Goal: Information Seeking & Learning: Learn about a topic

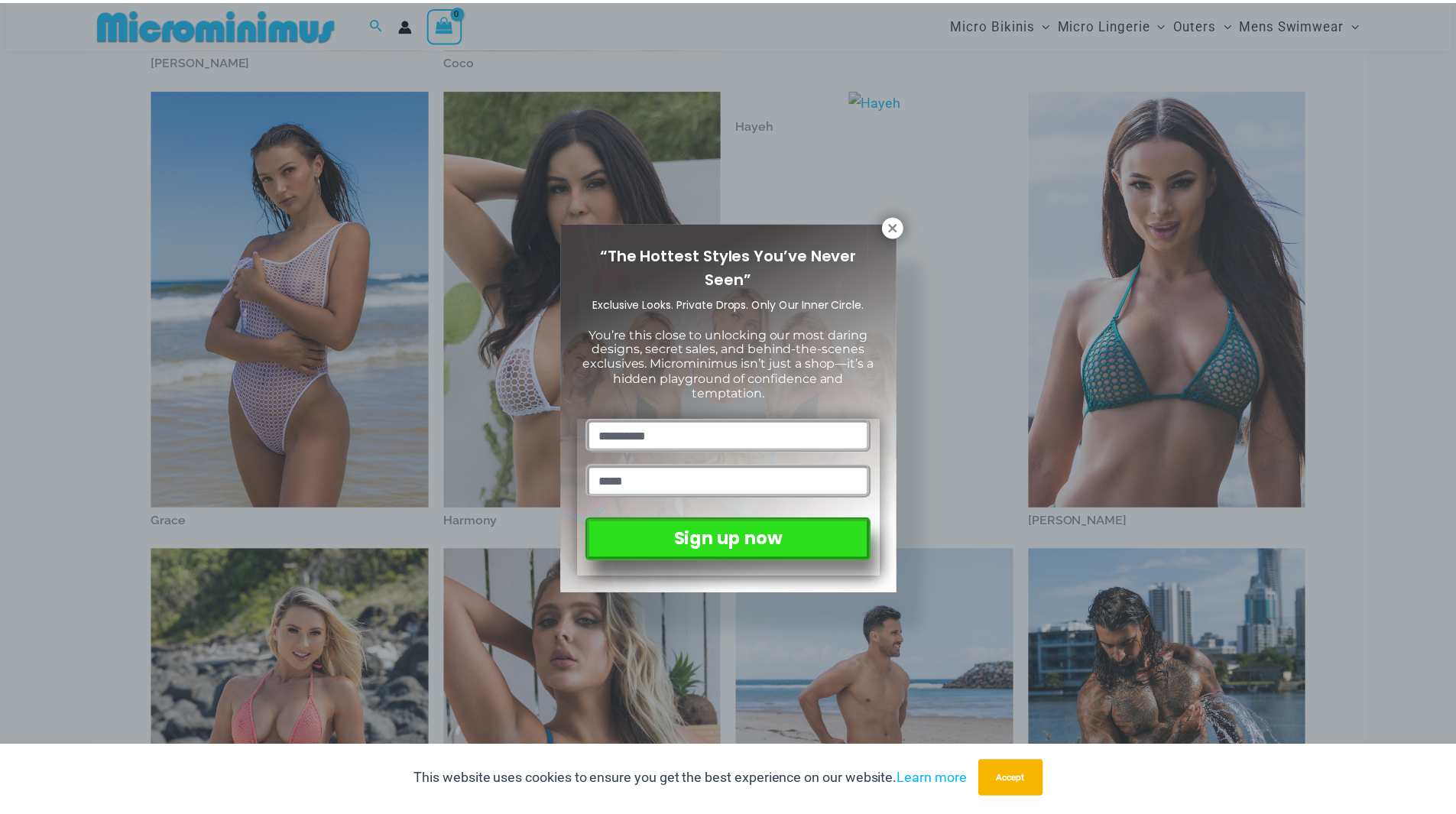
scroll to position [548, 0]
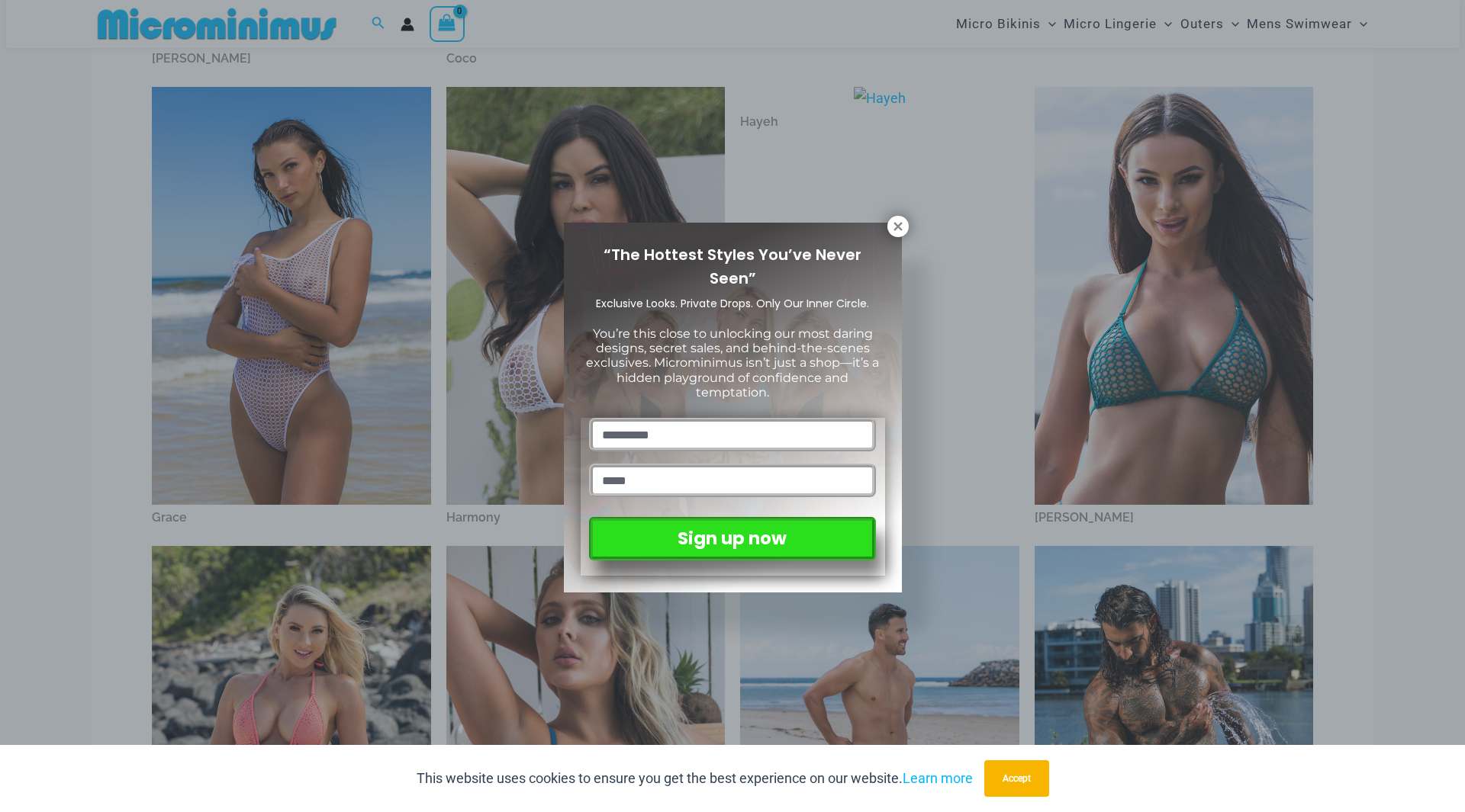
drag, startPoint x: 898, startPoint y: 221, endPoint x: 819, endPoint y: 242, distance: 81.7
click at [898, 221] on icon at bounding box center [898, 226] width 14 height 14
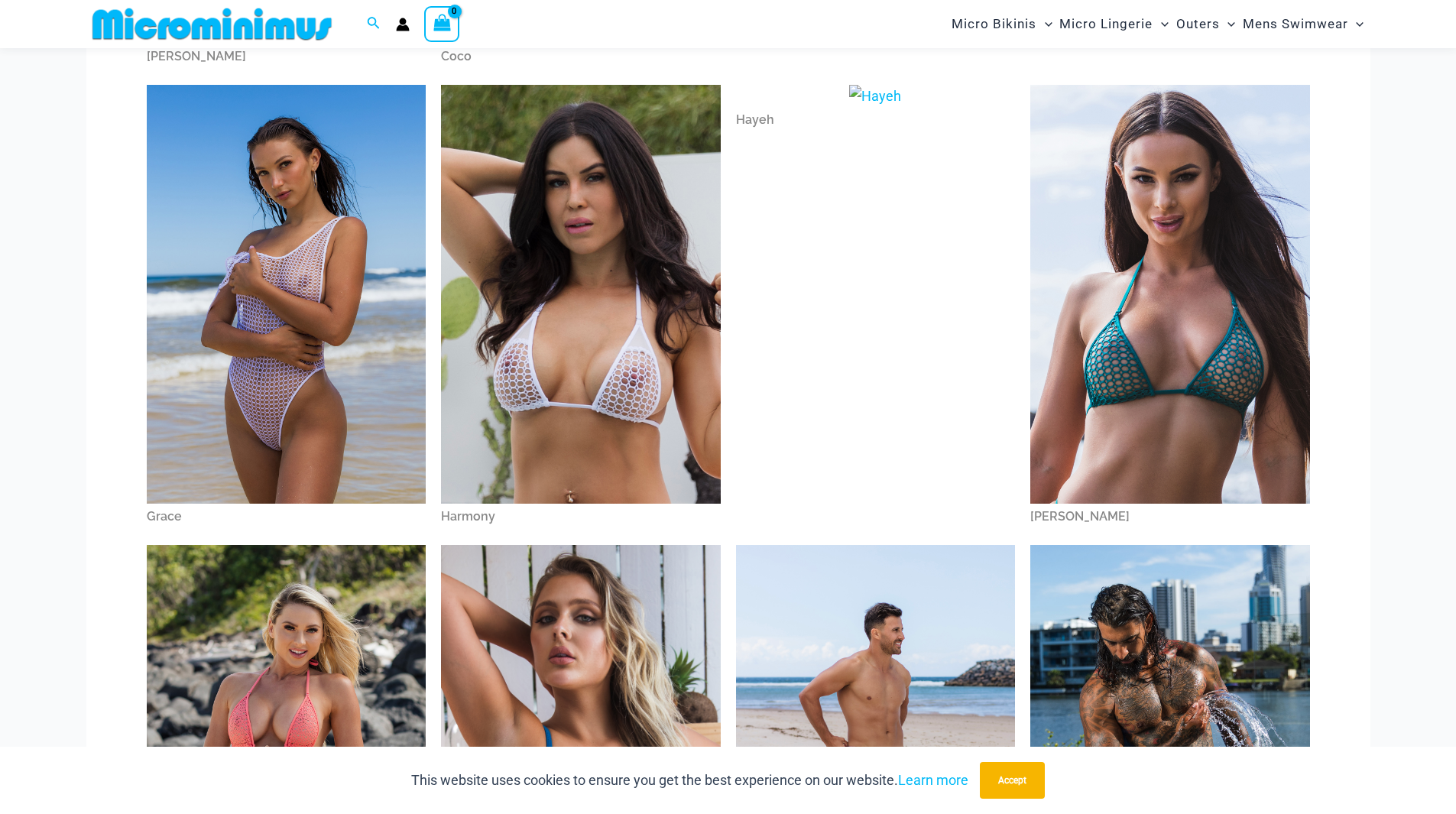
scroll to position [551, 0]
click at [556, 385] on img at bounding box center [581, 293] width 280 height 419
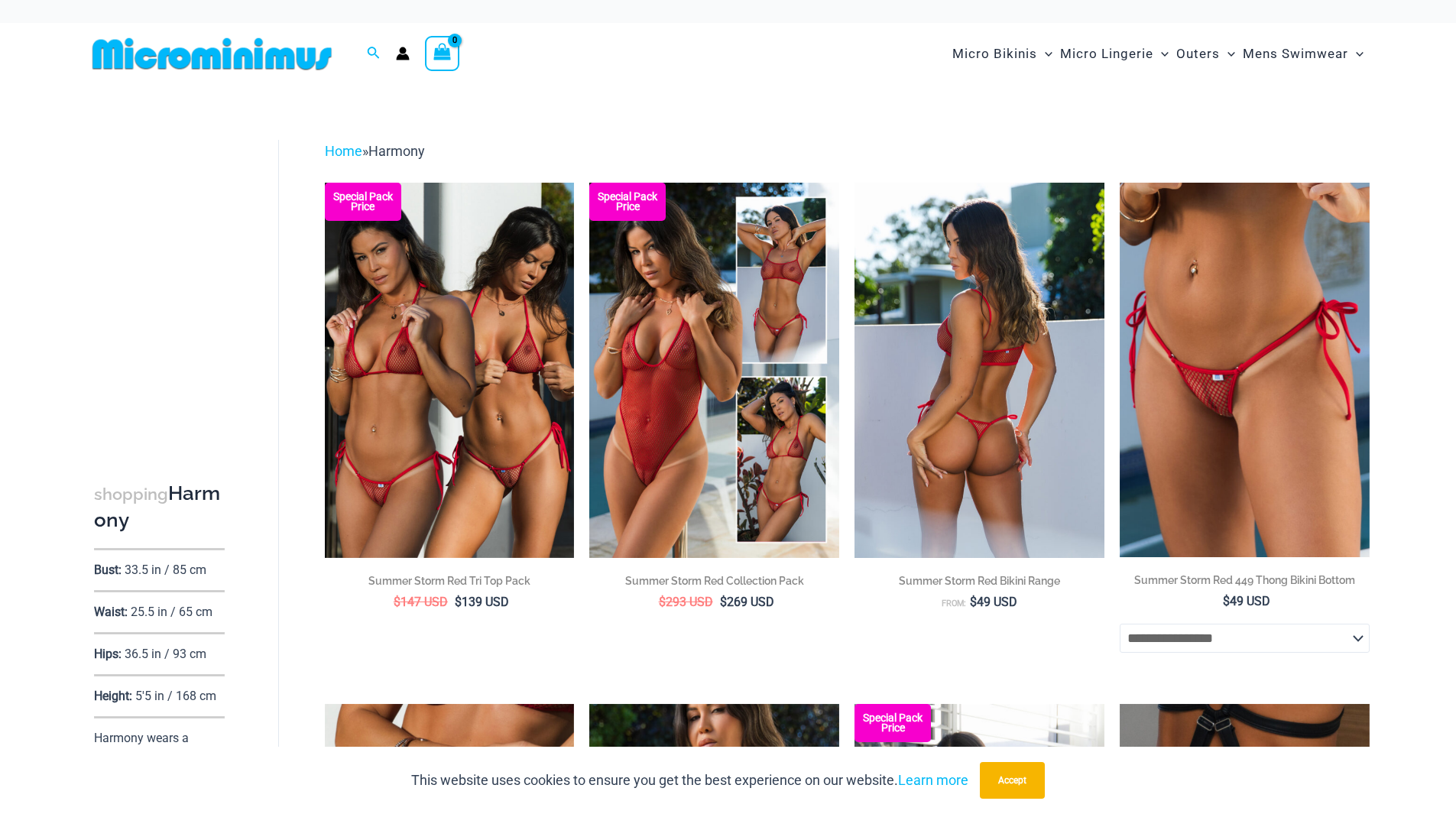
click at [930, 320] on img at bounding box center [979, 370] width 250 height 374
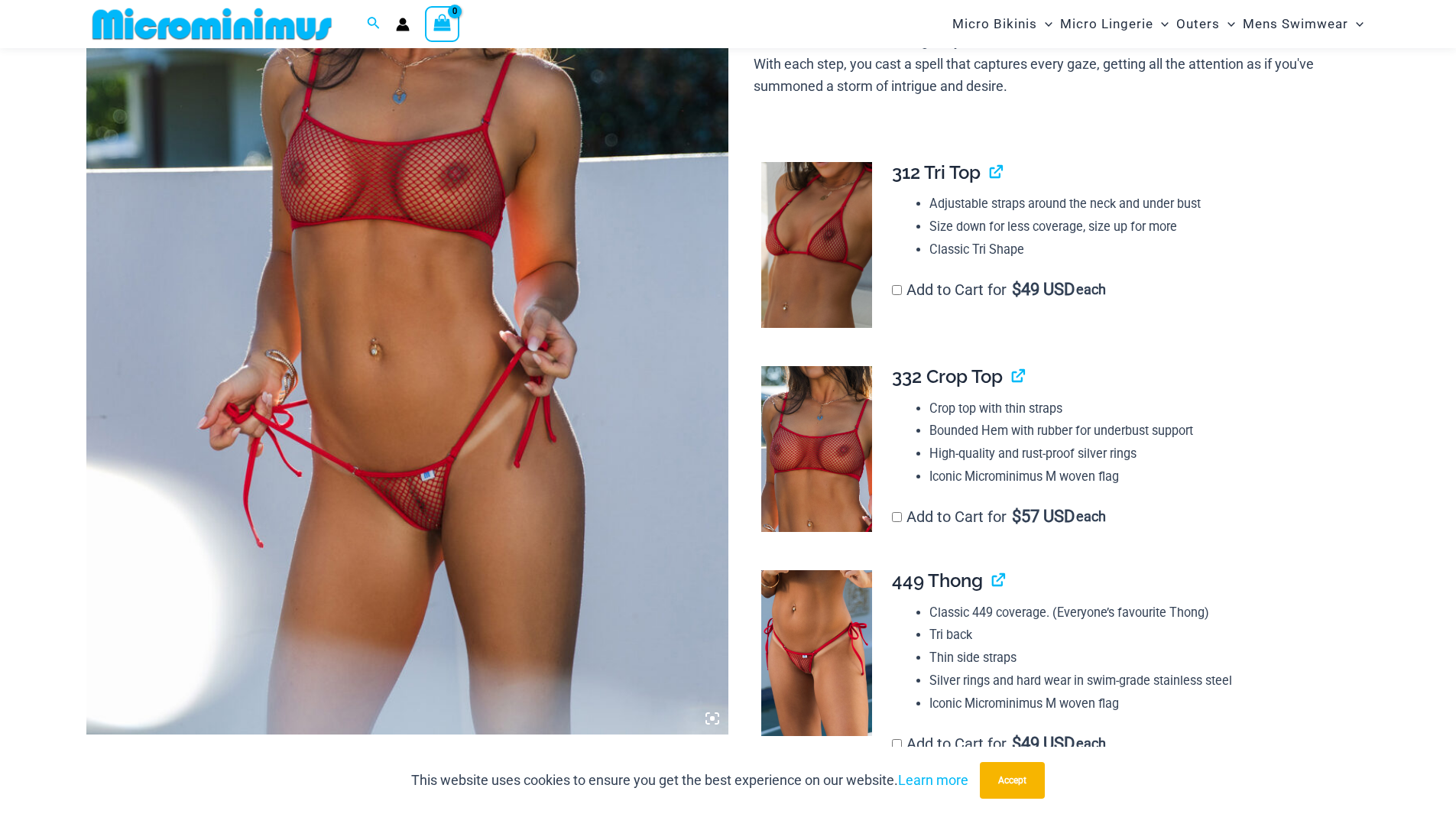
scroll to position [369, 0]
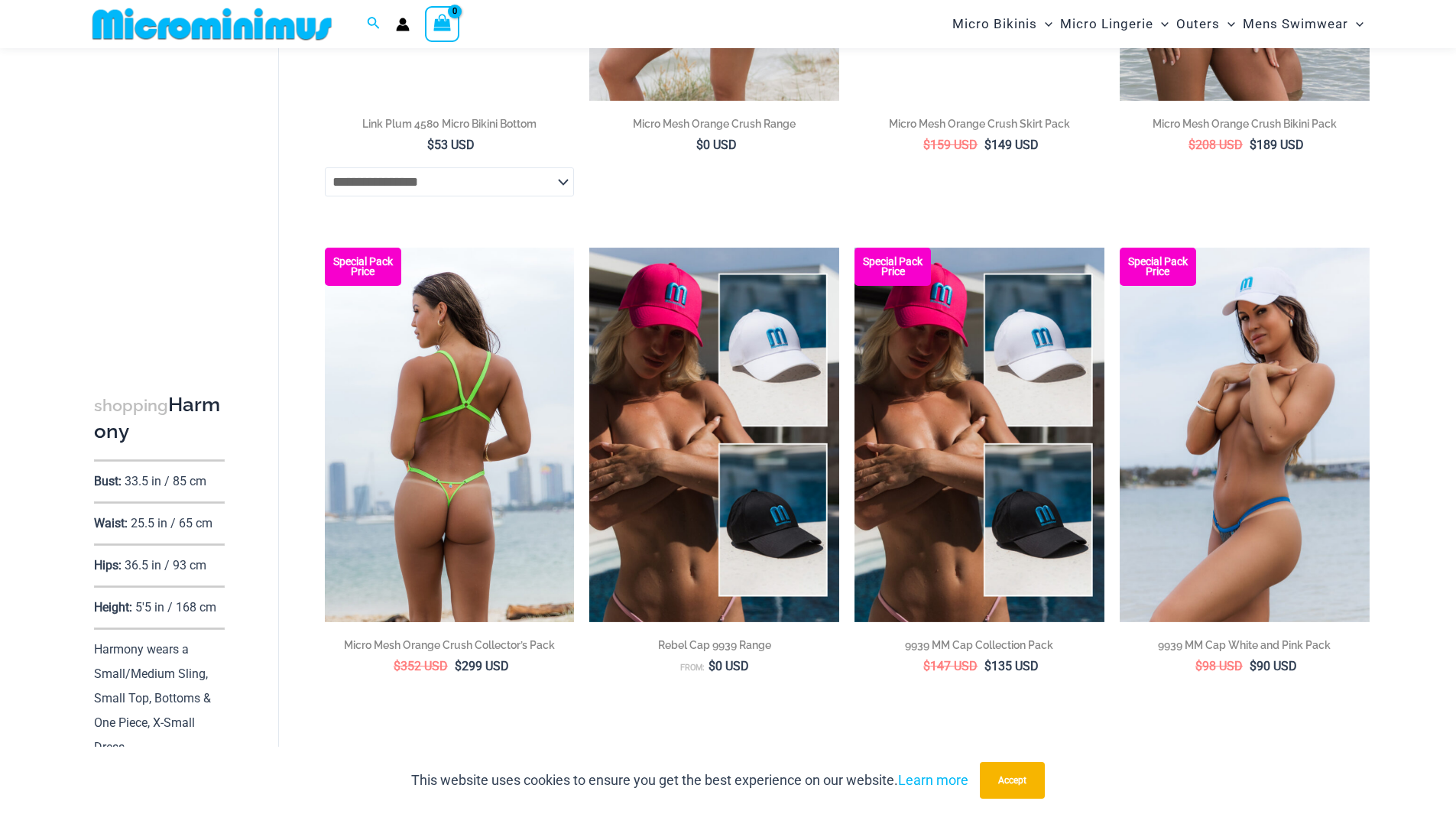
scroll to position [3582, 0]
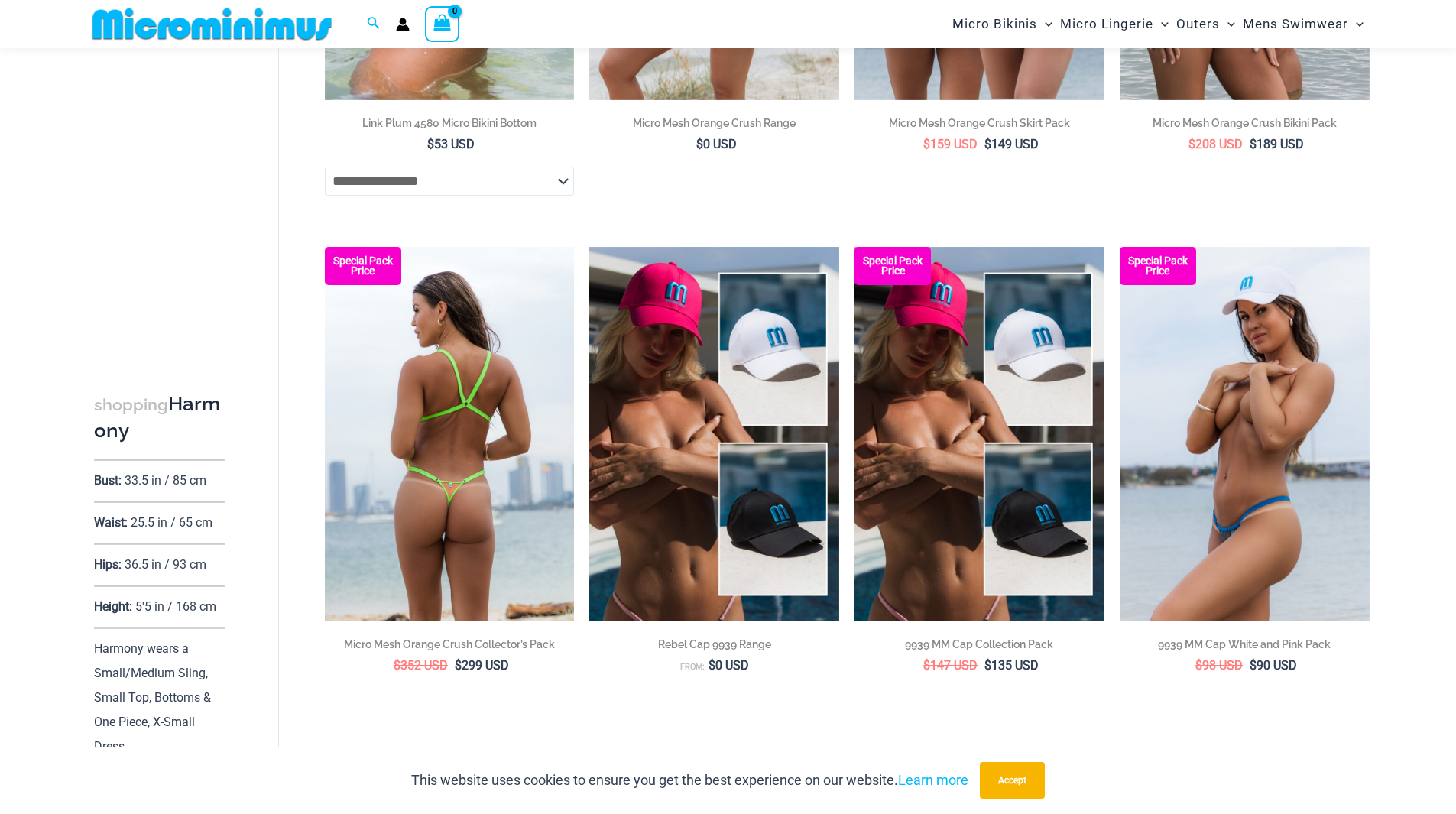
click at [471, 398] on img at bounding box center [450, 434] width 250 height 374
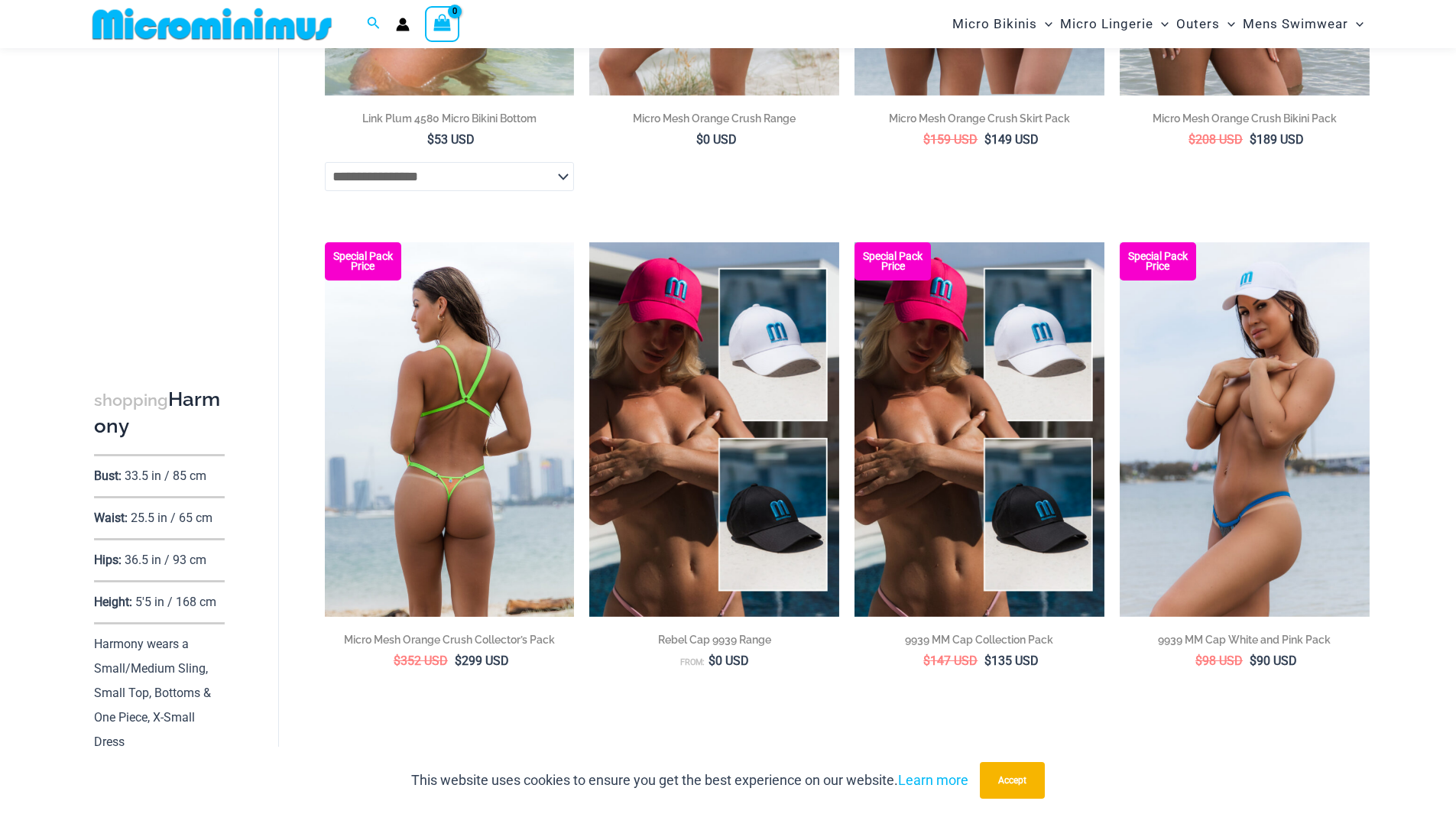
scroll to position [3587, 0]
click at [429, 418] on img at bounding box center [450, 429] width 250 height 374
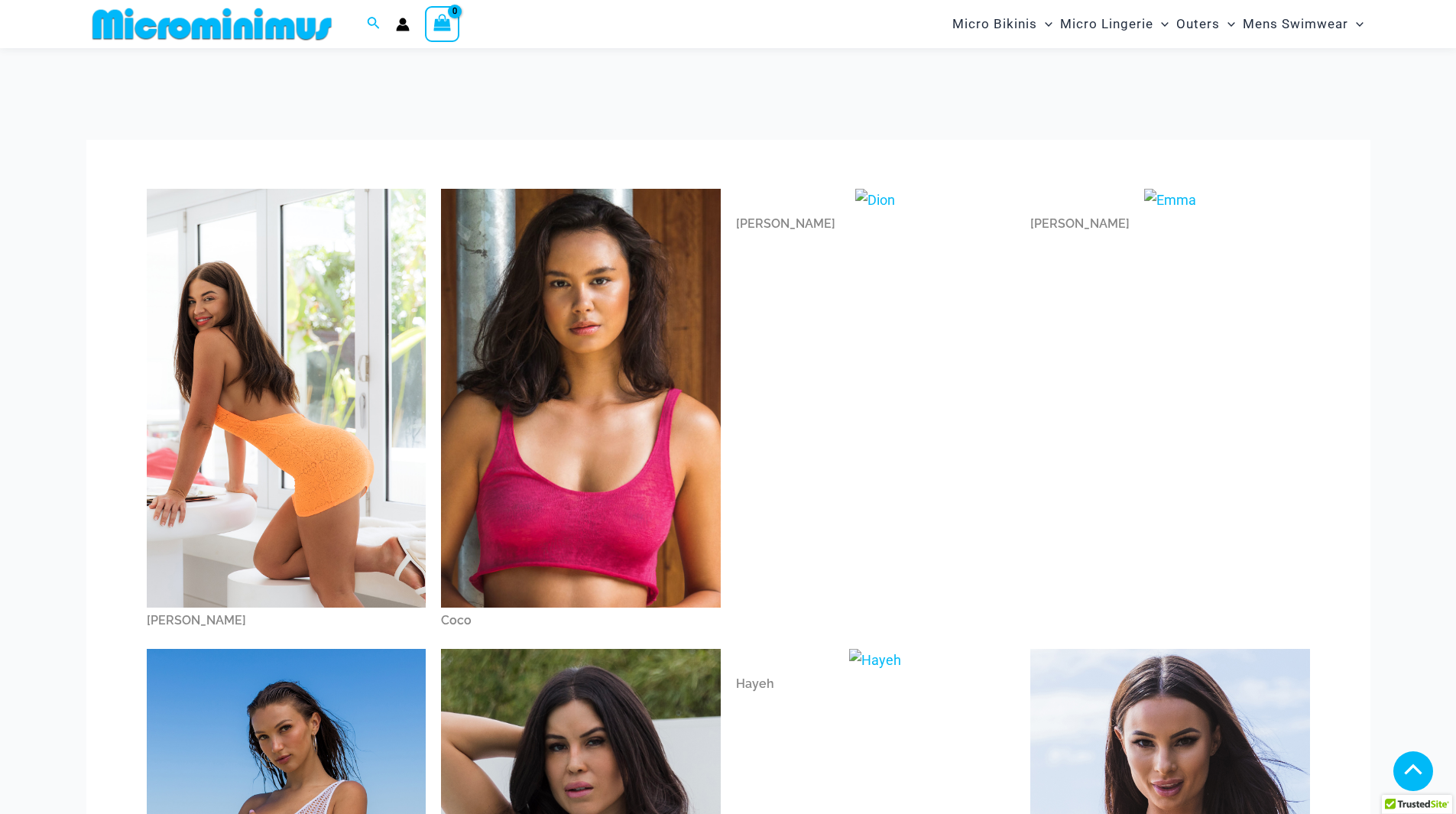
scroll to position [551, 0]
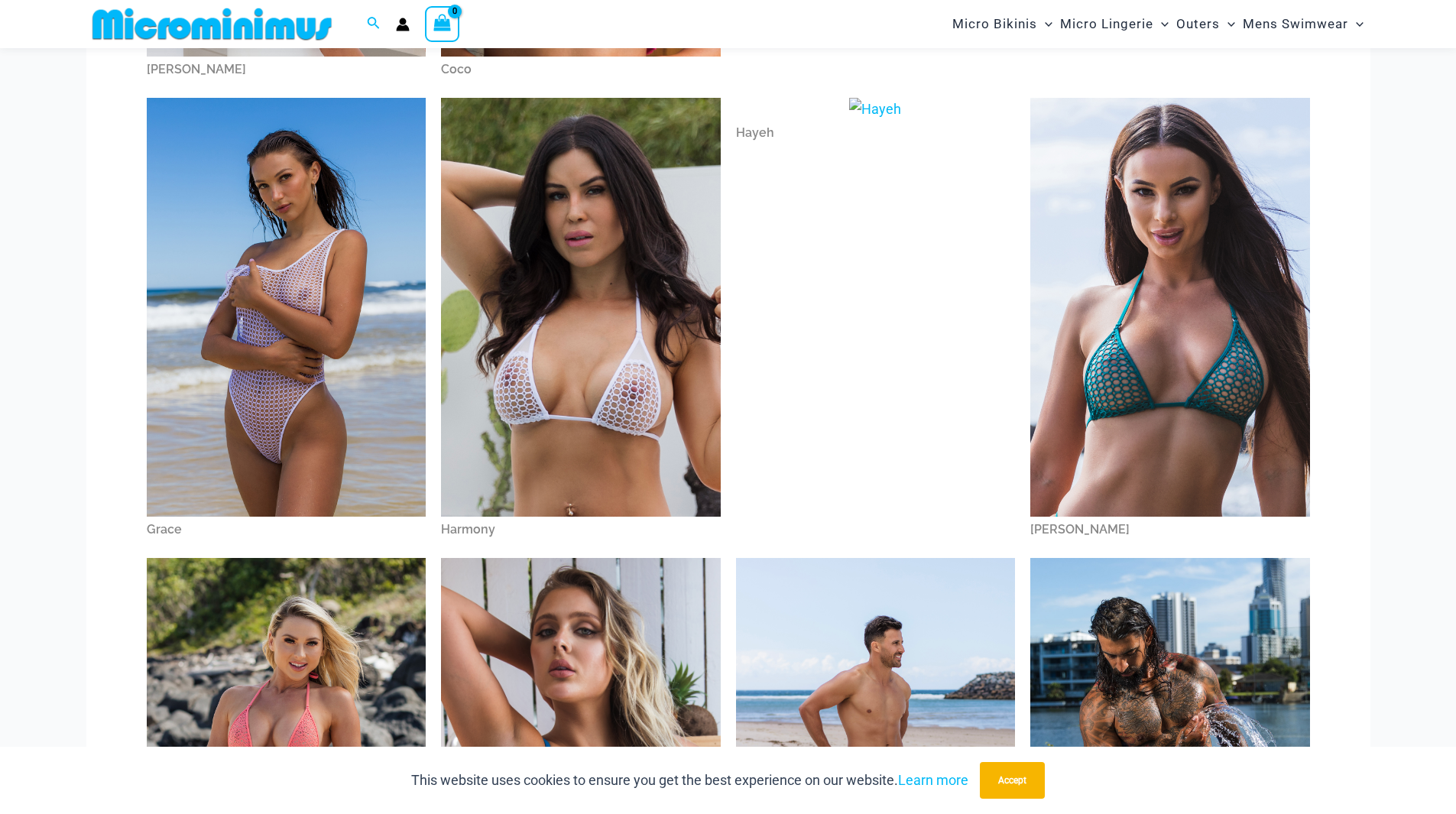
click at [1216, 339] on img at bounding box center [1171, 307] width 280 height 419
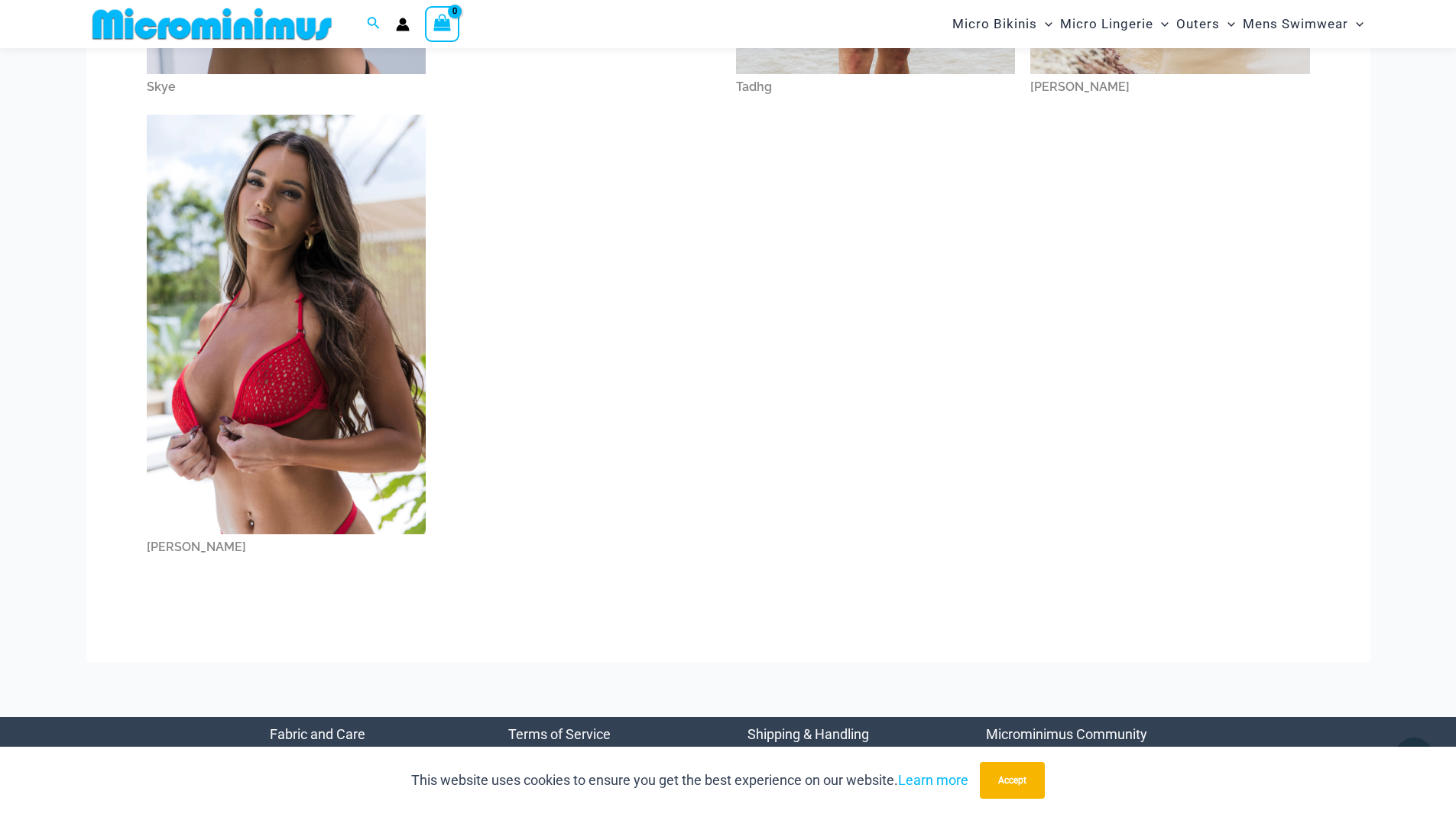
click at [270, 358] on img at bounding box center [286, 324] width 280 height 419
click at [274, 362] on img at bounding box center [286, 323] width 280 height 419
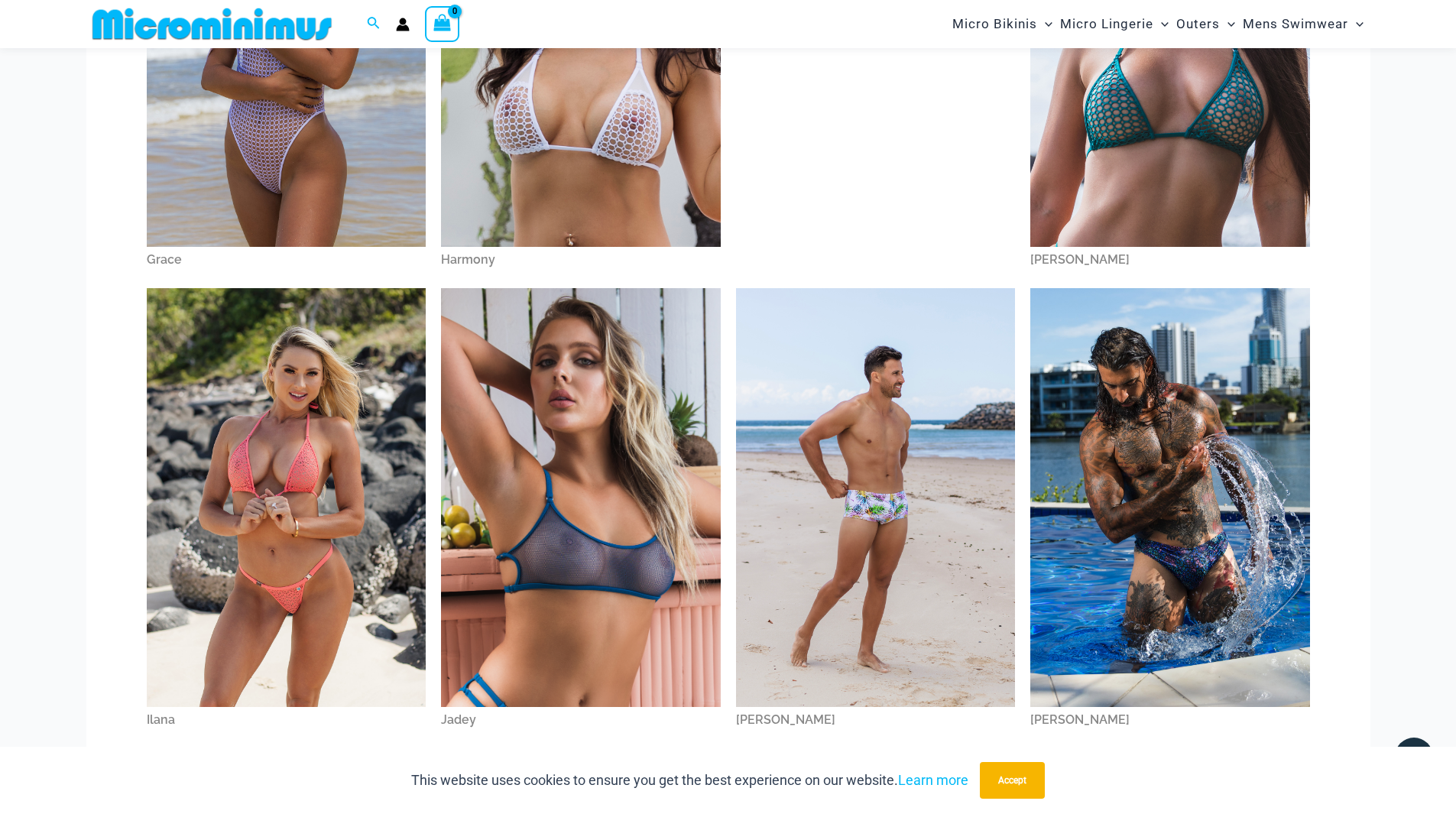
click at [587, 543] on img at bounding box center [581, 497] width 280 height 419
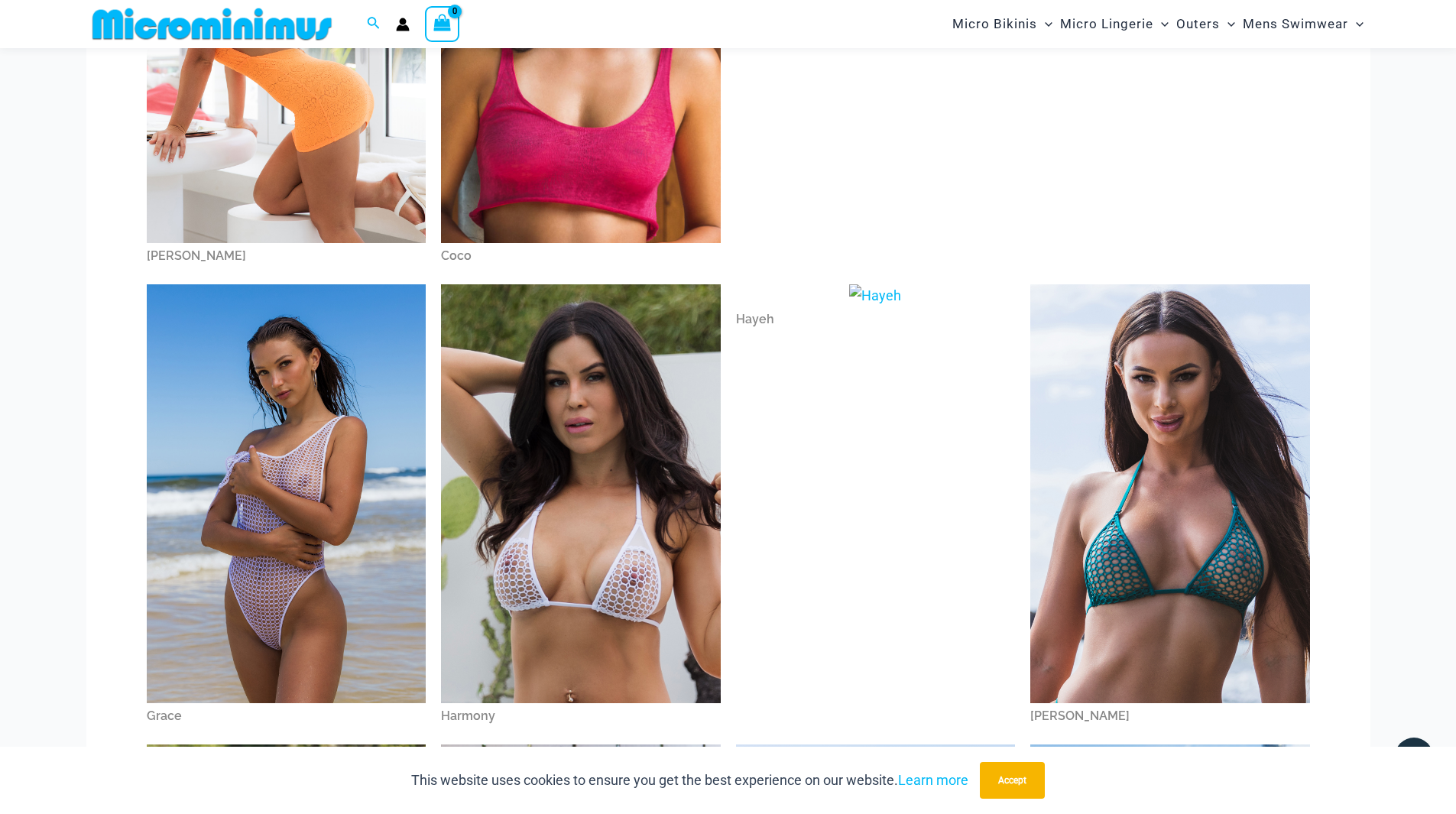
scroll to position [363, 0]
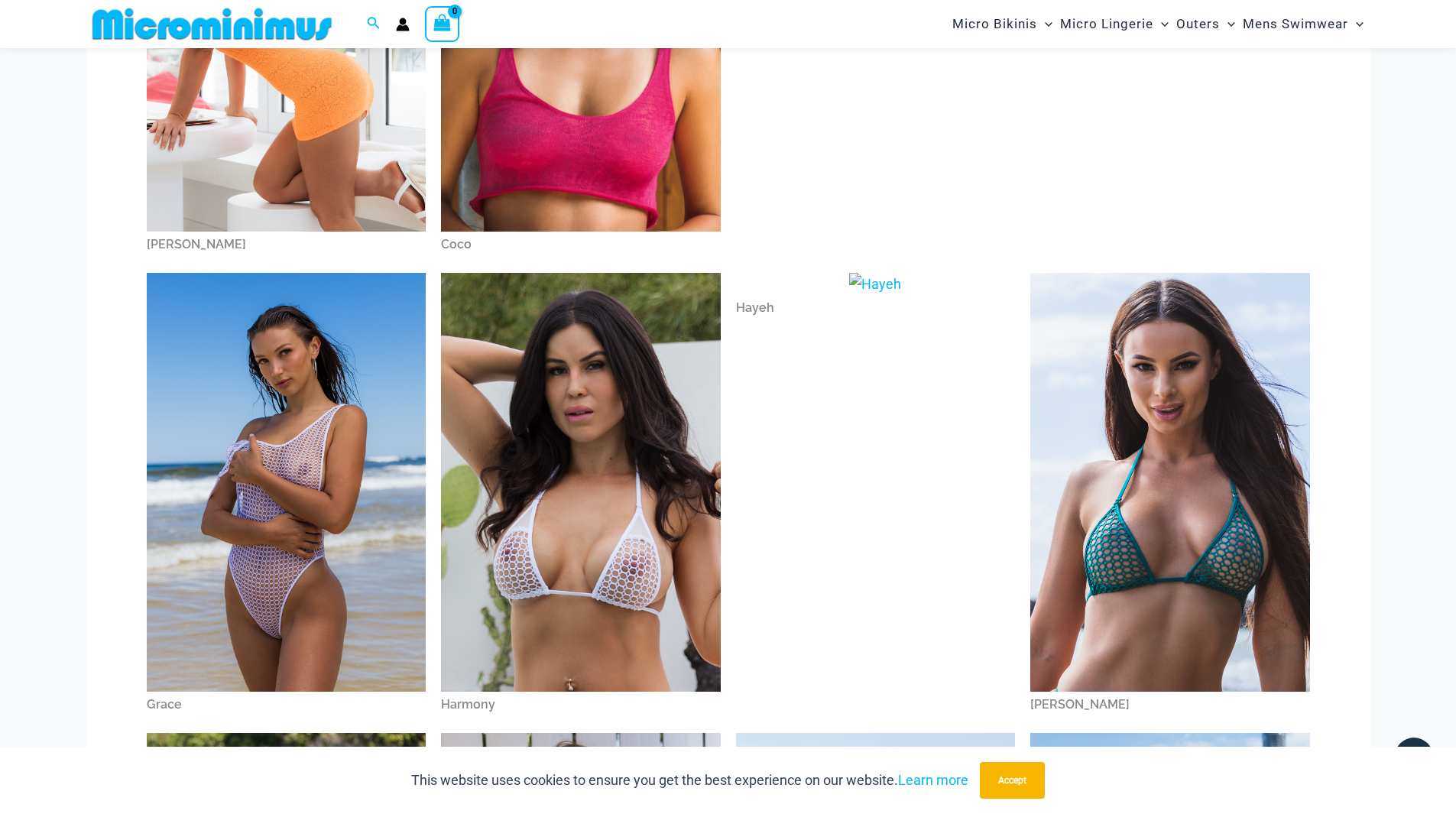
click at [566, 505] on img at bounding box center [581, 482] width 280 height 419
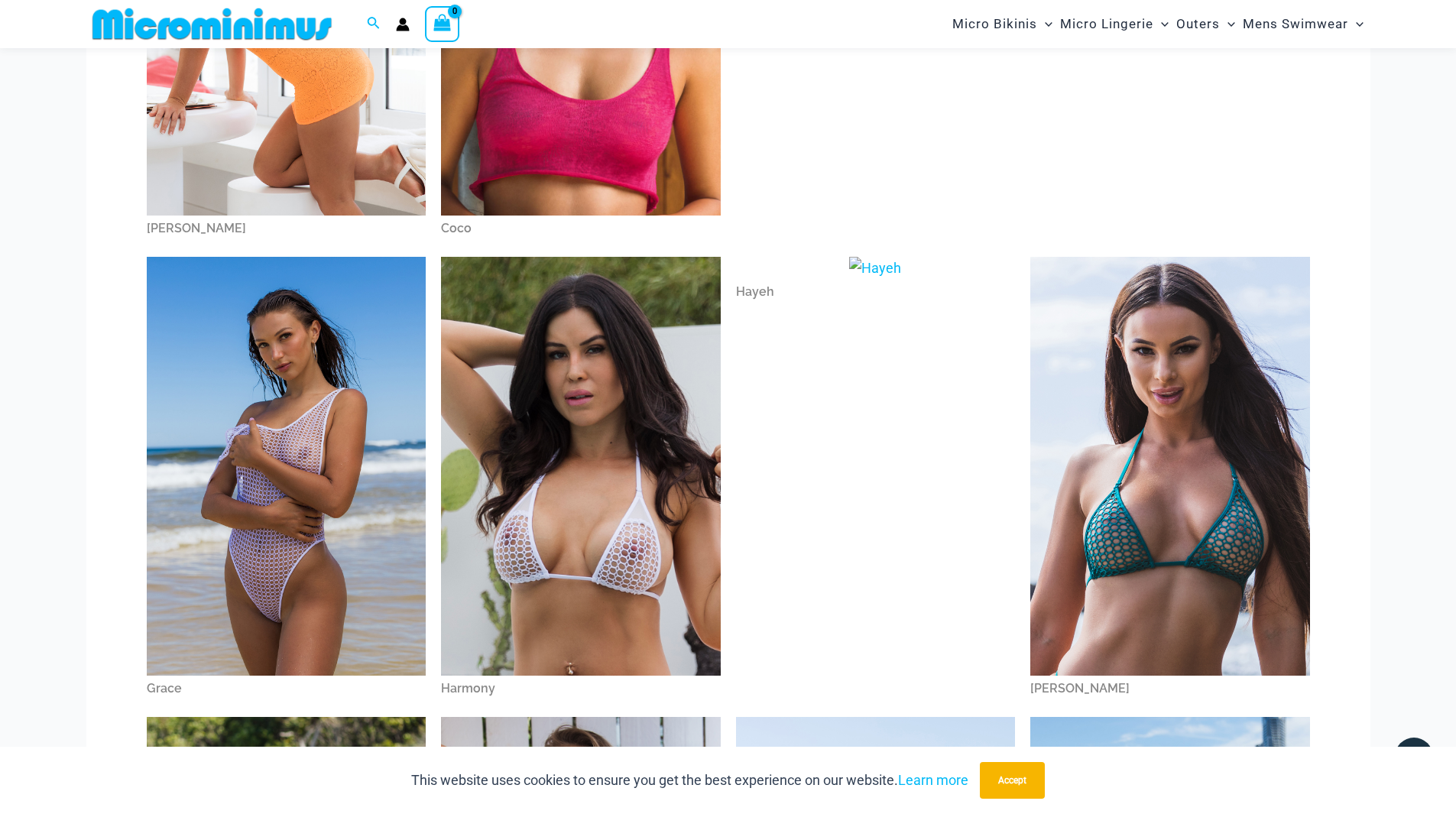
scroll to position [391, 0]
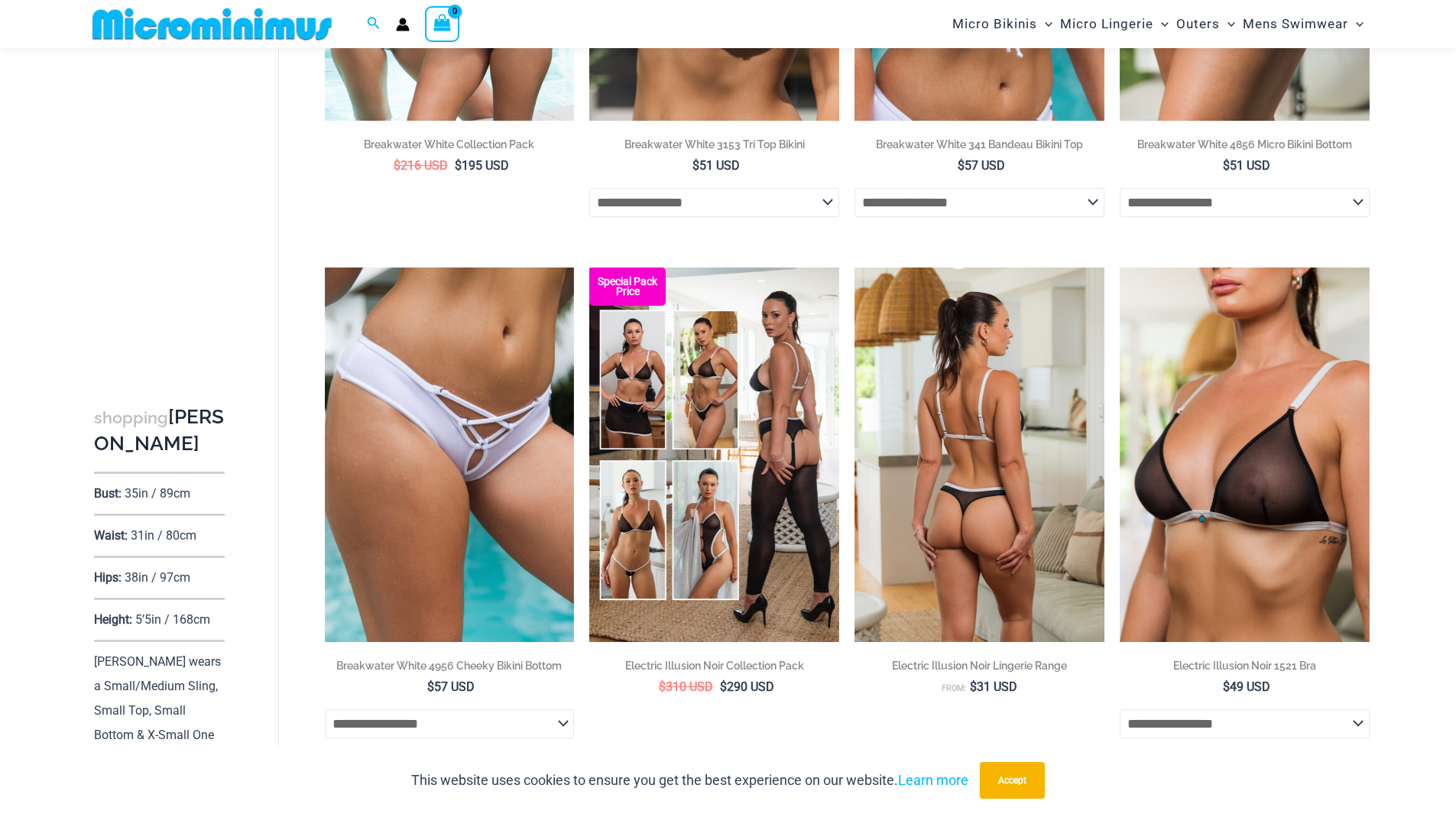
scroll to position [446, 0]
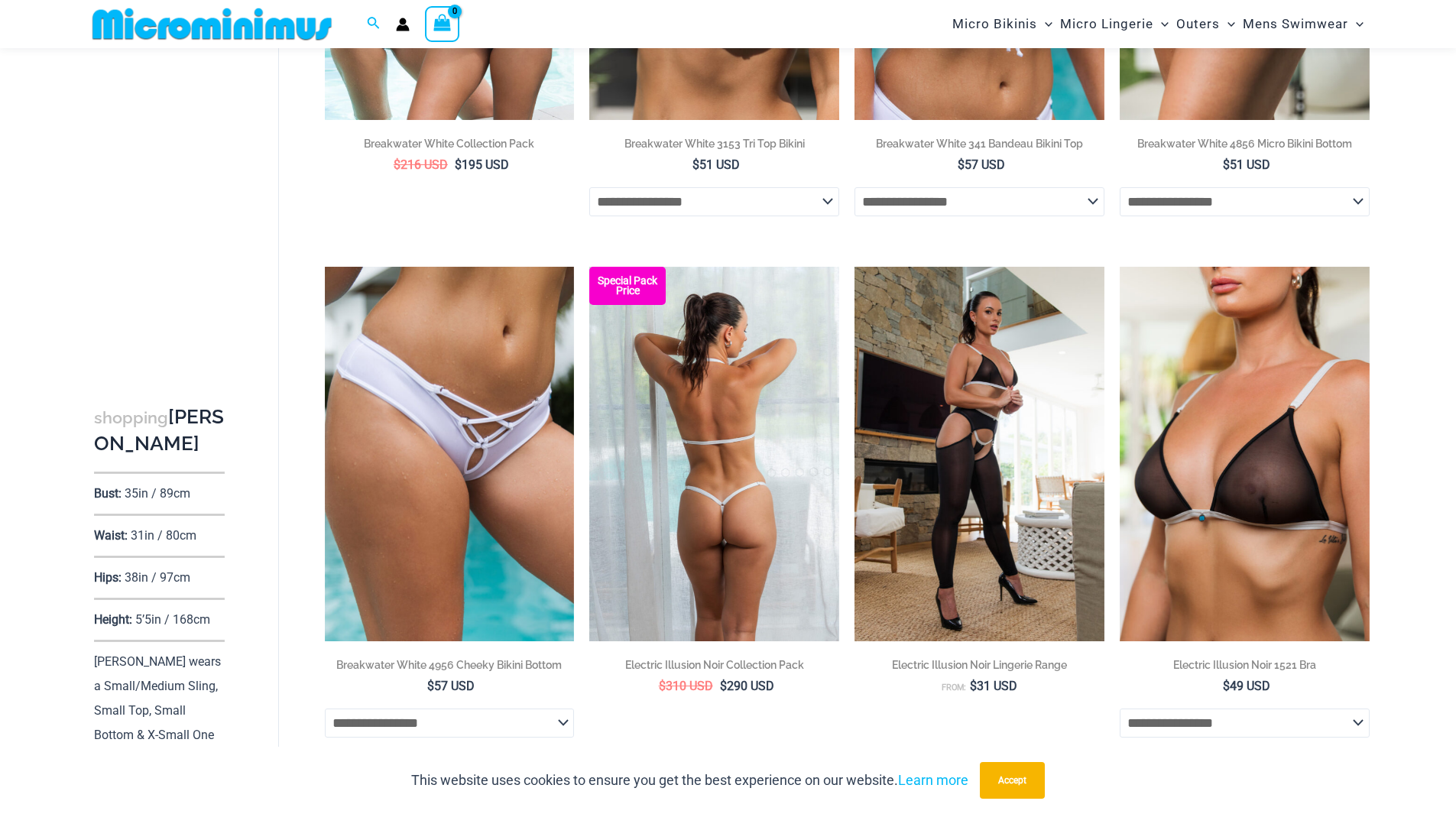
click at [720, 421] on img at bounding box center [714, 454] width 250 height 374
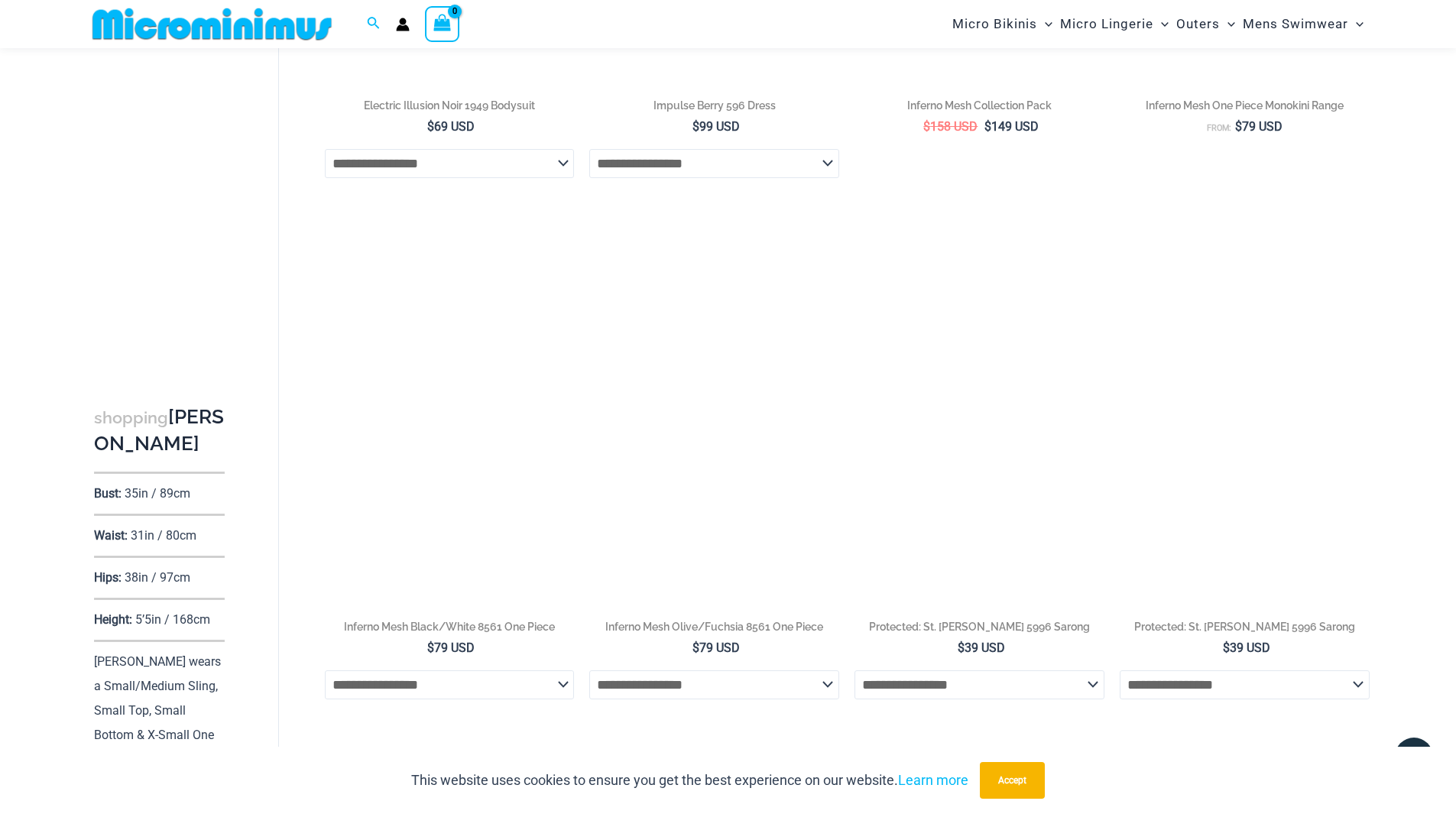
scroll to position [2051, 0]
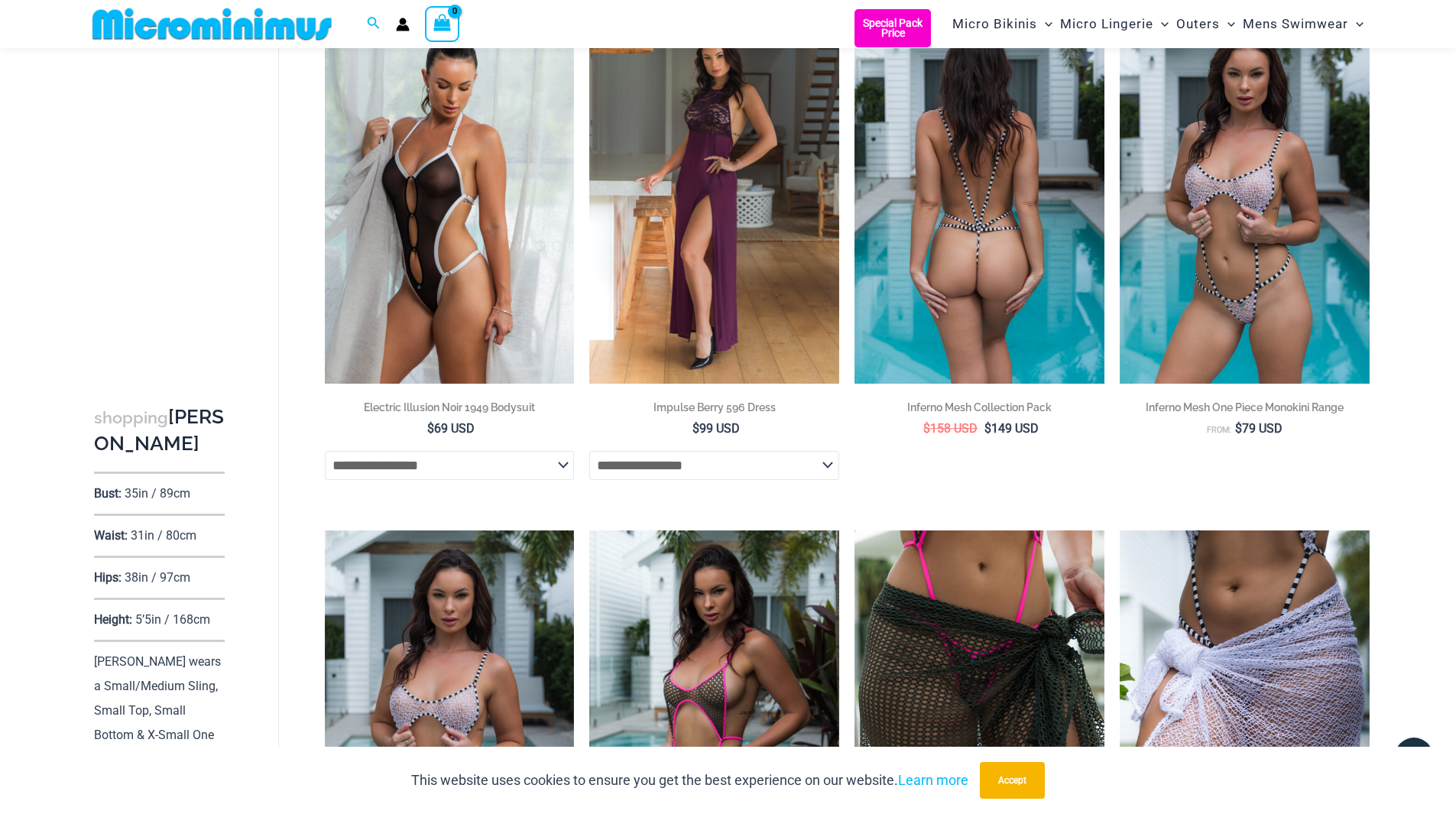
click at [996, 248] on img at bounding box center [979, 197] width 250 height 374
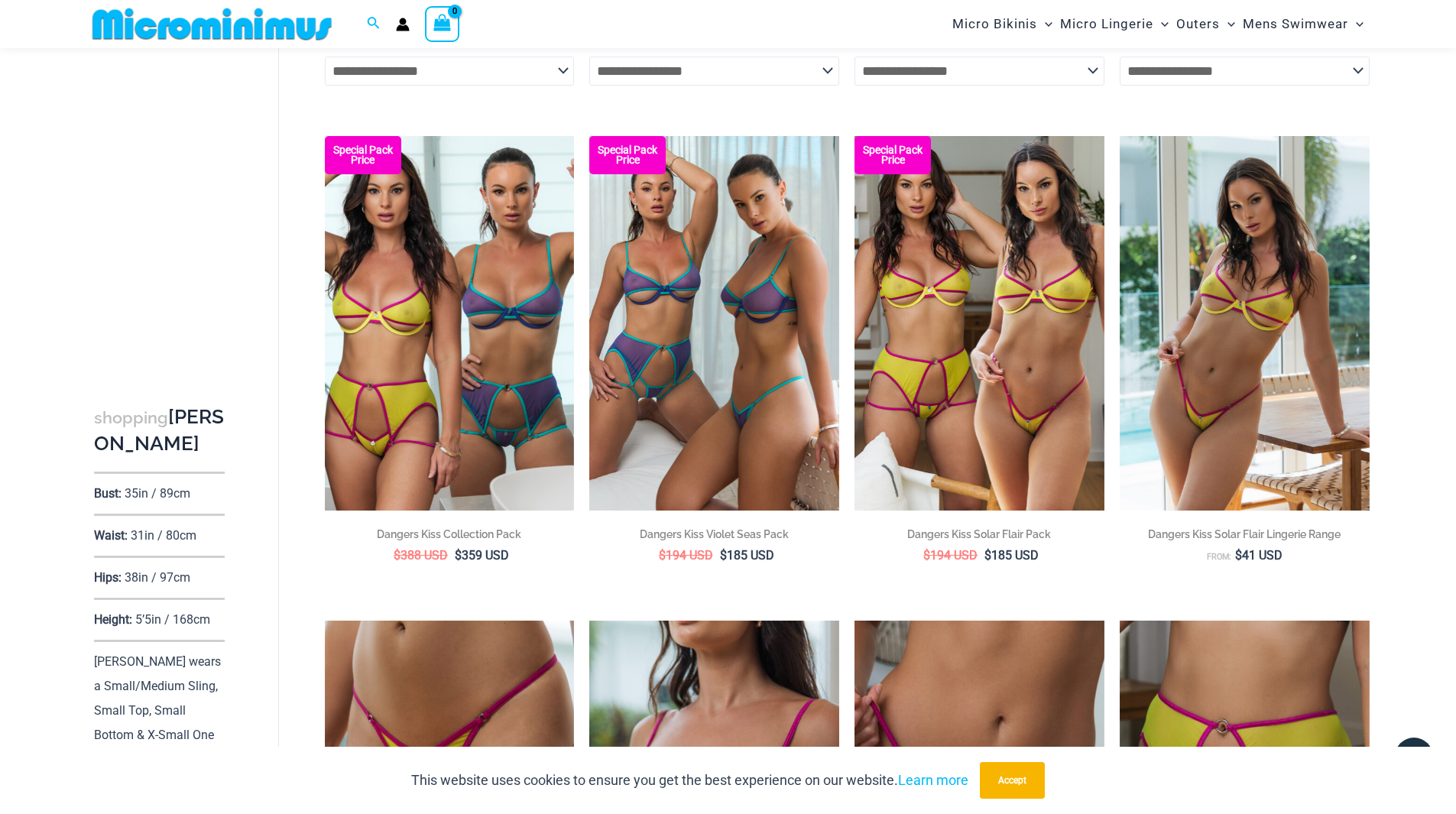
scroll to position [2663, 0]
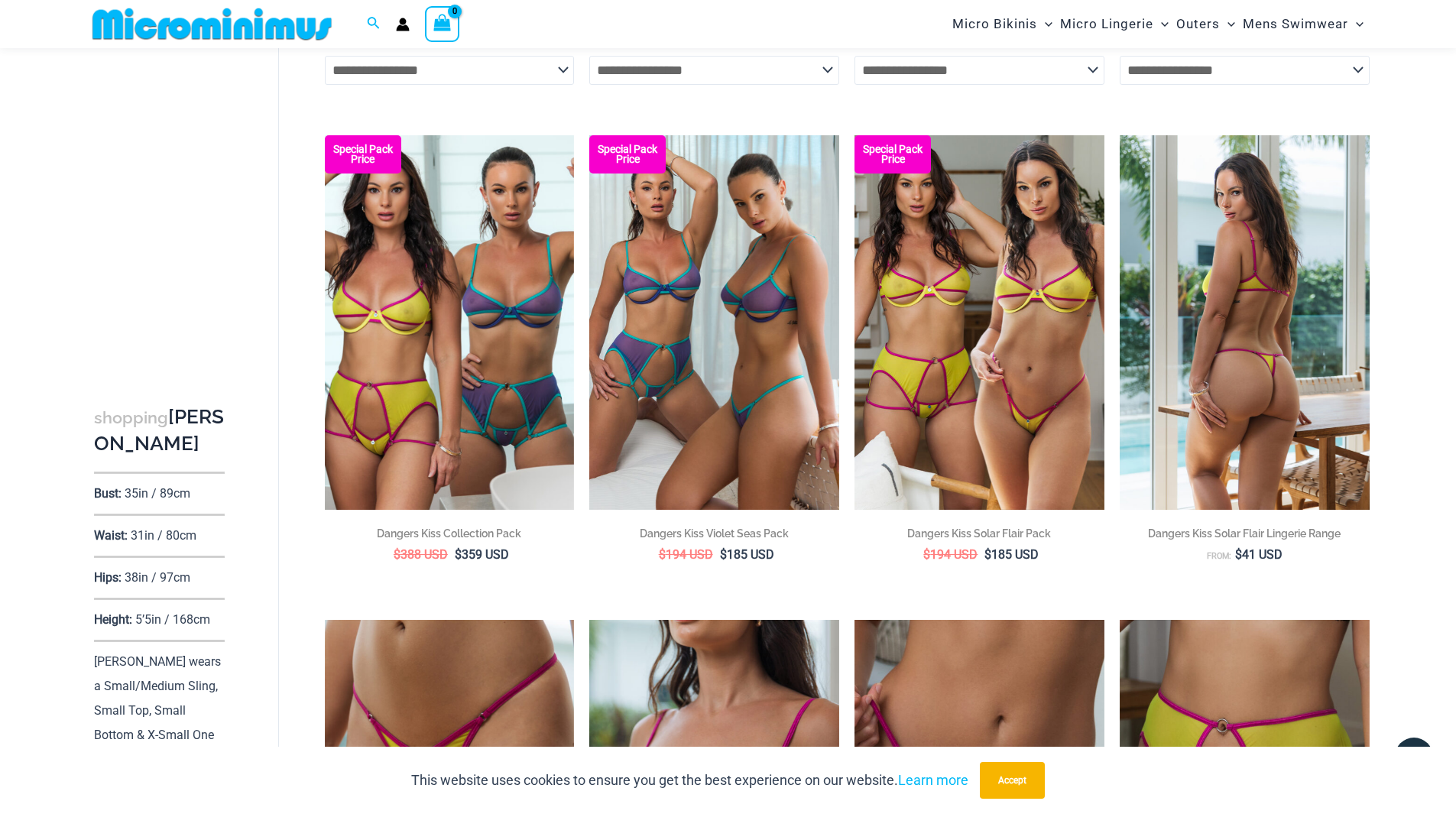
click at [1234, 357] on img at bounding box center [1244, 323] width 250 height 374
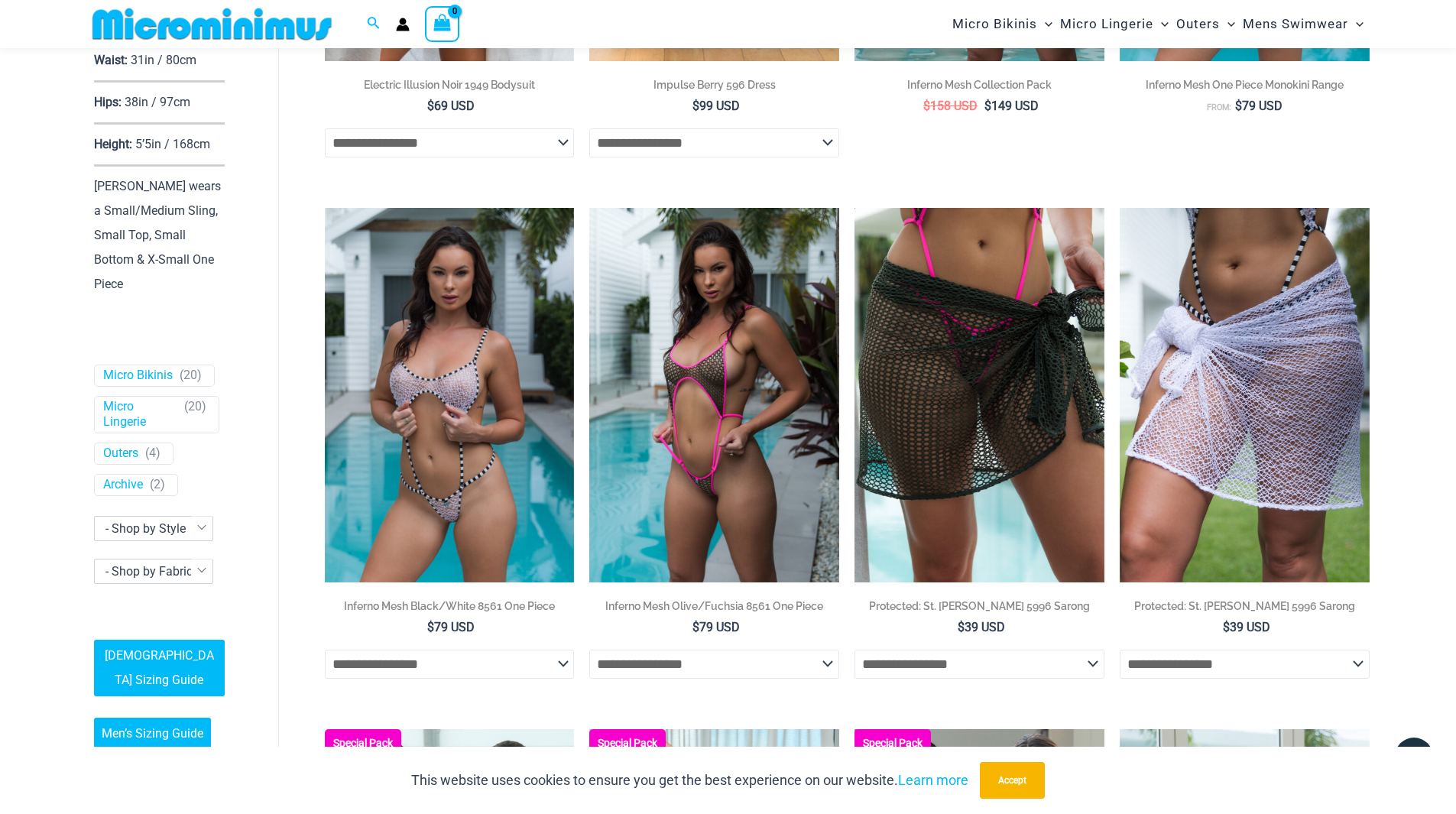
scroll to position [2068, 0]
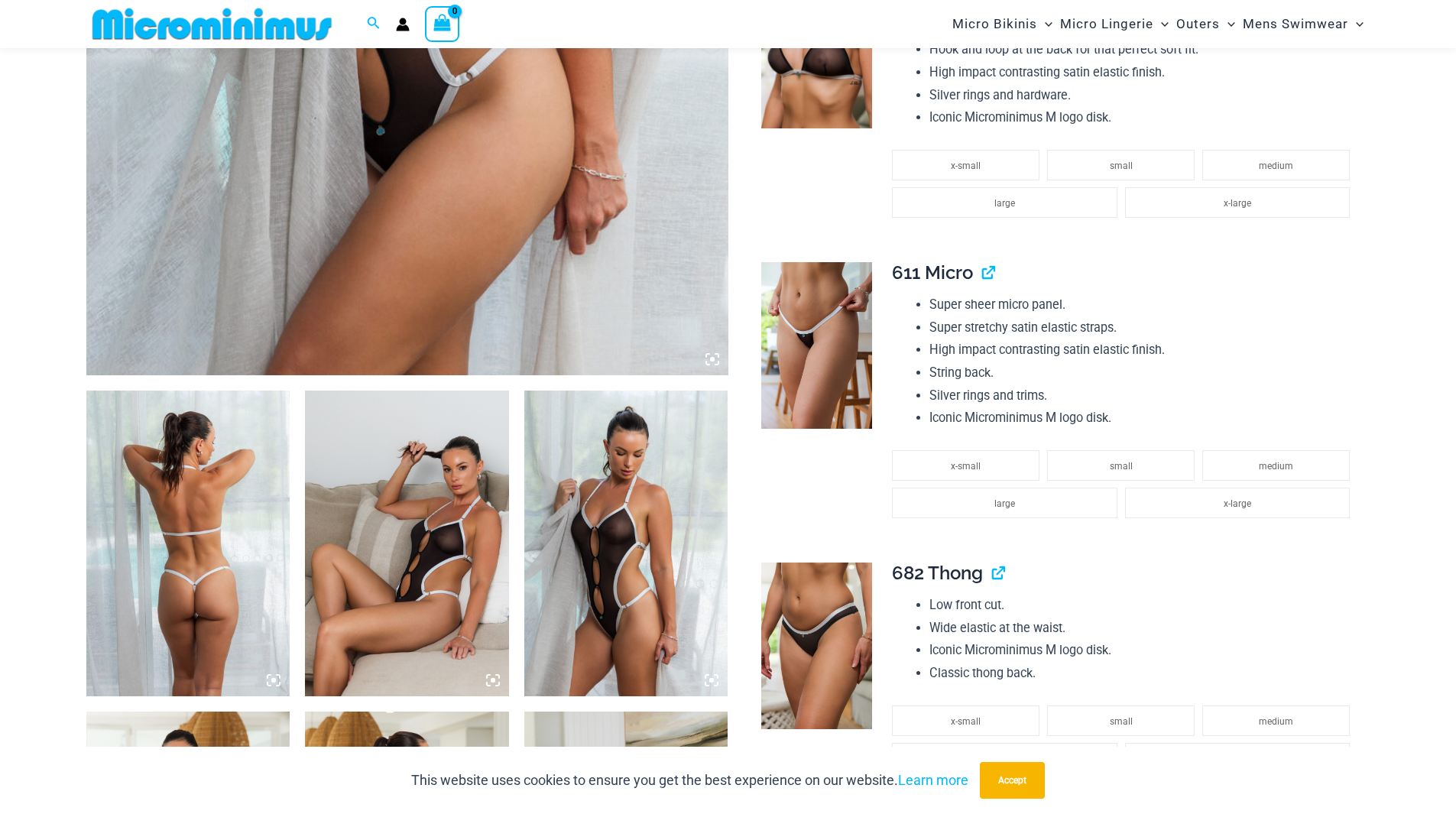
click at [423, 584] on img at bounding box center [407, 543] width 204 height 306
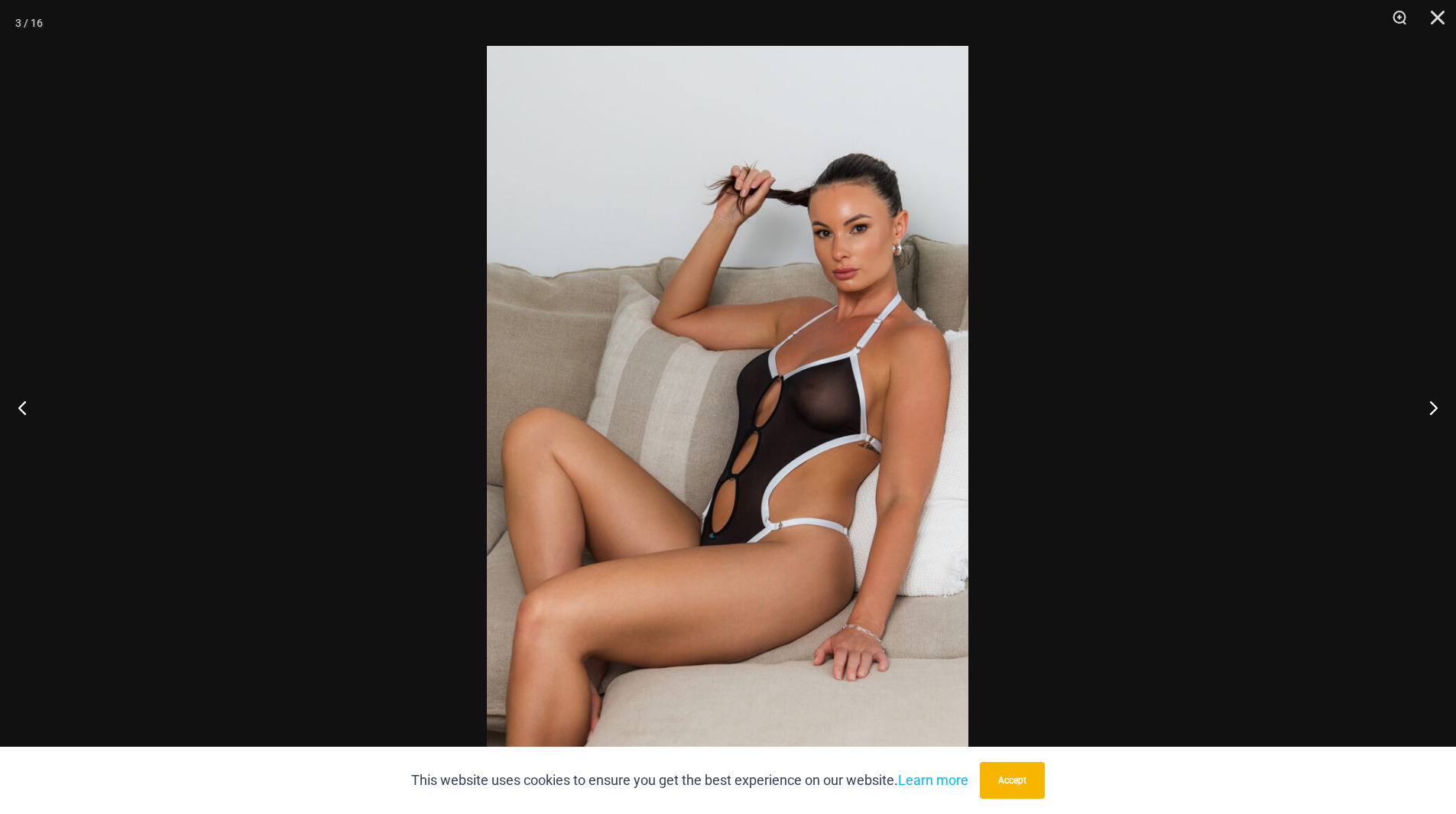
scroll to position [743, 0]
click at [1431, 412] on button "Next" at bounding box center [1428, 407] width 58 height 76
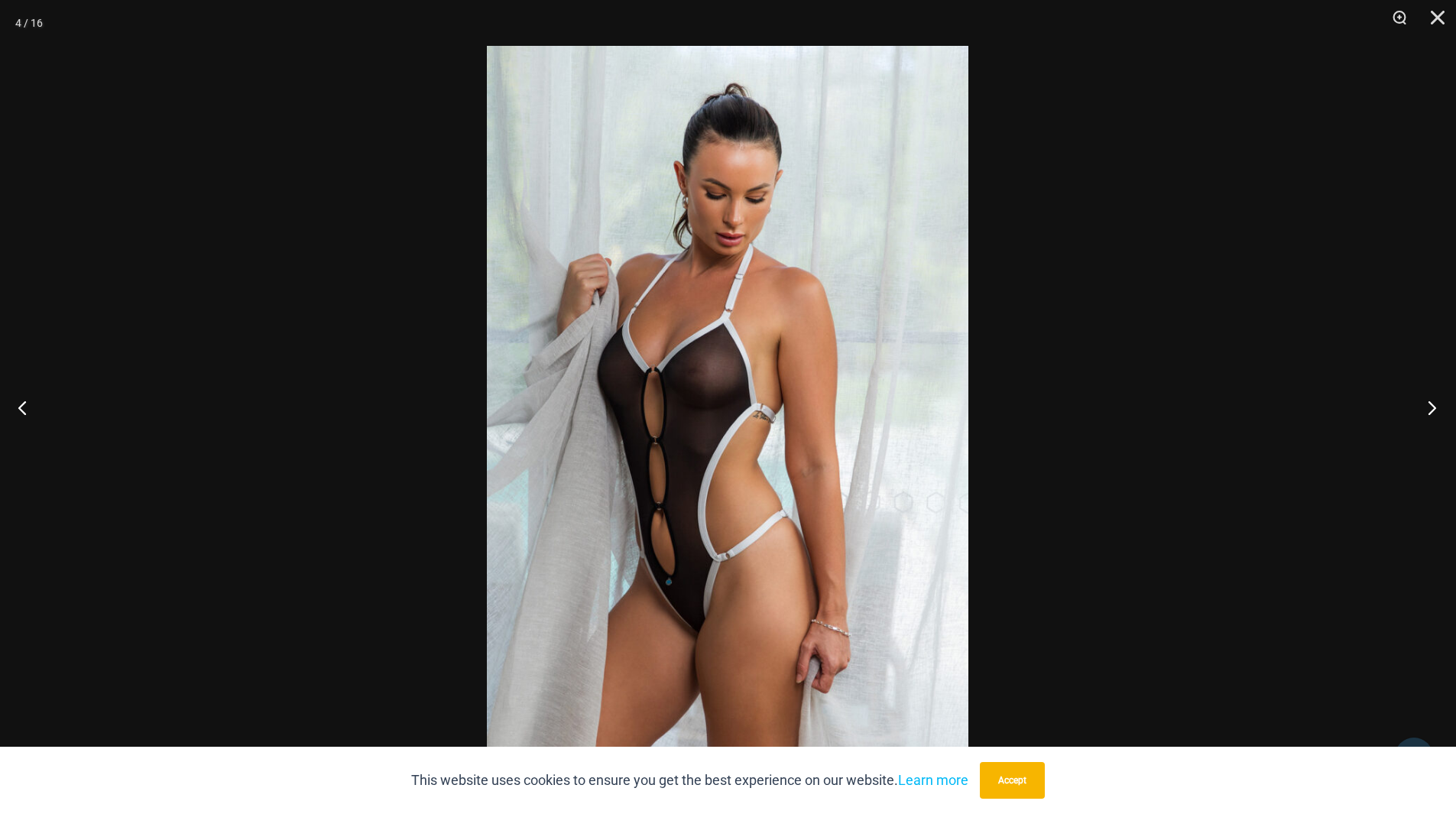
click at [1425, 419] on button "Next" at bounding box center [1428, 407] width 58 height 76
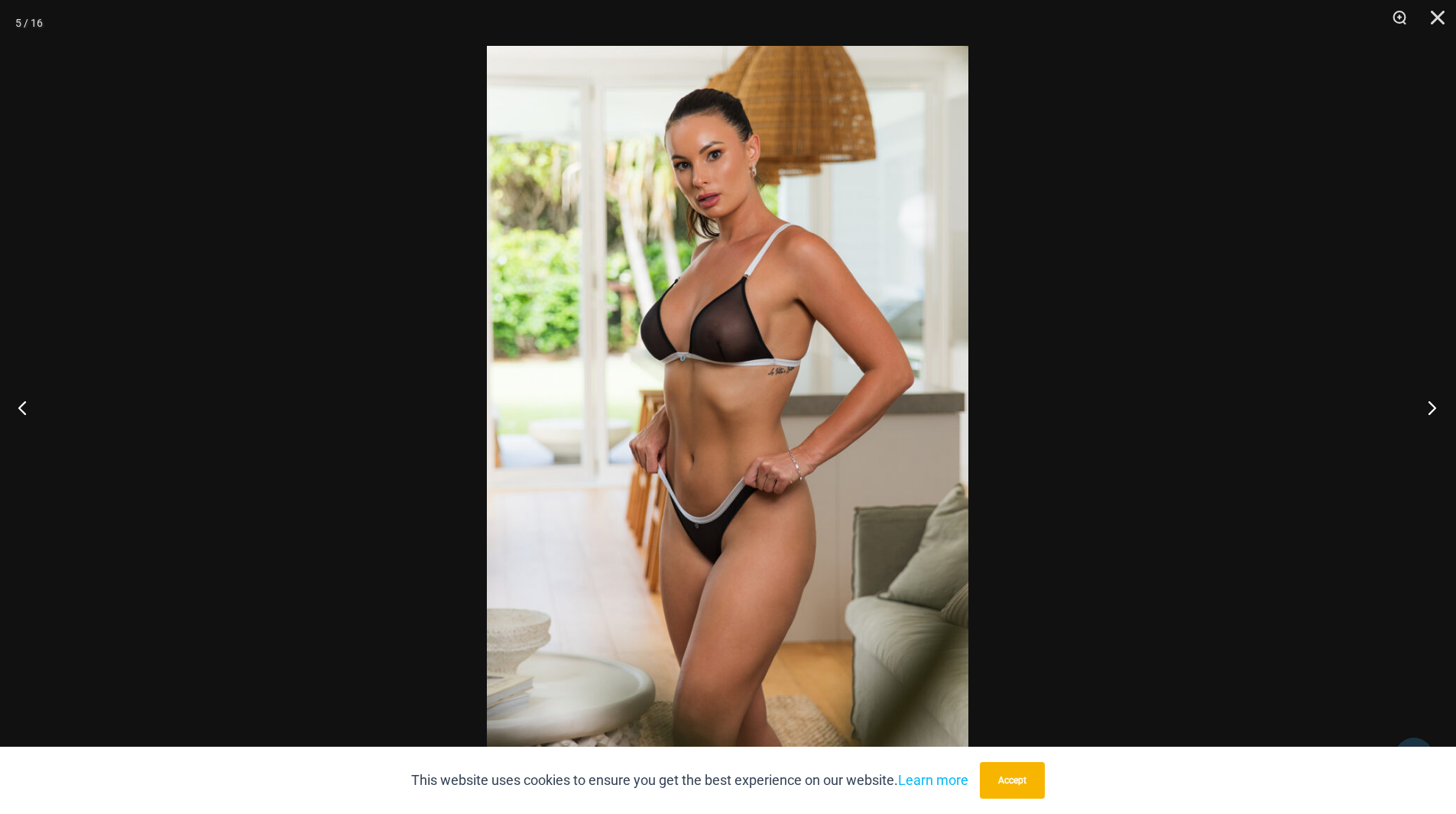
click at [1425, 419] on button "Next" at bounding box center [1428, 407] width 58 height 76
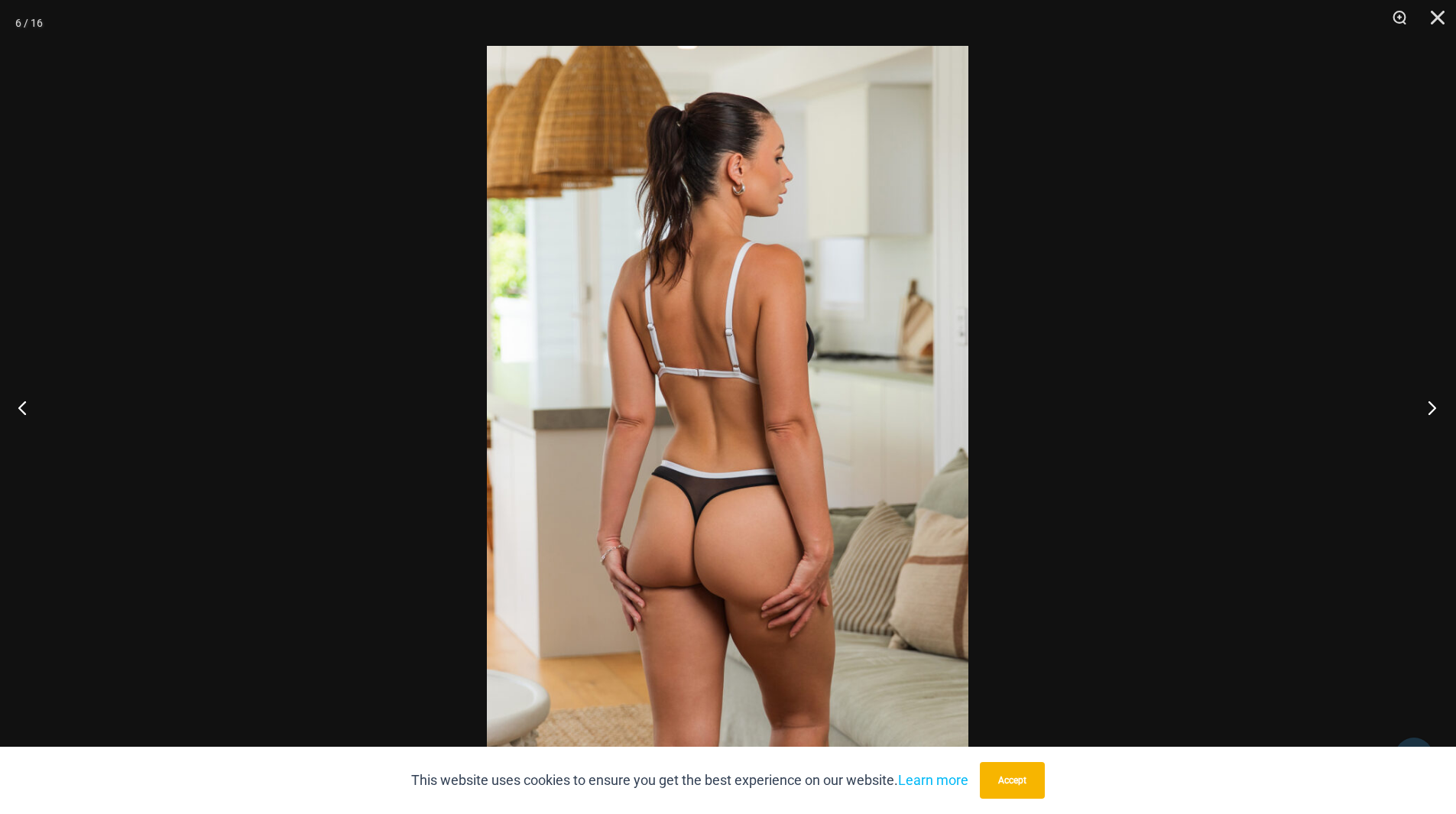
click at [1425, 419] on button "Next" at bounding box center [1428, 407] width 58 height 76
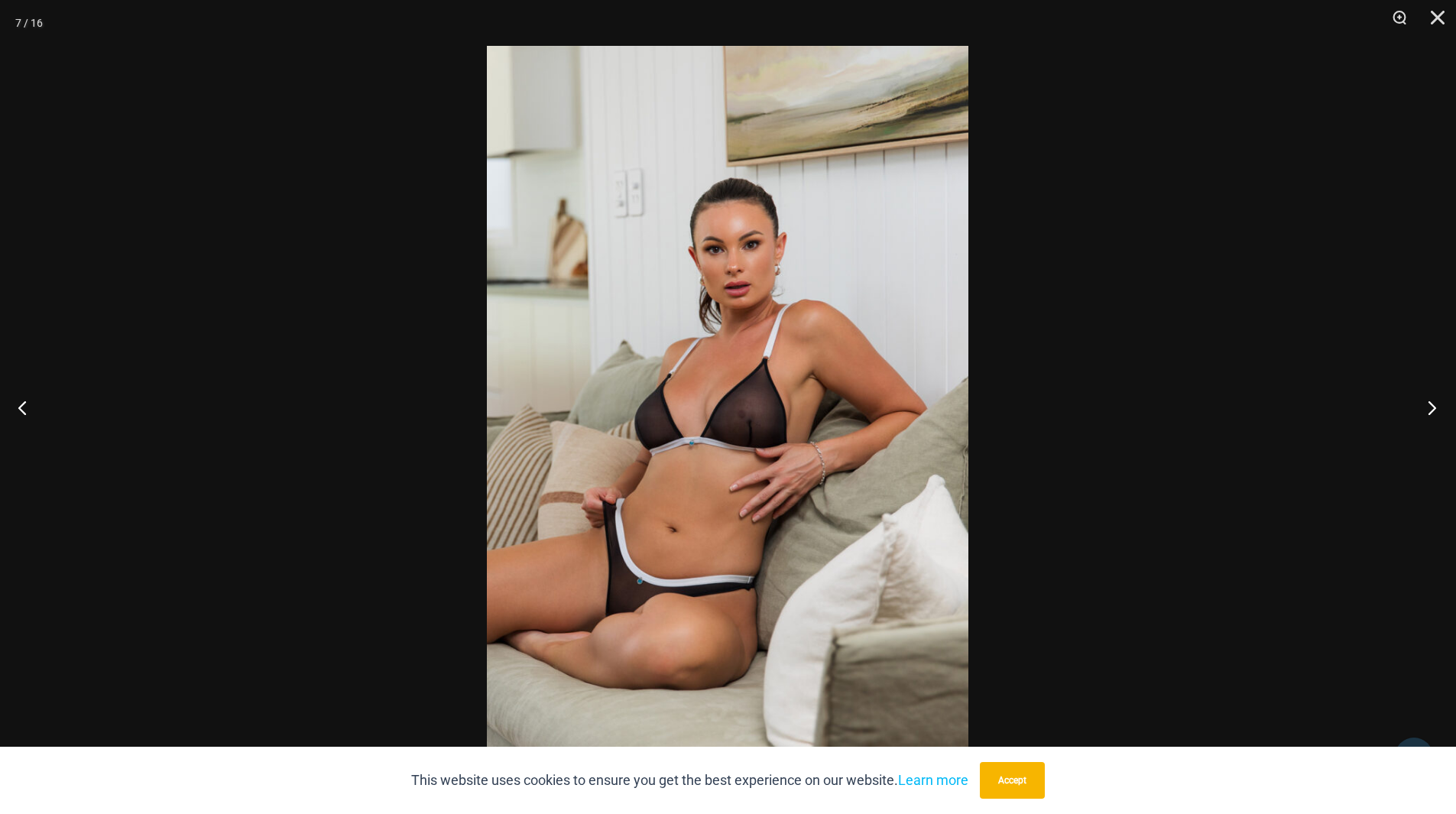
click at [1423, 421] on button "Next" at bounding box center [1428, 407] width 58 height 76
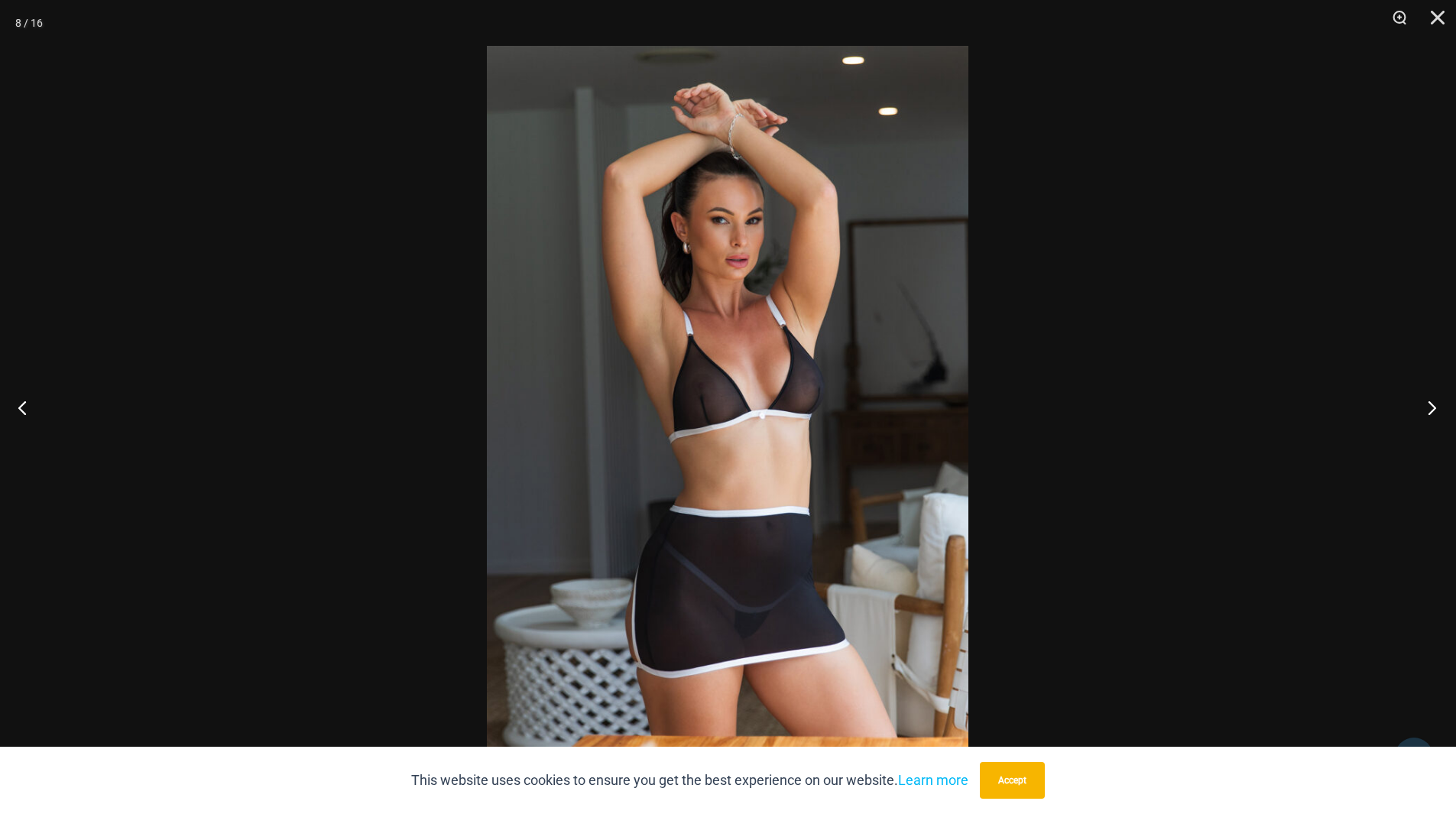
click at [1422, 421] on button "Next" at bounding box center [1428, 407] width 58 height 76
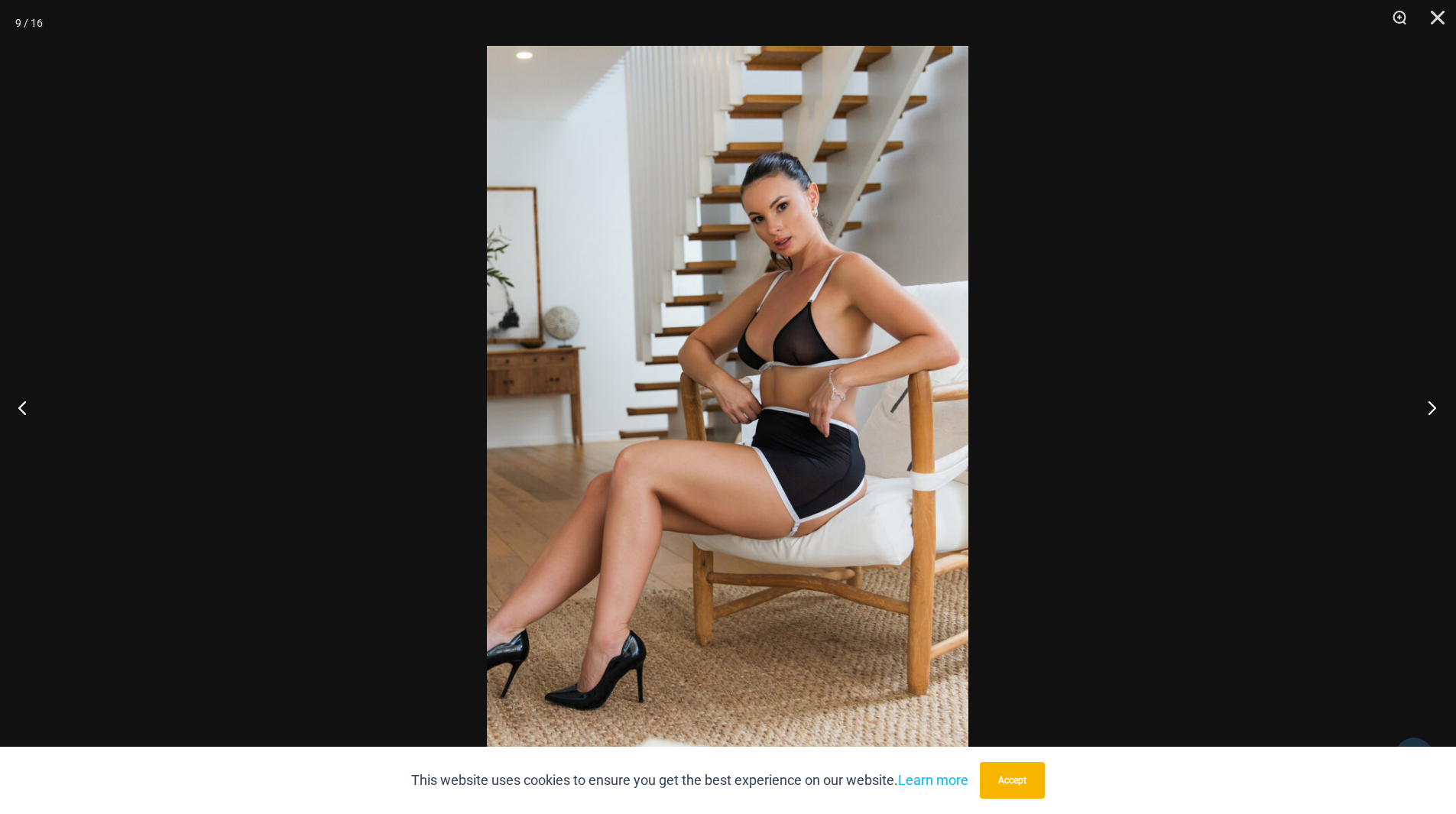
click at [1429, 404] on button "Next" at bounding box center [1428, 407] width 58 height 76
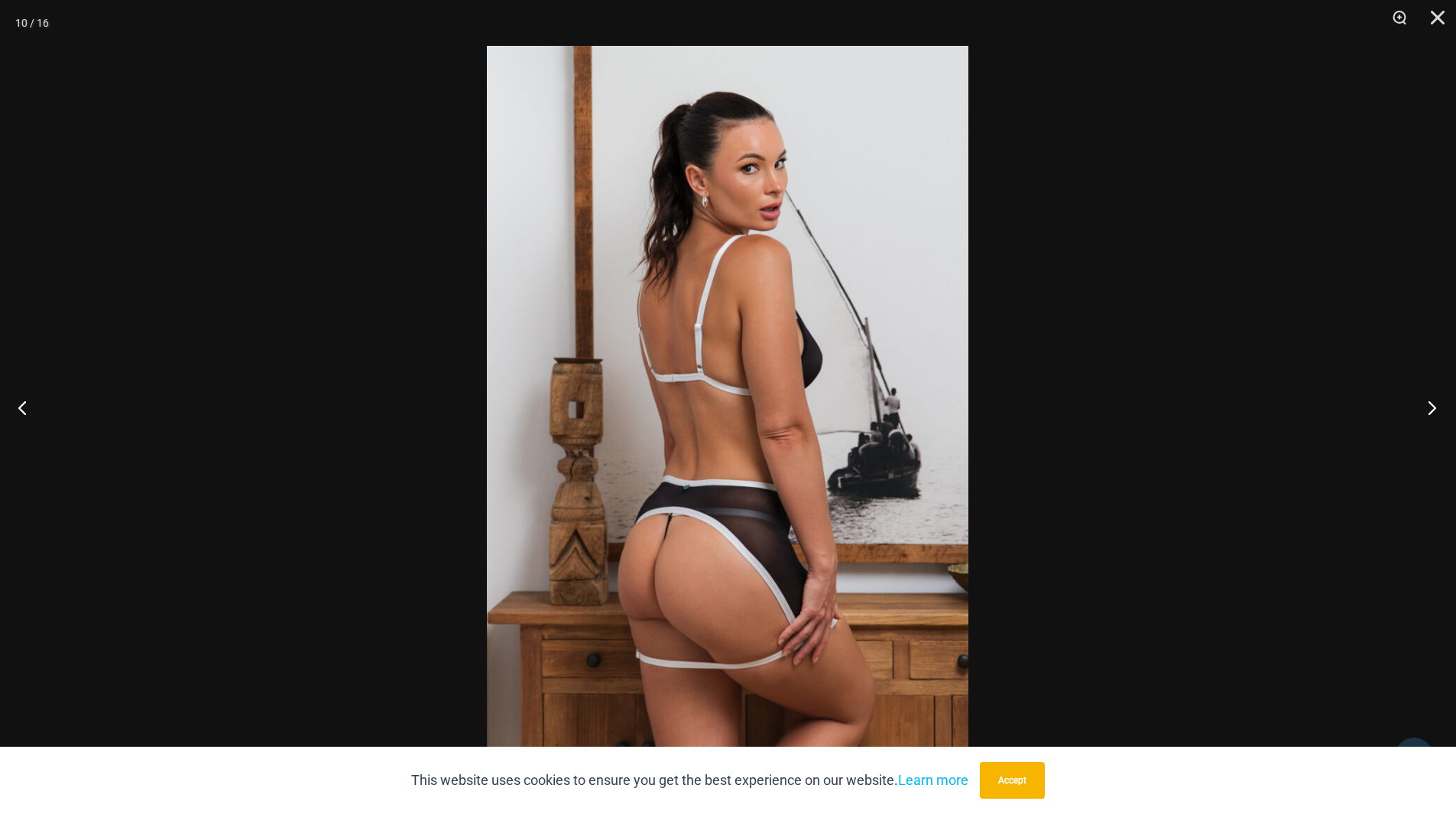
click at [1429, 404] on button "Next" at bounding box center [1428, 407] width 58 height 76
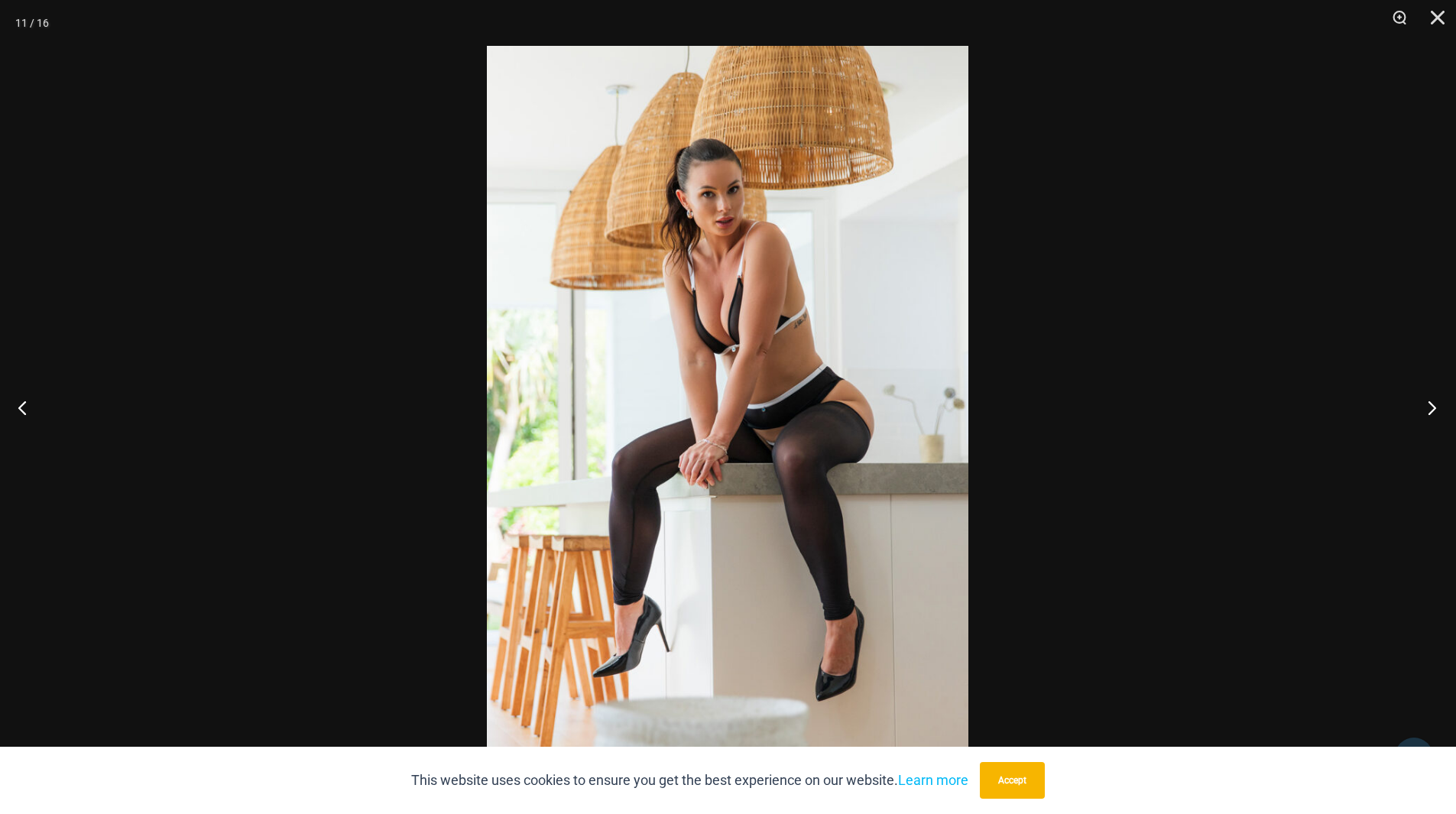
click at [1426, 402] on button "Next" at bounding box center [1428, 407] width 58 height 76
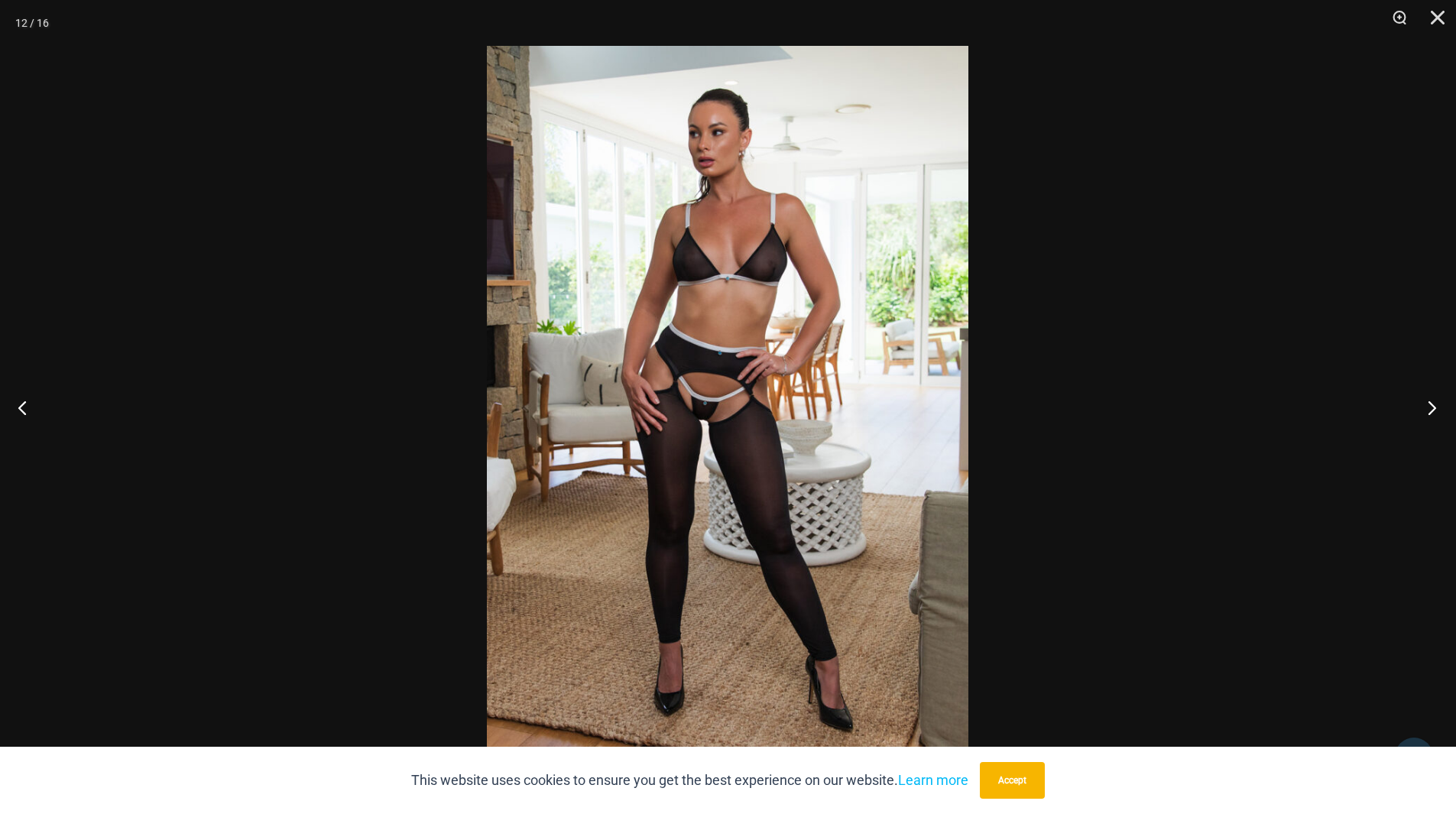
click at [1423, 403] on button "Next" at bounding box center [1428, 407] width 58 height 76
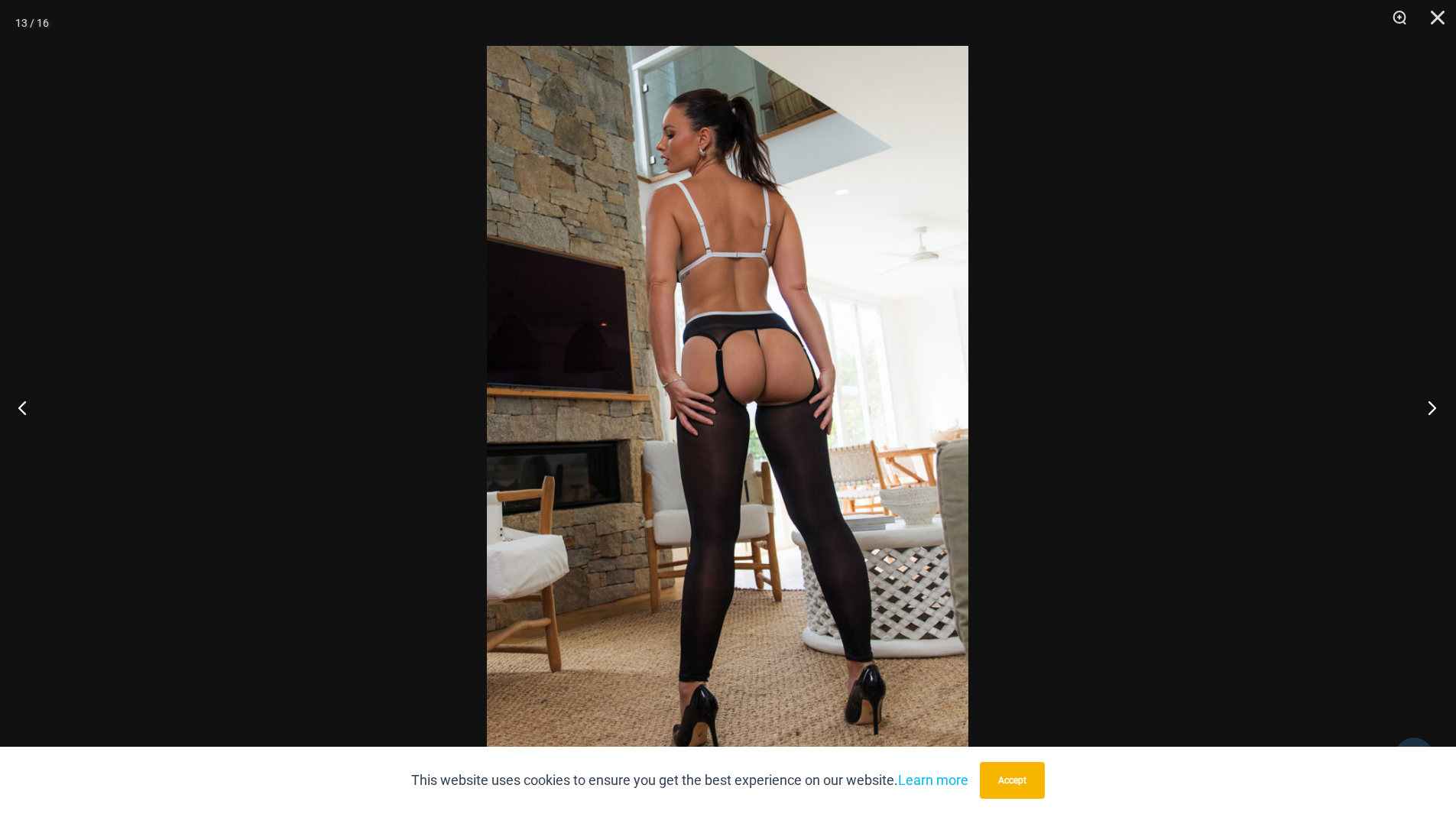
click at [1423, 403] on button "Next" at bounding box center [1428, 407] width 58 height 76
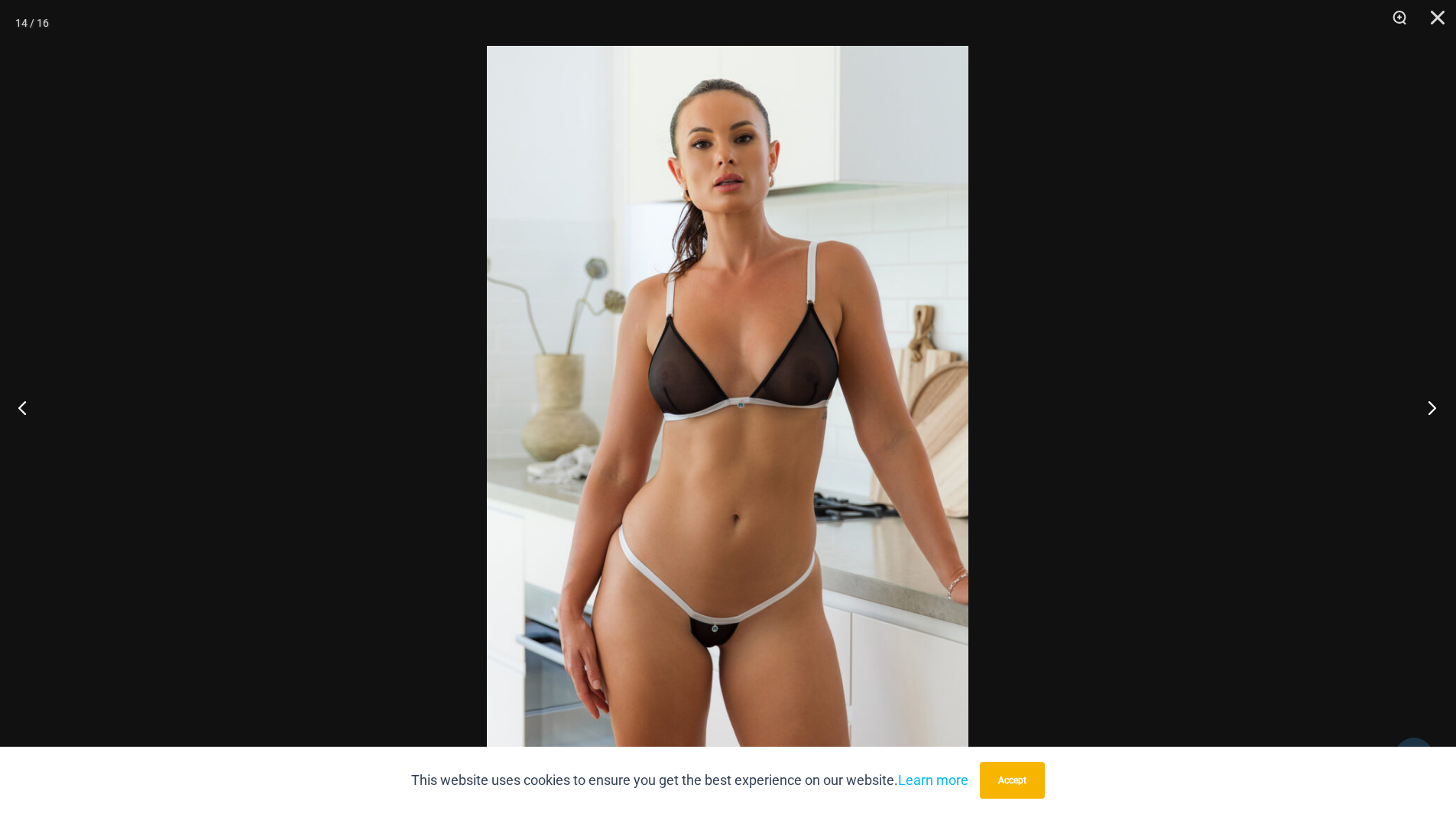
click at [1423, 403] on button "Next" at bounding box center [1428, 407] width 58 height 76
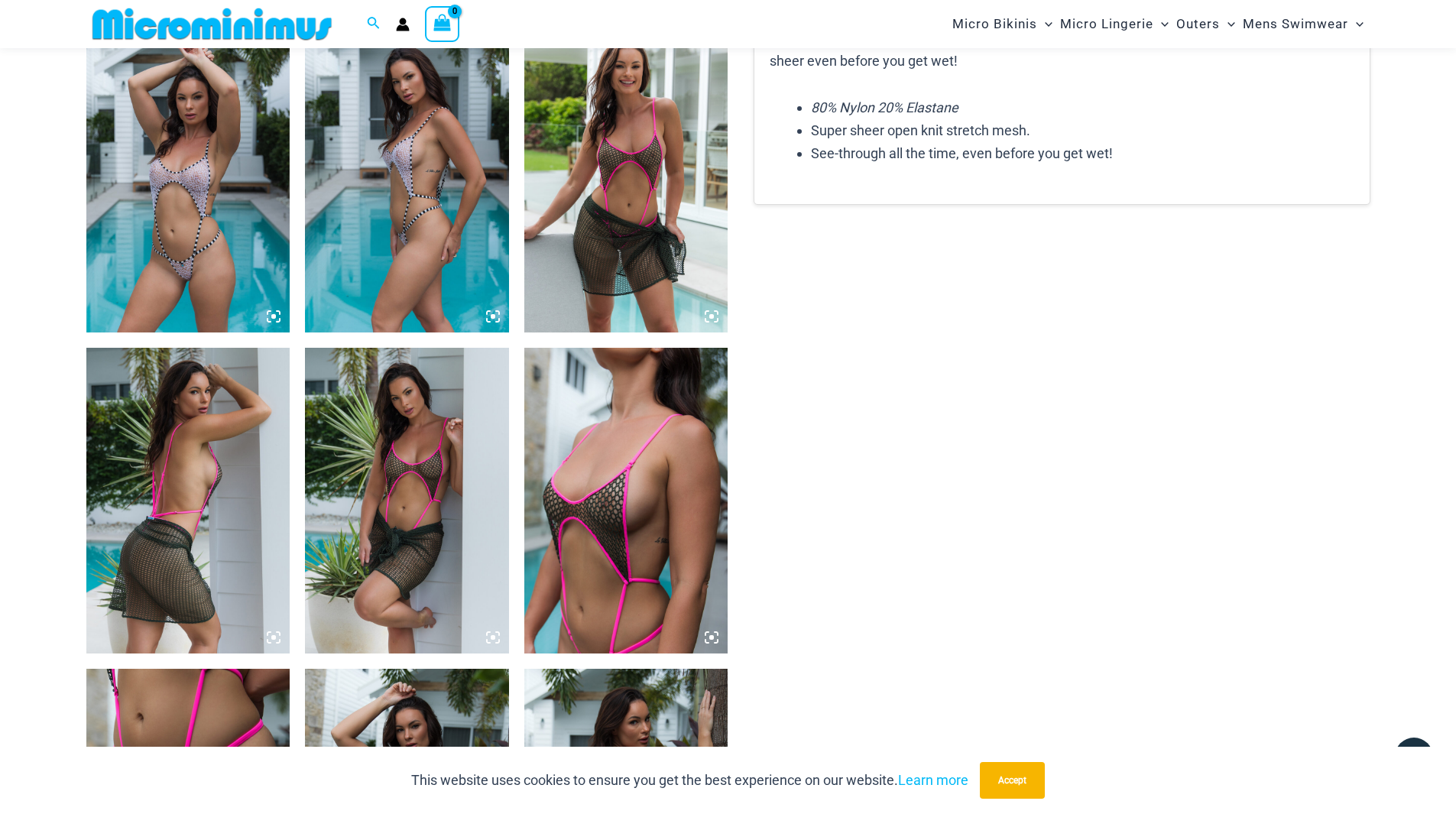
scroll to position [1740, 0]
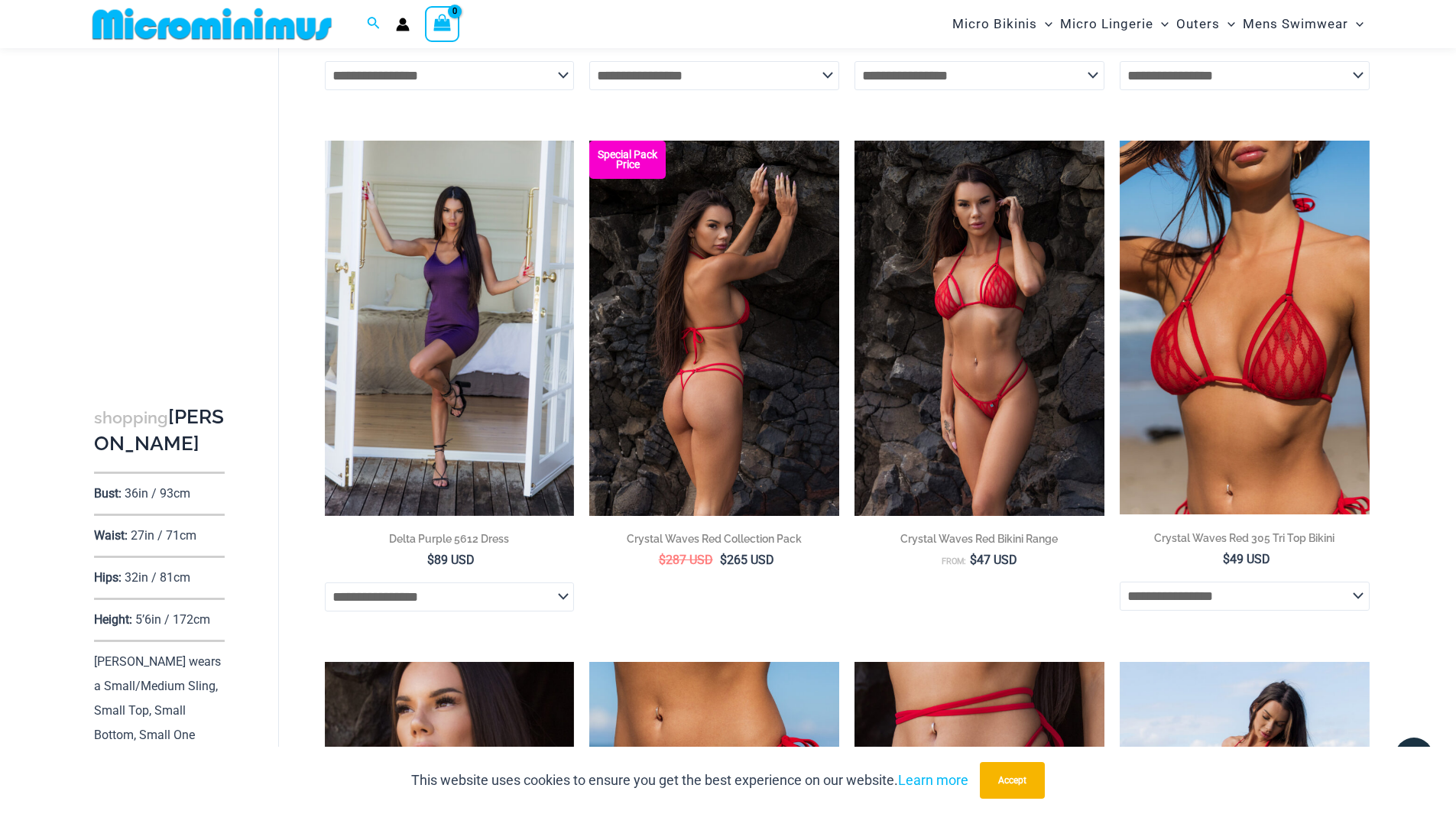
scroll to position [3120, 0]
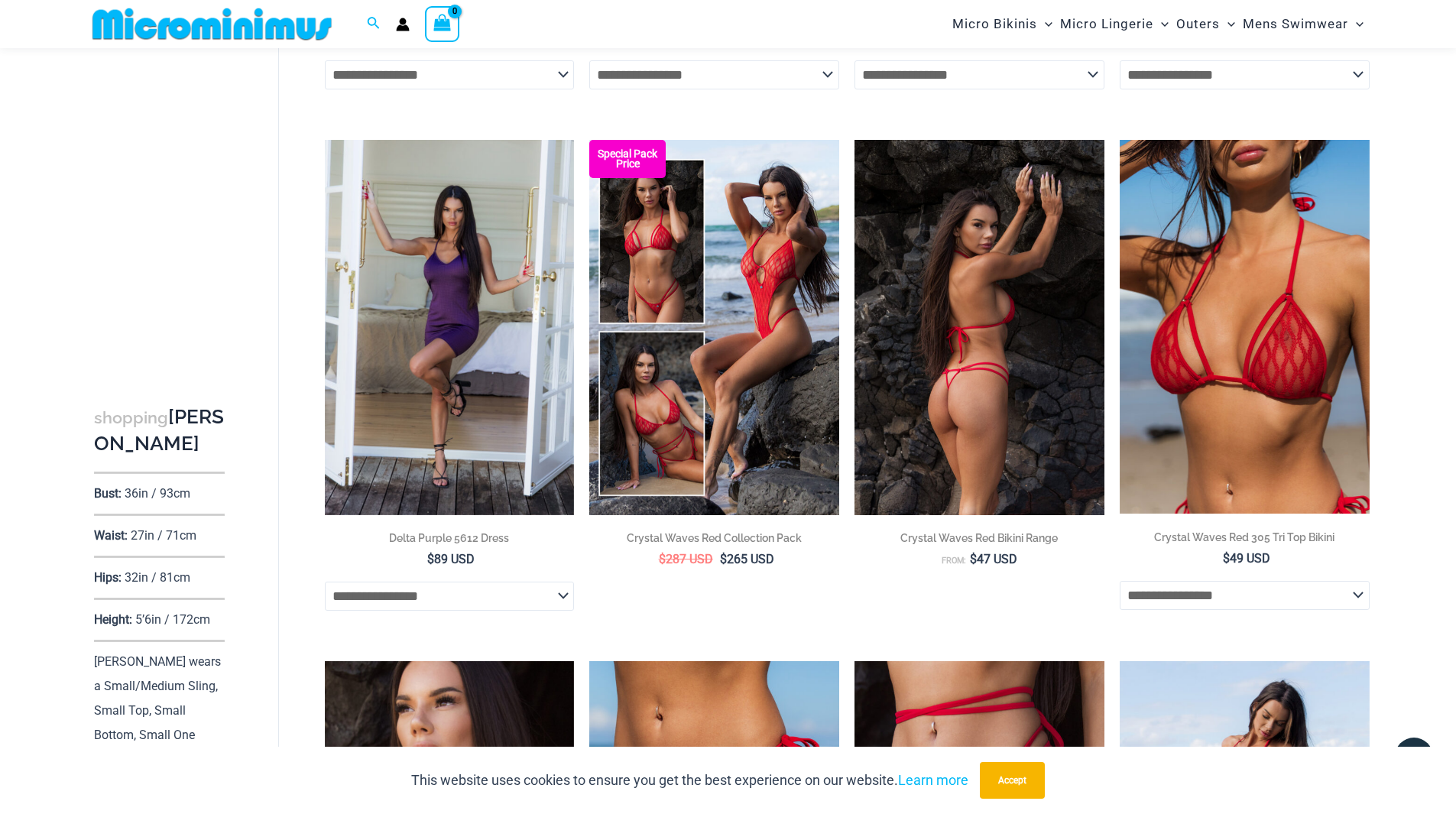
click at [987, 336] on img at bounding box center [979, 327] width 250 height 374
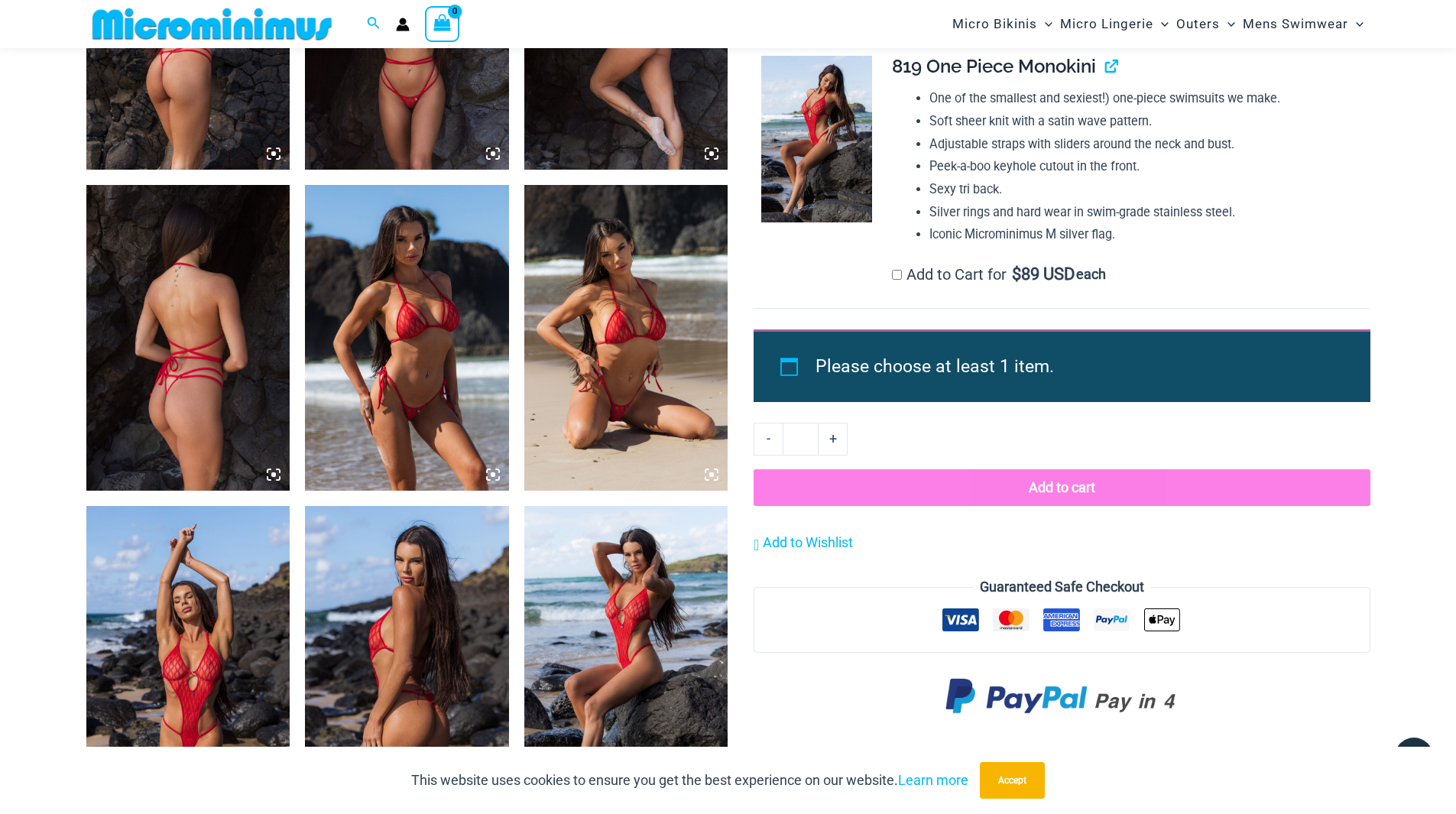
scroll to position [1254, 0]
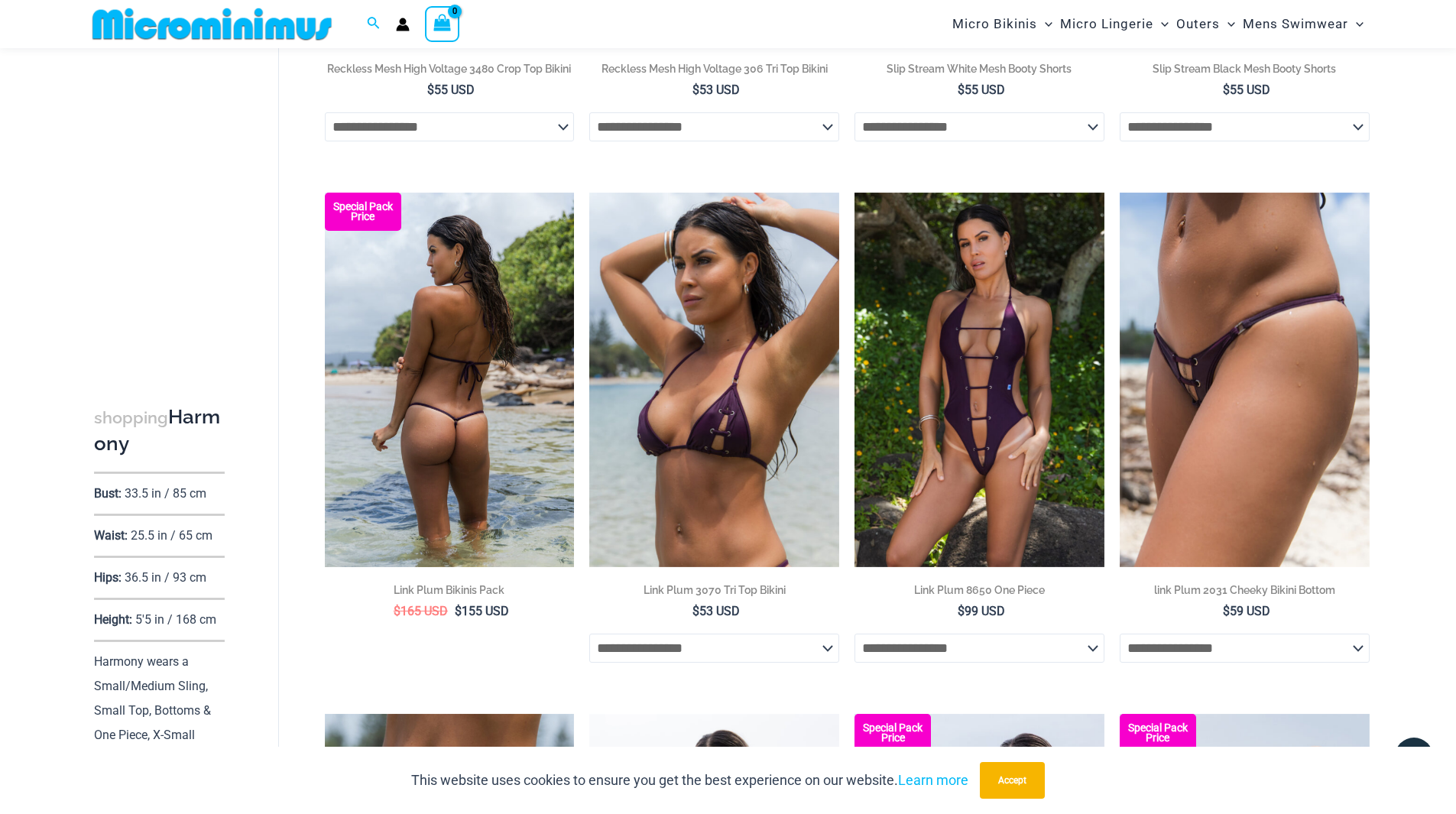
scroll to position [2594, 0]
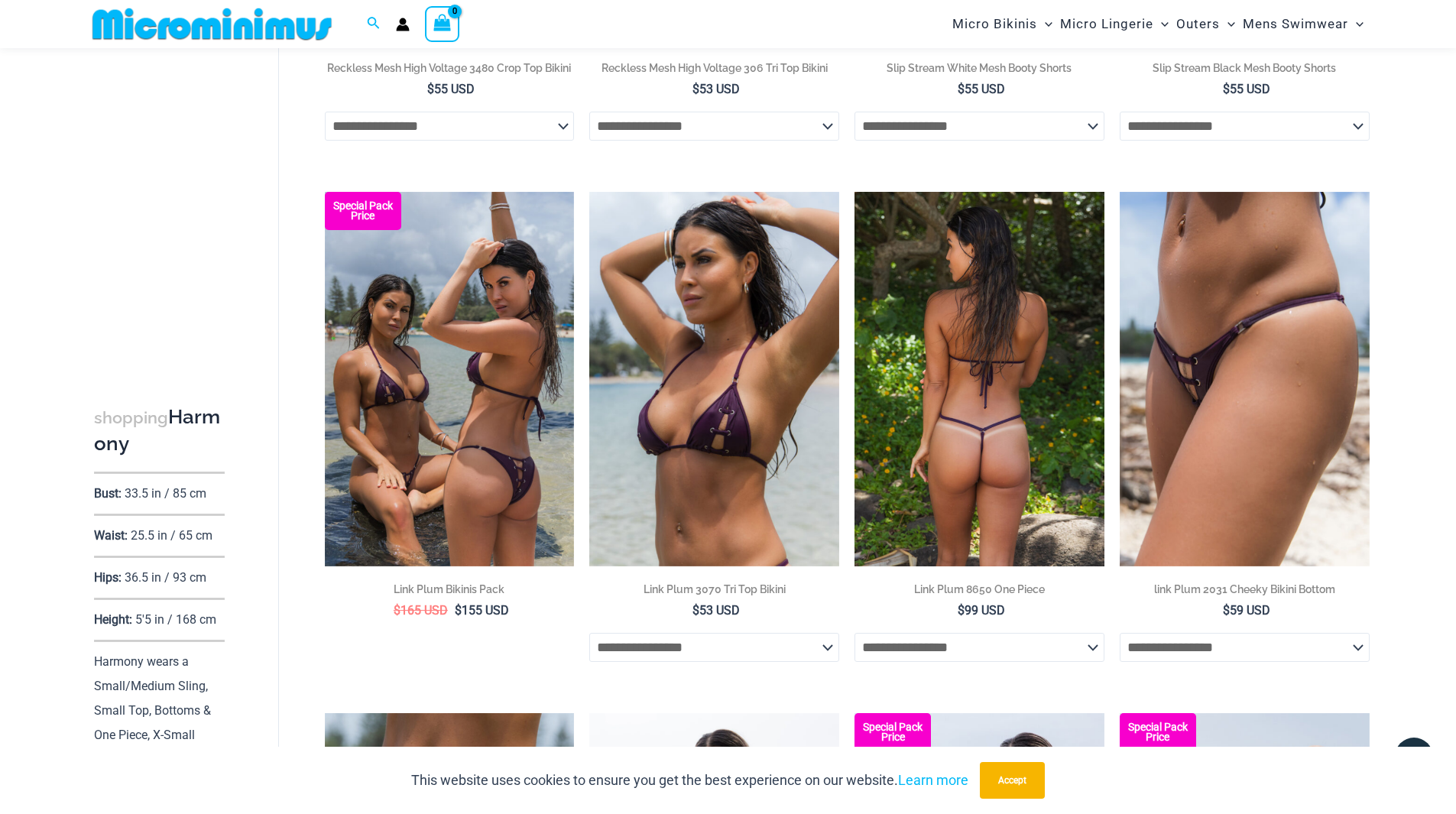
click at [999, 388] on img at bounding box center [979, 379] width 250 height 374
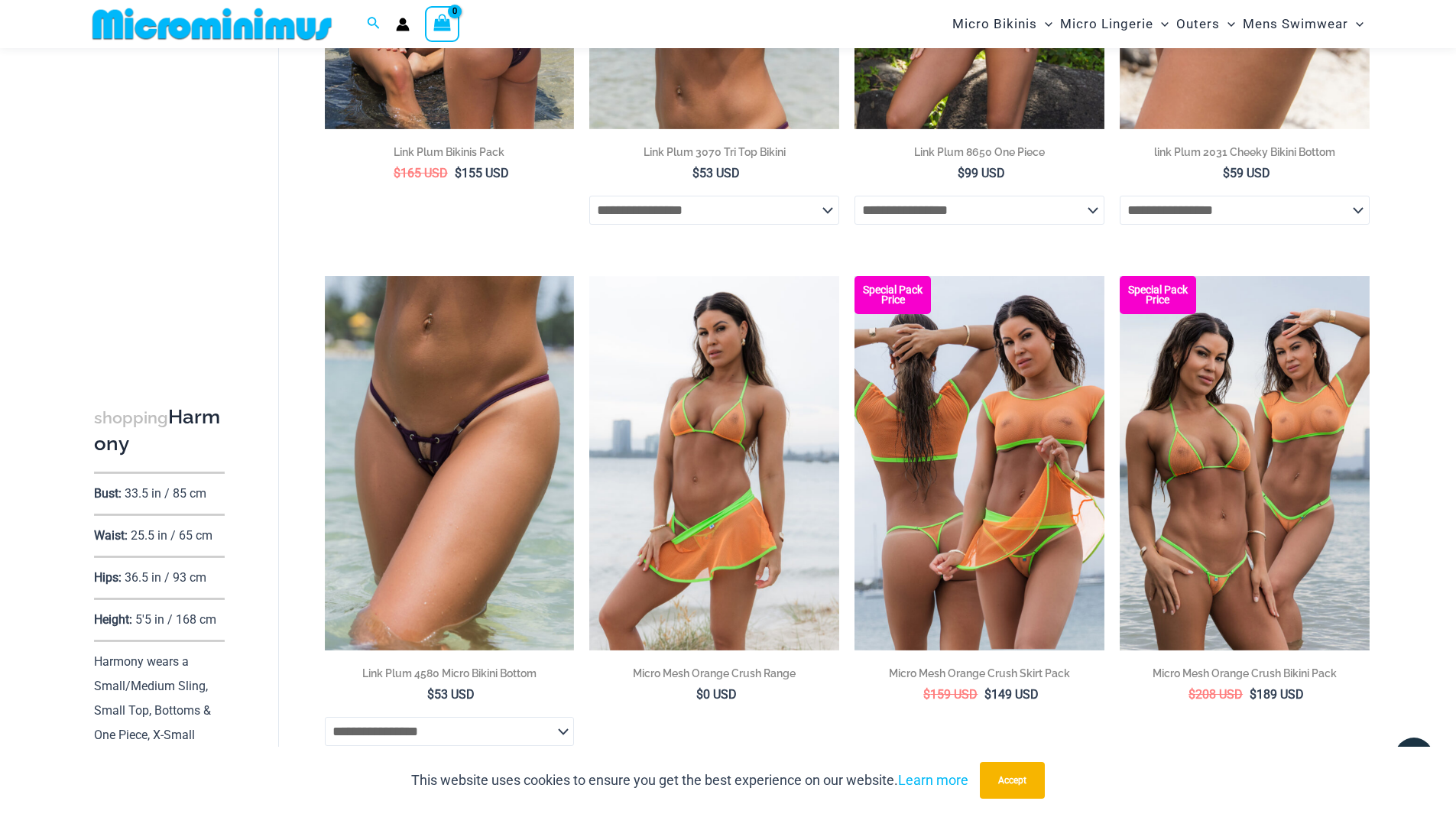
scroll to position [3035, 0]
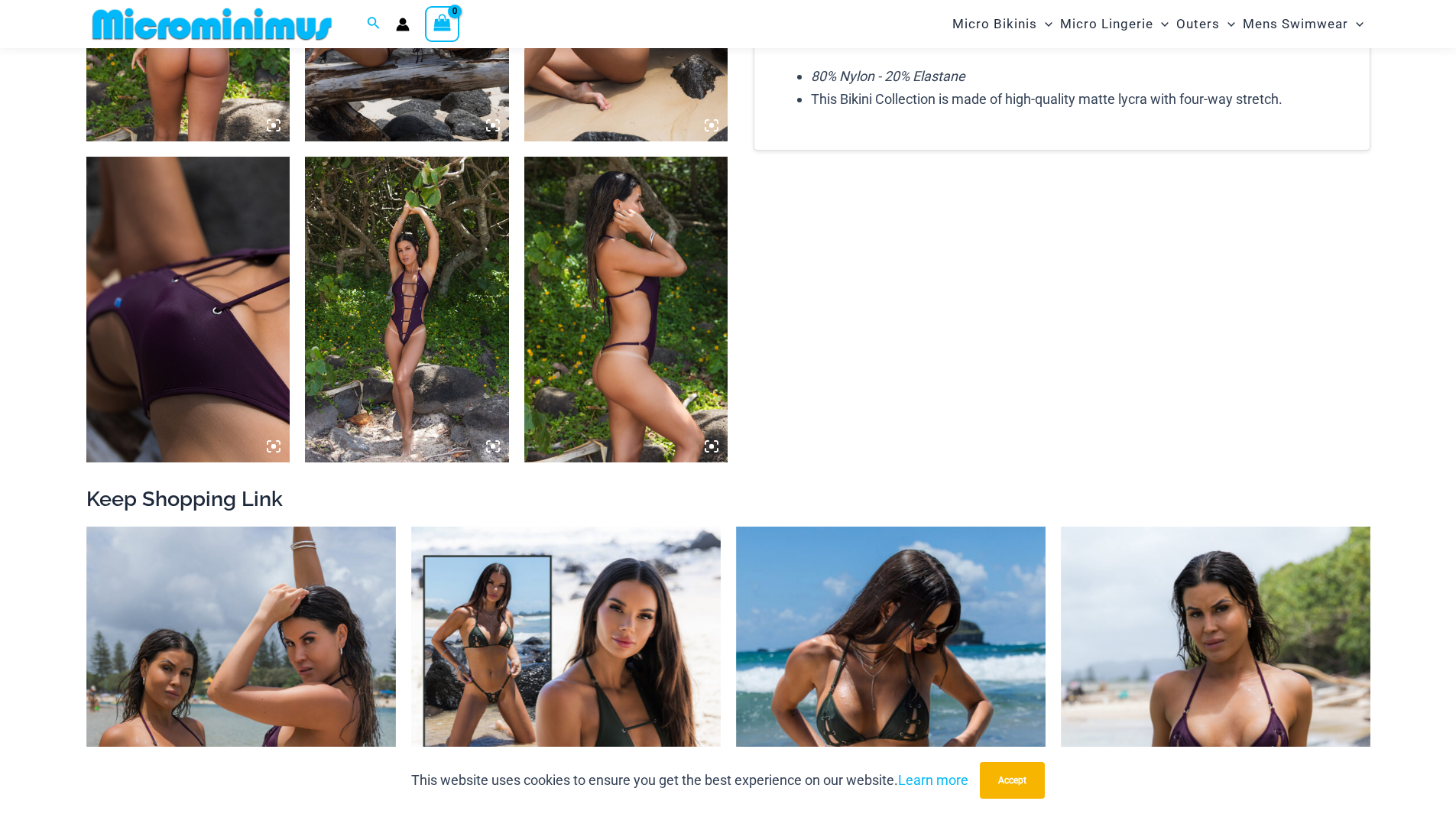
click at [385, 324] on img at bounding box center [407, 309] width 204 height 306
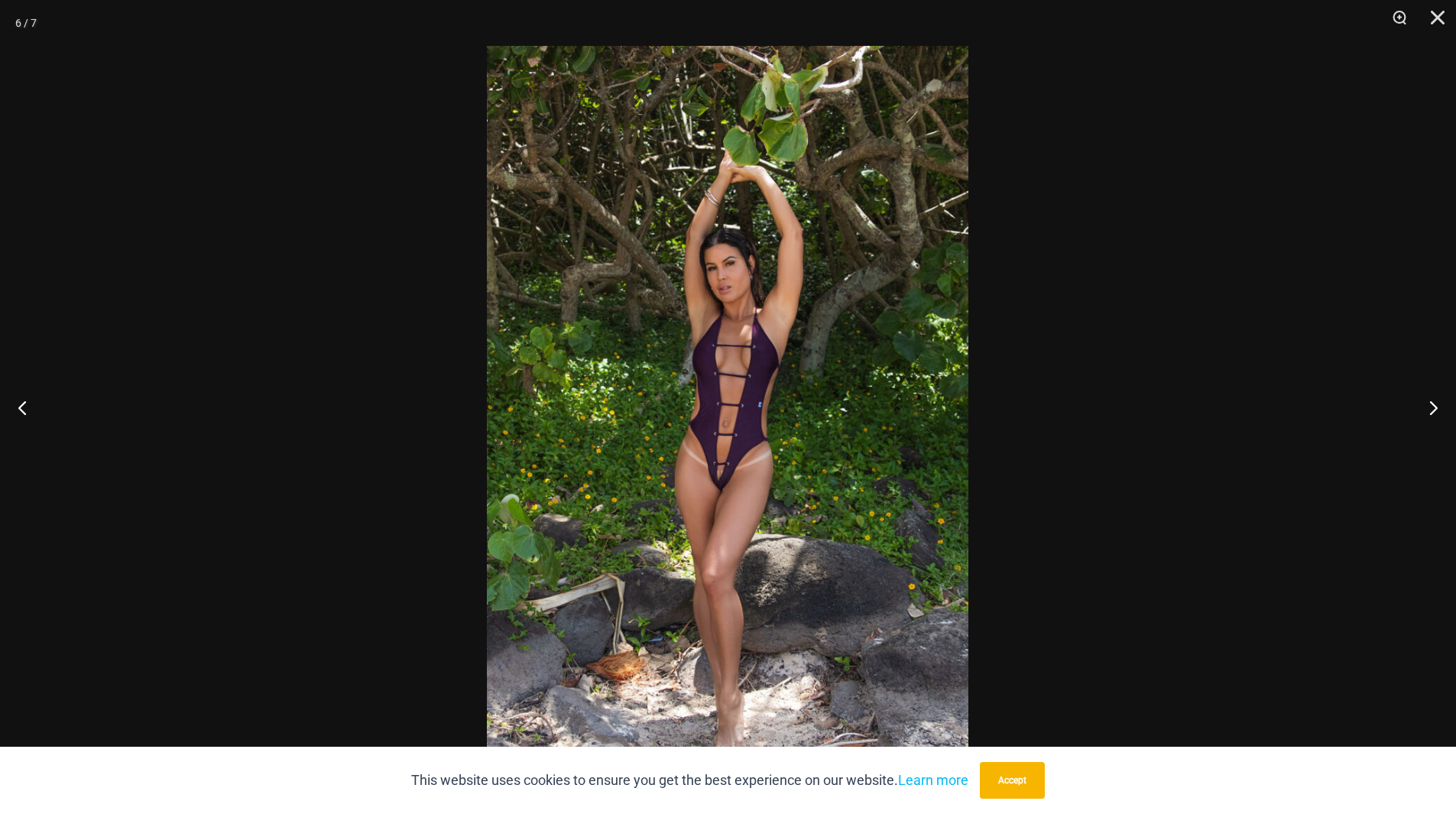
scroll to position [1291, 0]
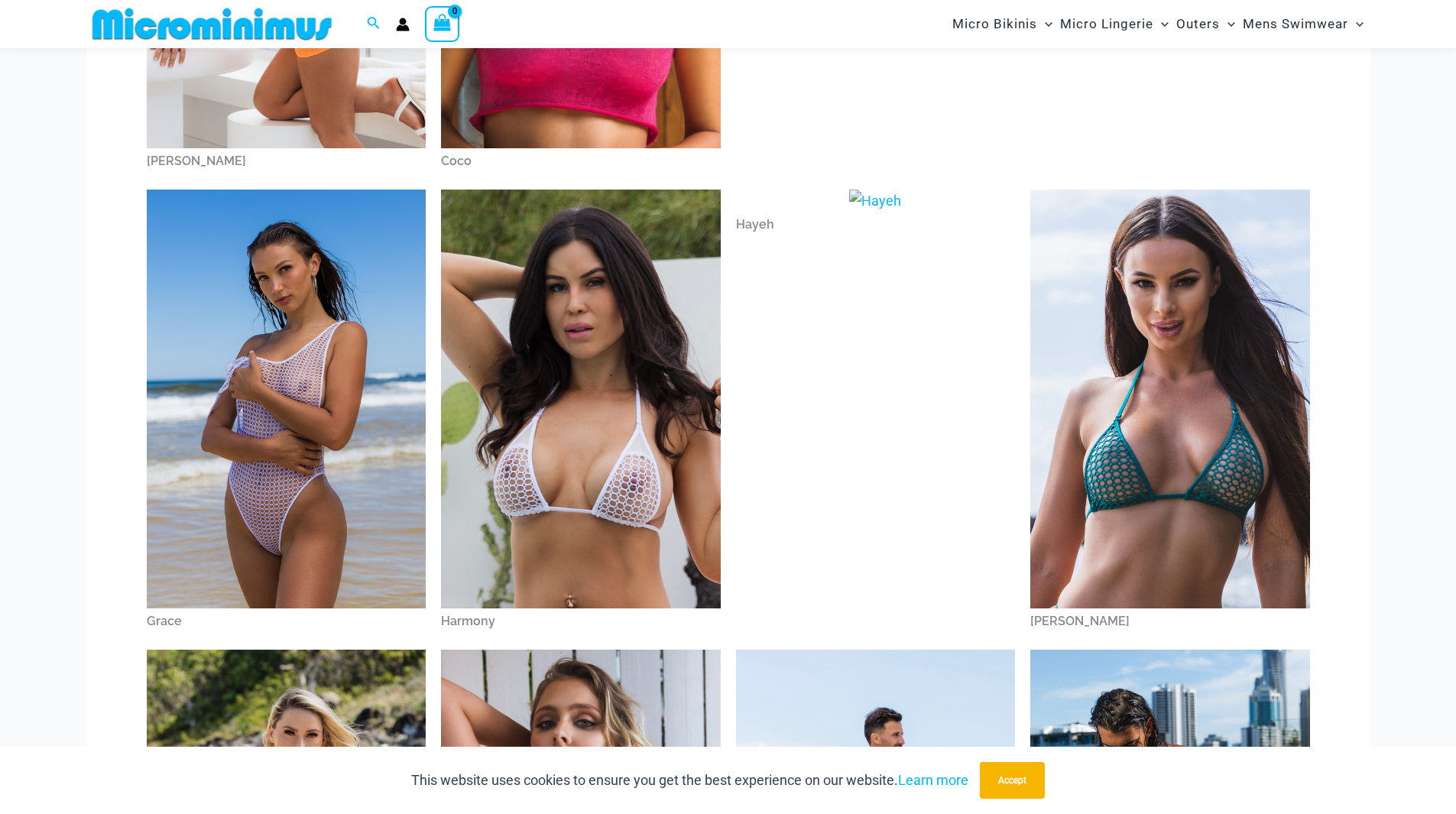
scroll to position [446, 0]
click at [270, 395] on img at bounding box center [286, 398] width 280 height 419
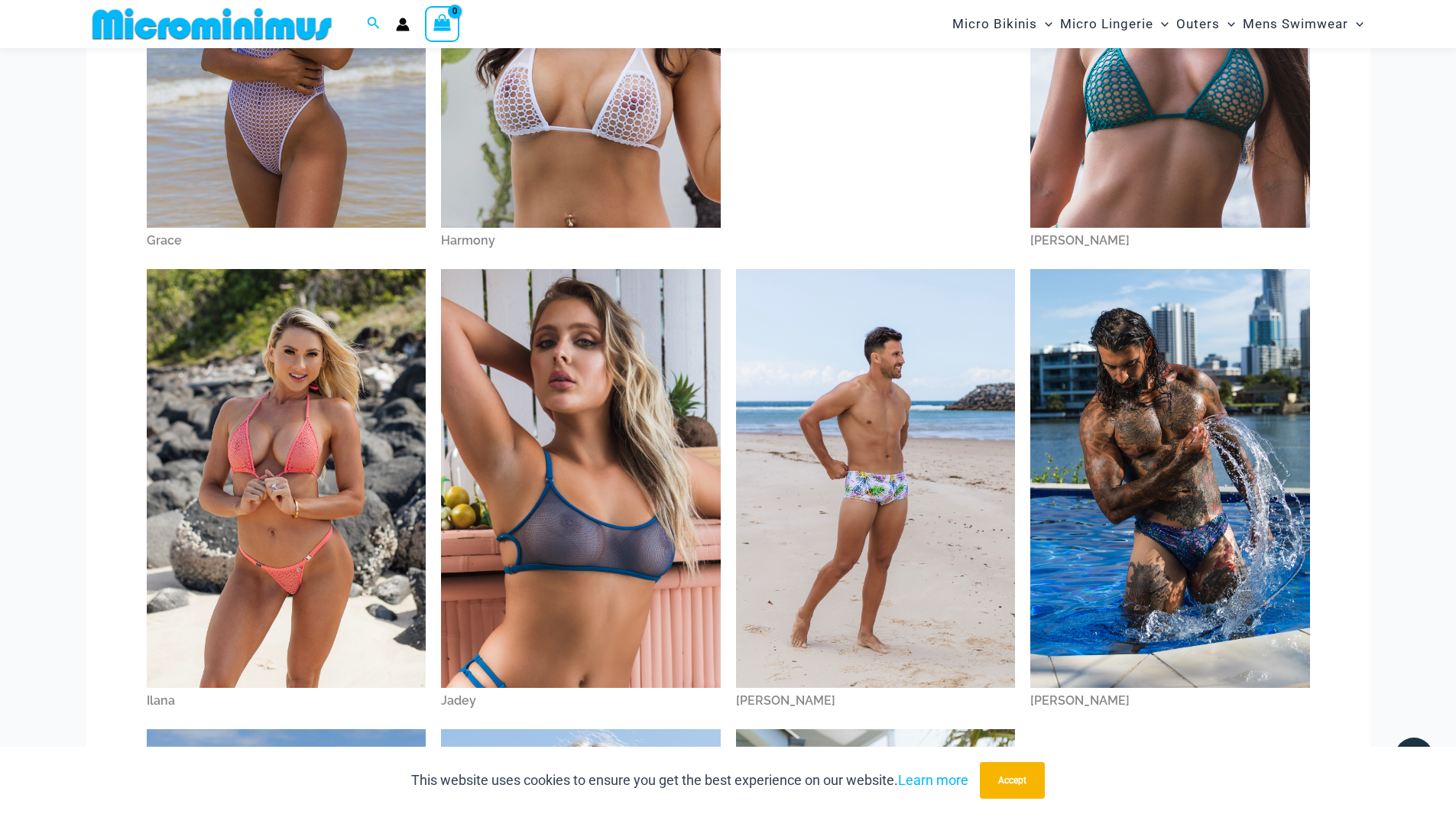
scroll to position [827, 0]
click at [255, 430] on img at bounding box center [286, 478] width 280 height 419
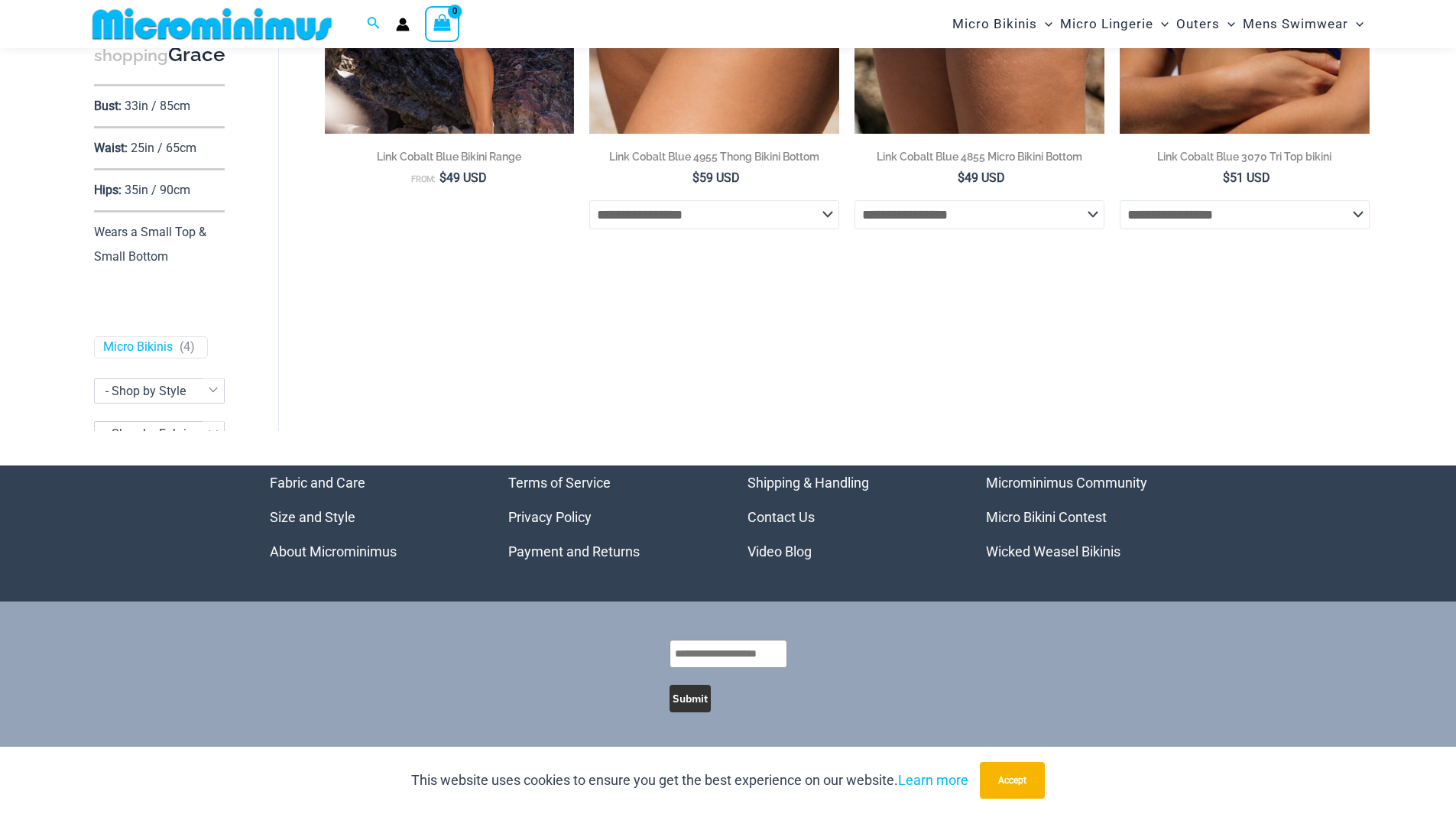
scroll to position [16, 0]
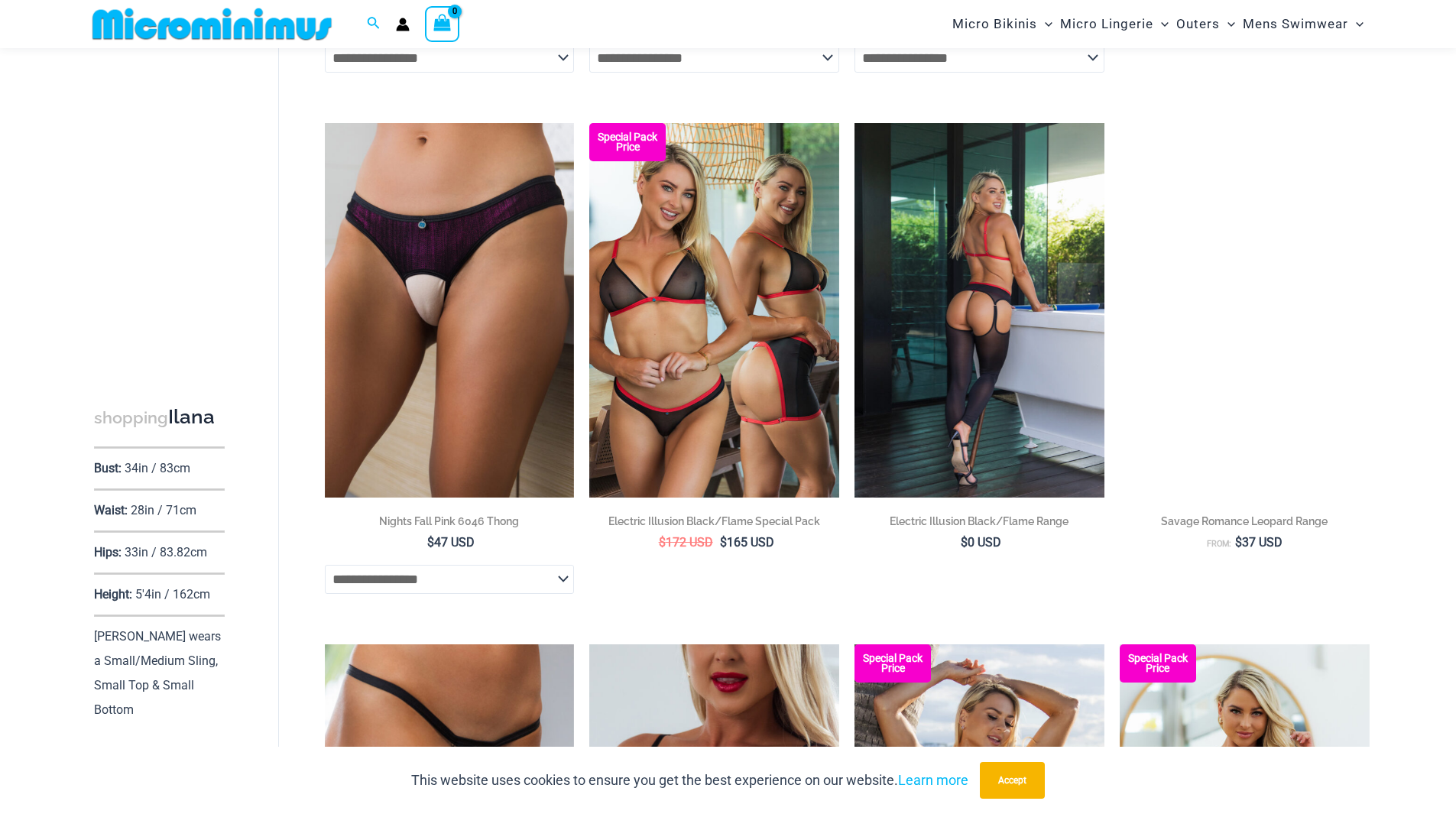
scroll to position [2603, 0]
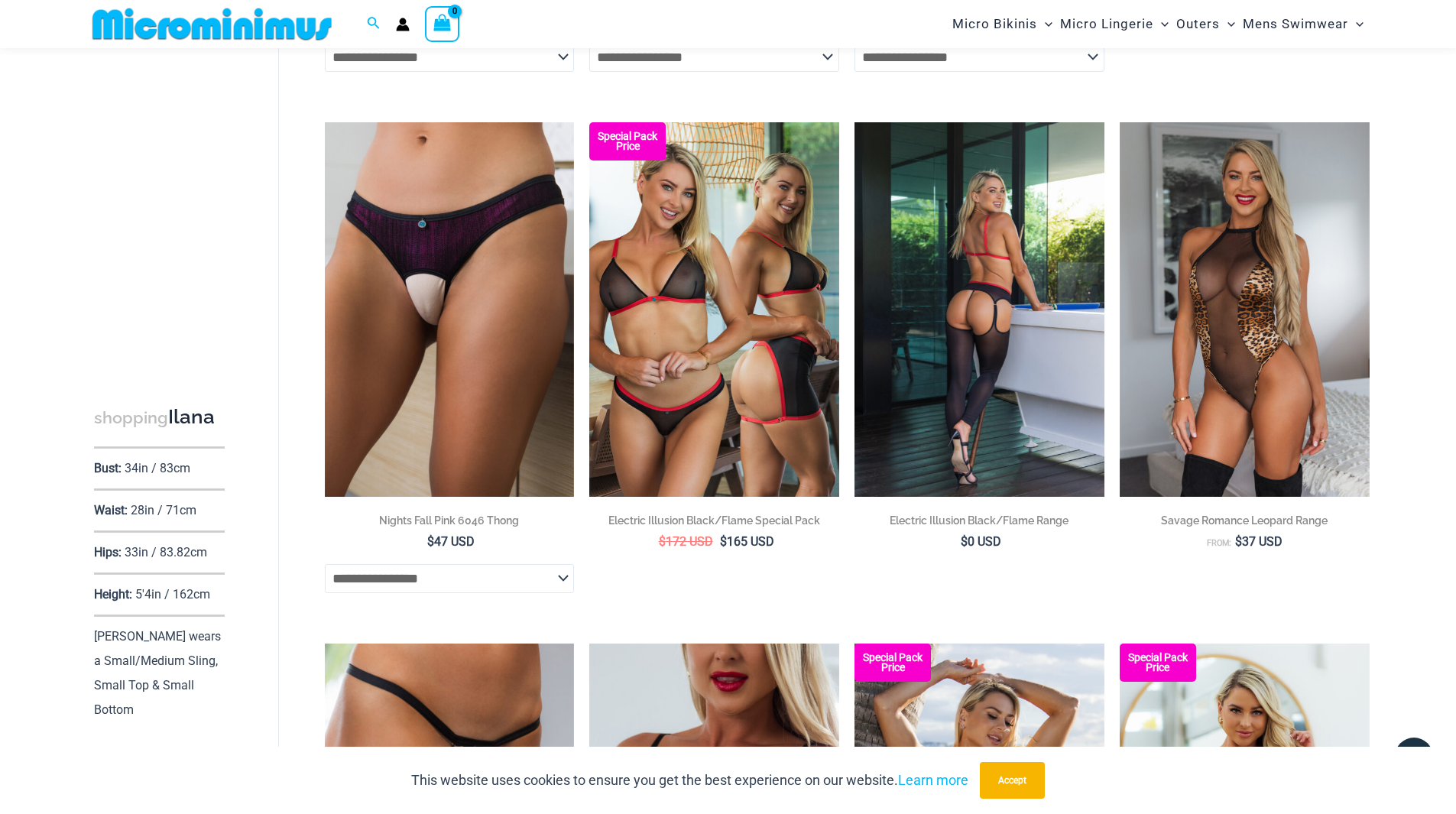
click at [983, 323] on img at bounding box center [979, 309] width 250 height 374
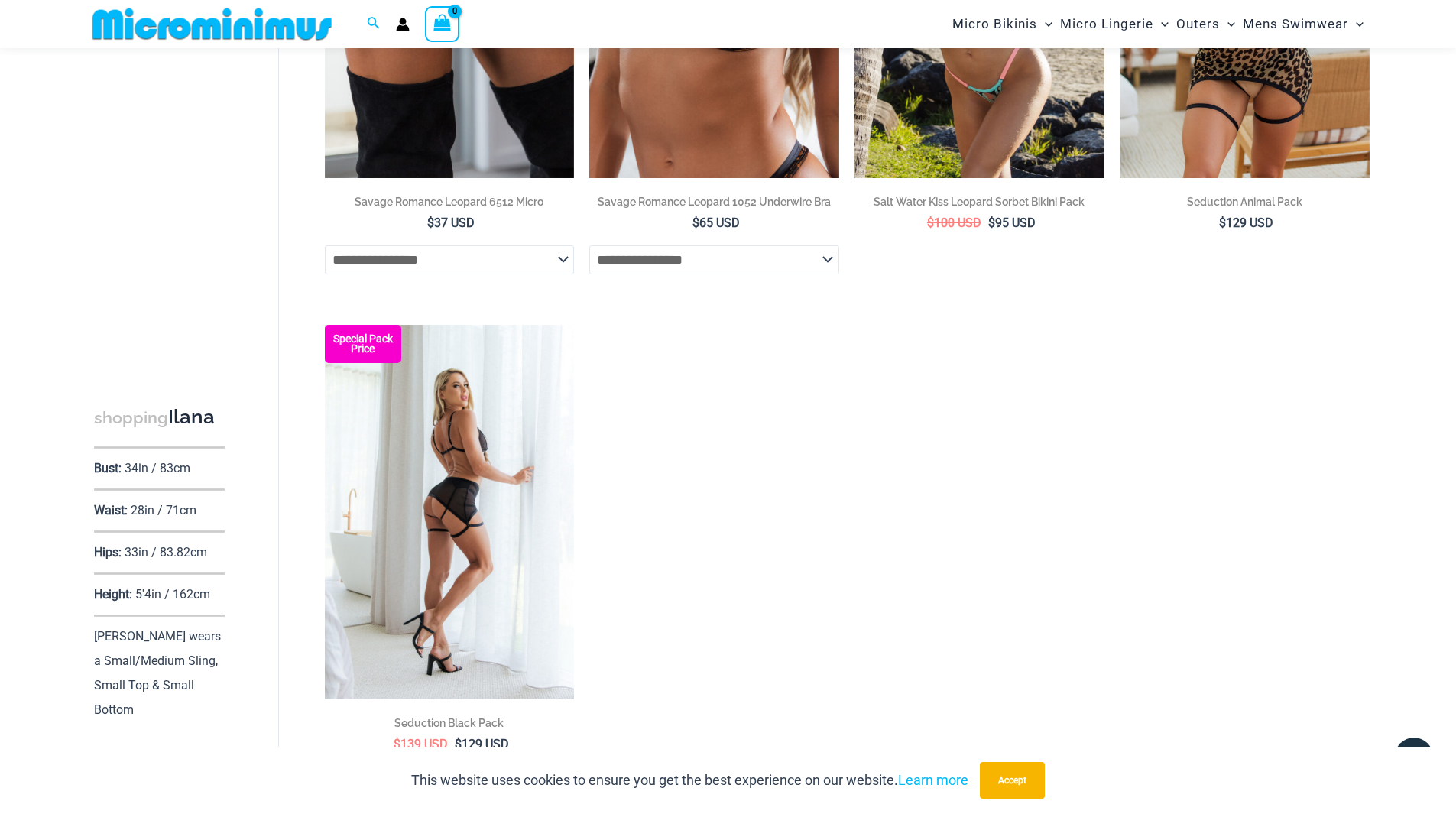
scroll to position [3444, 0]
click at [457, 499] on img at bounding box center [450, 512] width 250 height 374
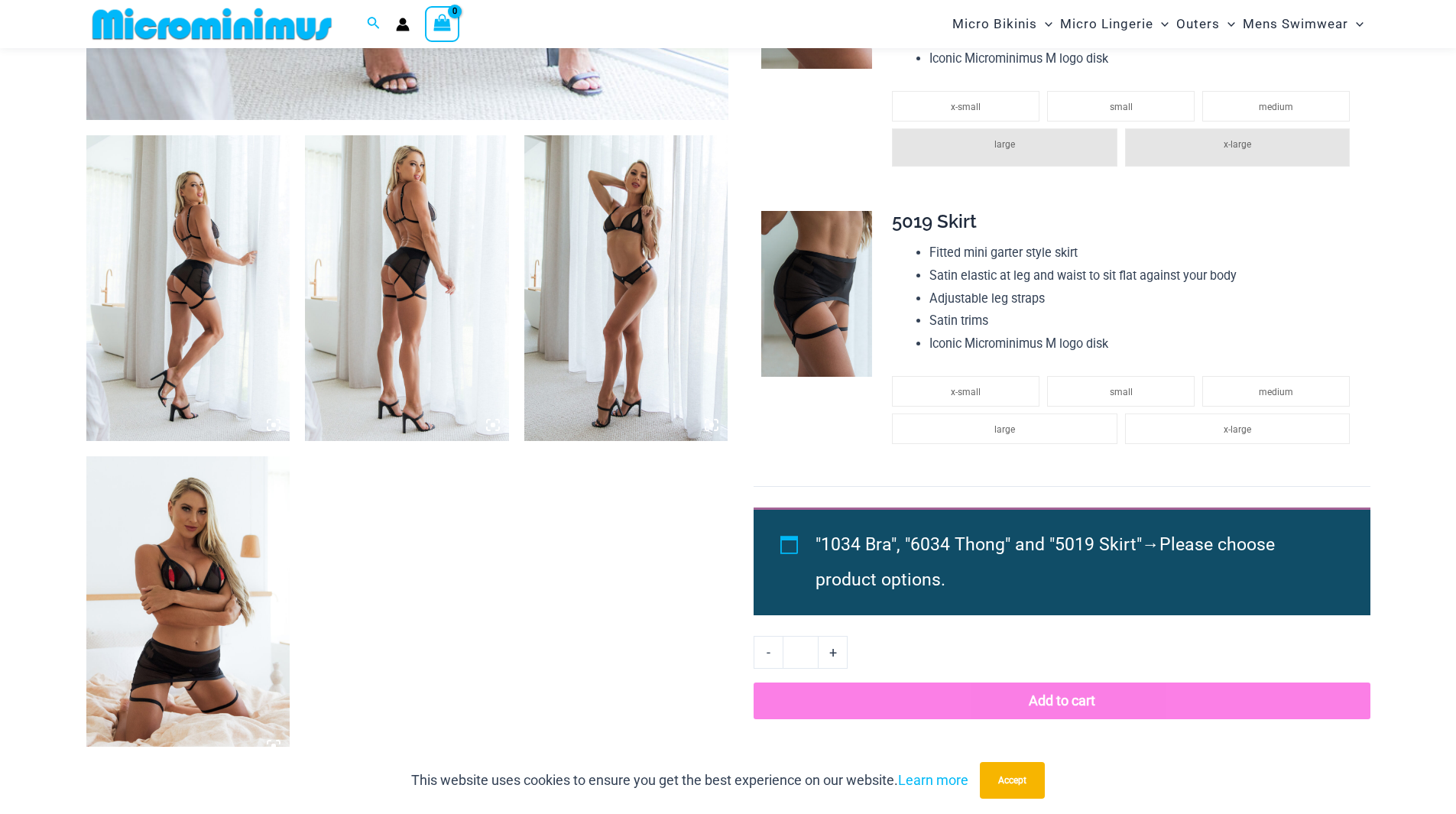
scroll to position [983, 0]
click at [624, 281] on img at bounding box center [626, 287] width 204 height 306
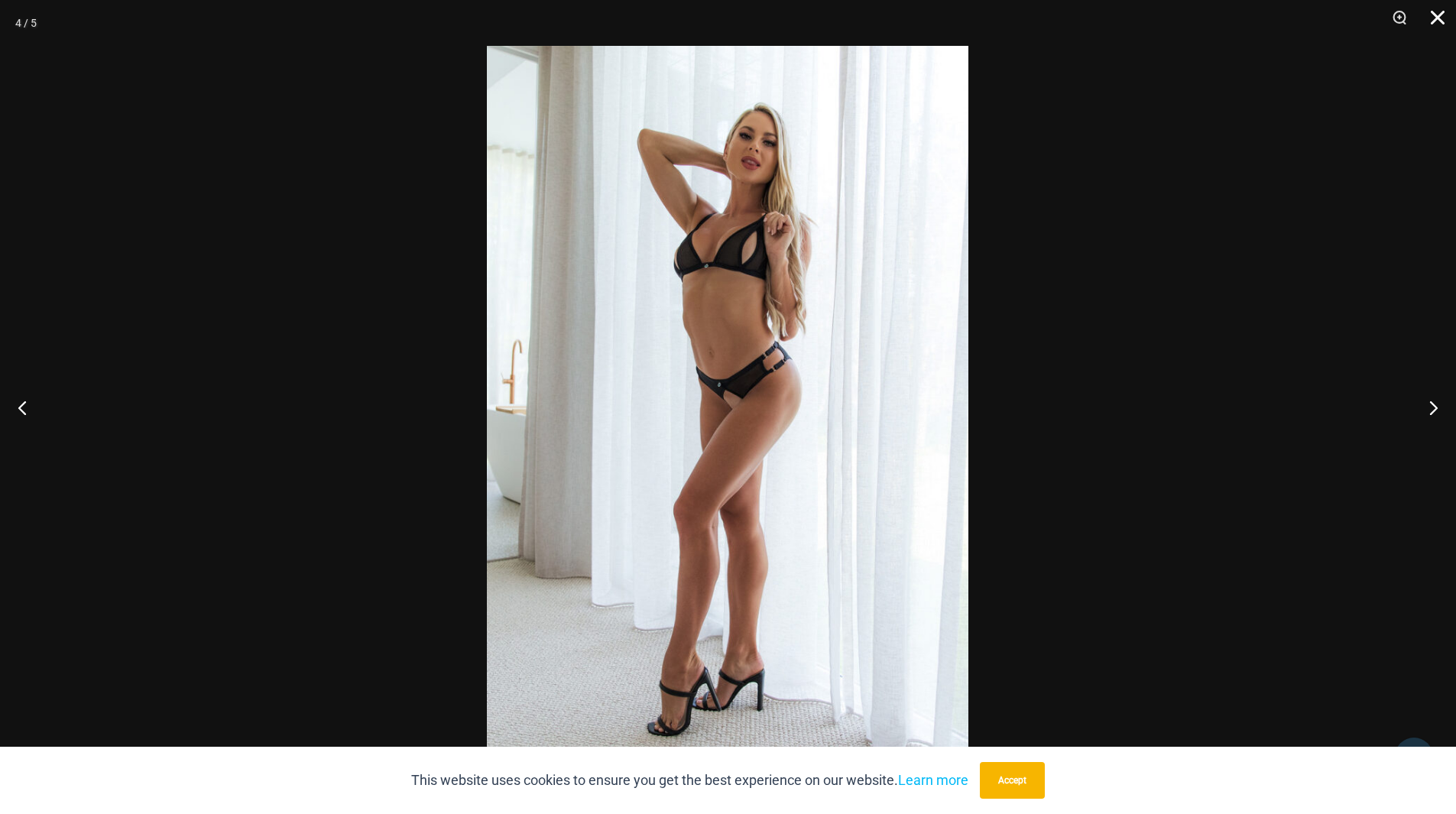
click at [1440, 19] on button "Close" at bounding box center [1432, 23] width 38 height 46
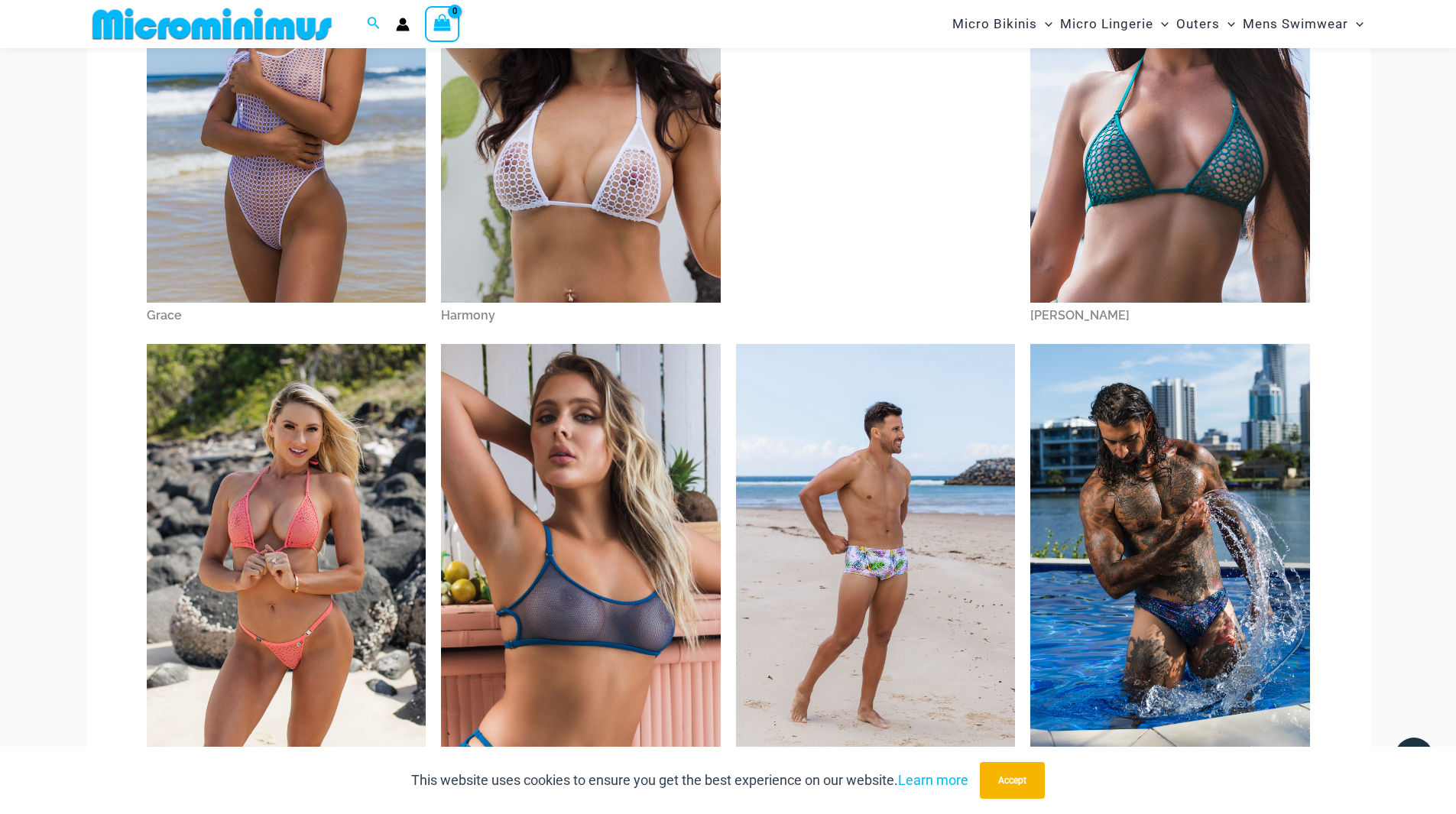
scroll to position [752, 0]
click at [1141, 209] on img at bounding box center [1171, 92] width 280 height 419
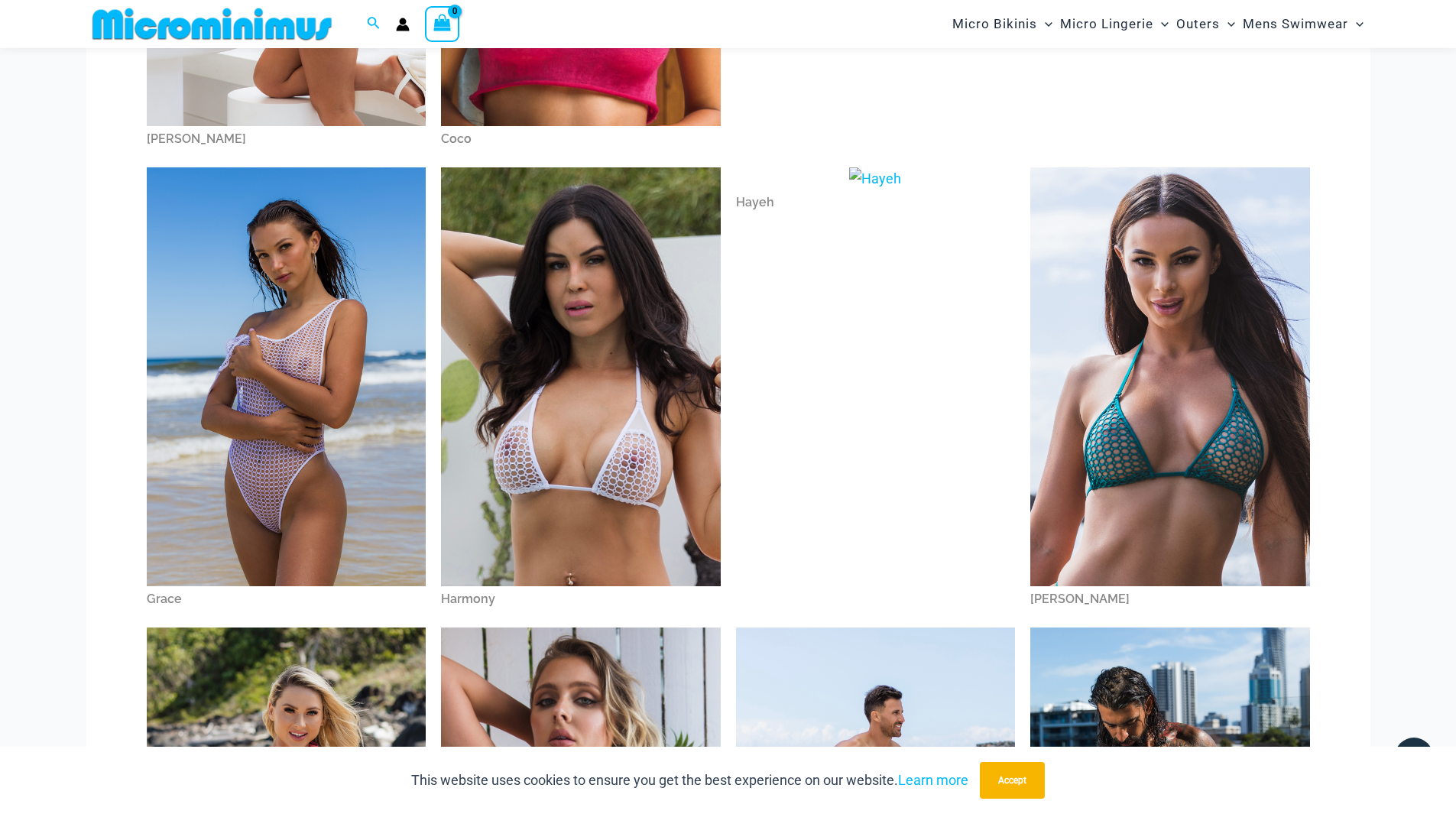
scroll to position [462, 0]
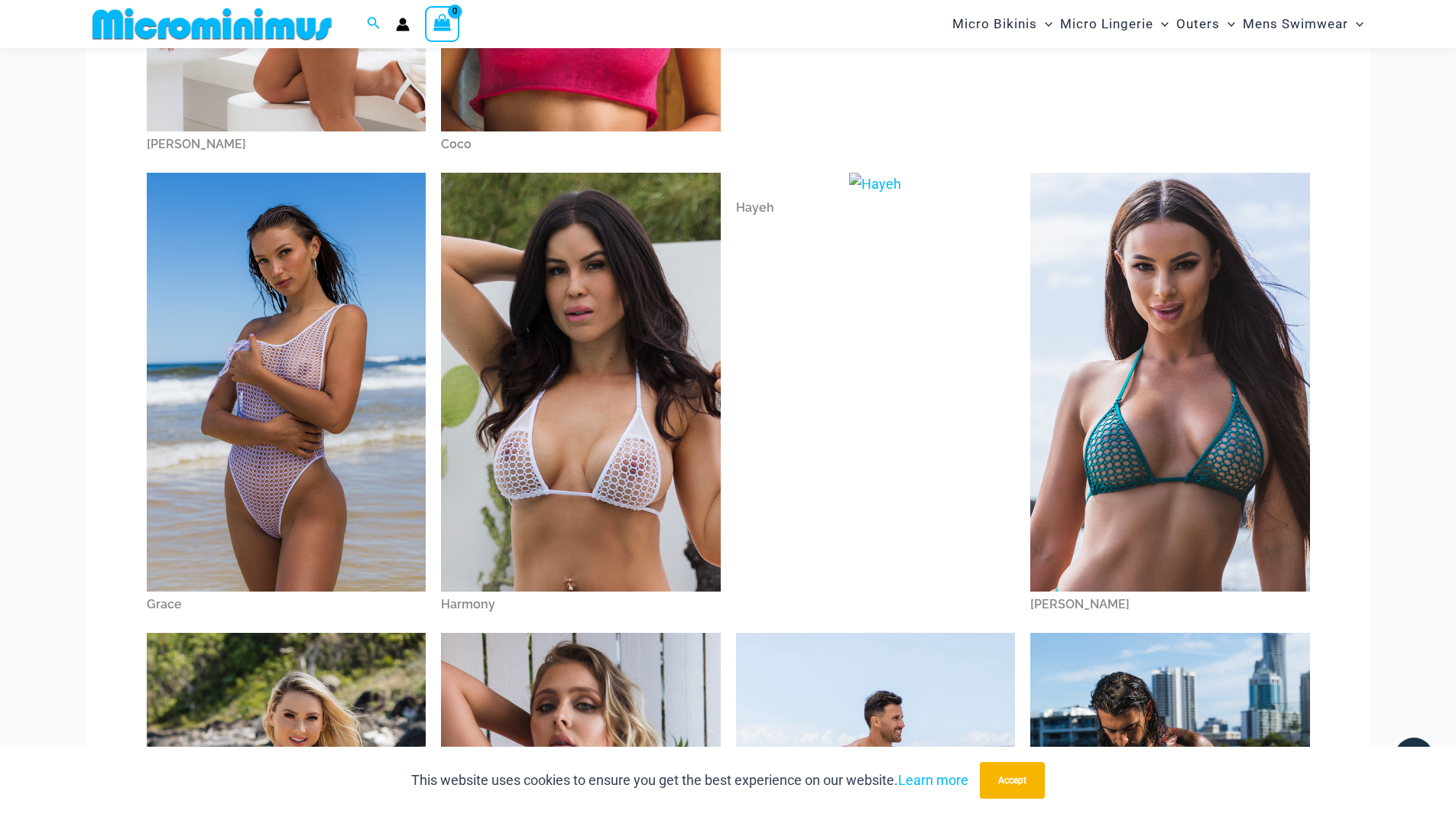
click at [572, 445] on img at bounding box center [581, 382] width 280 height 419
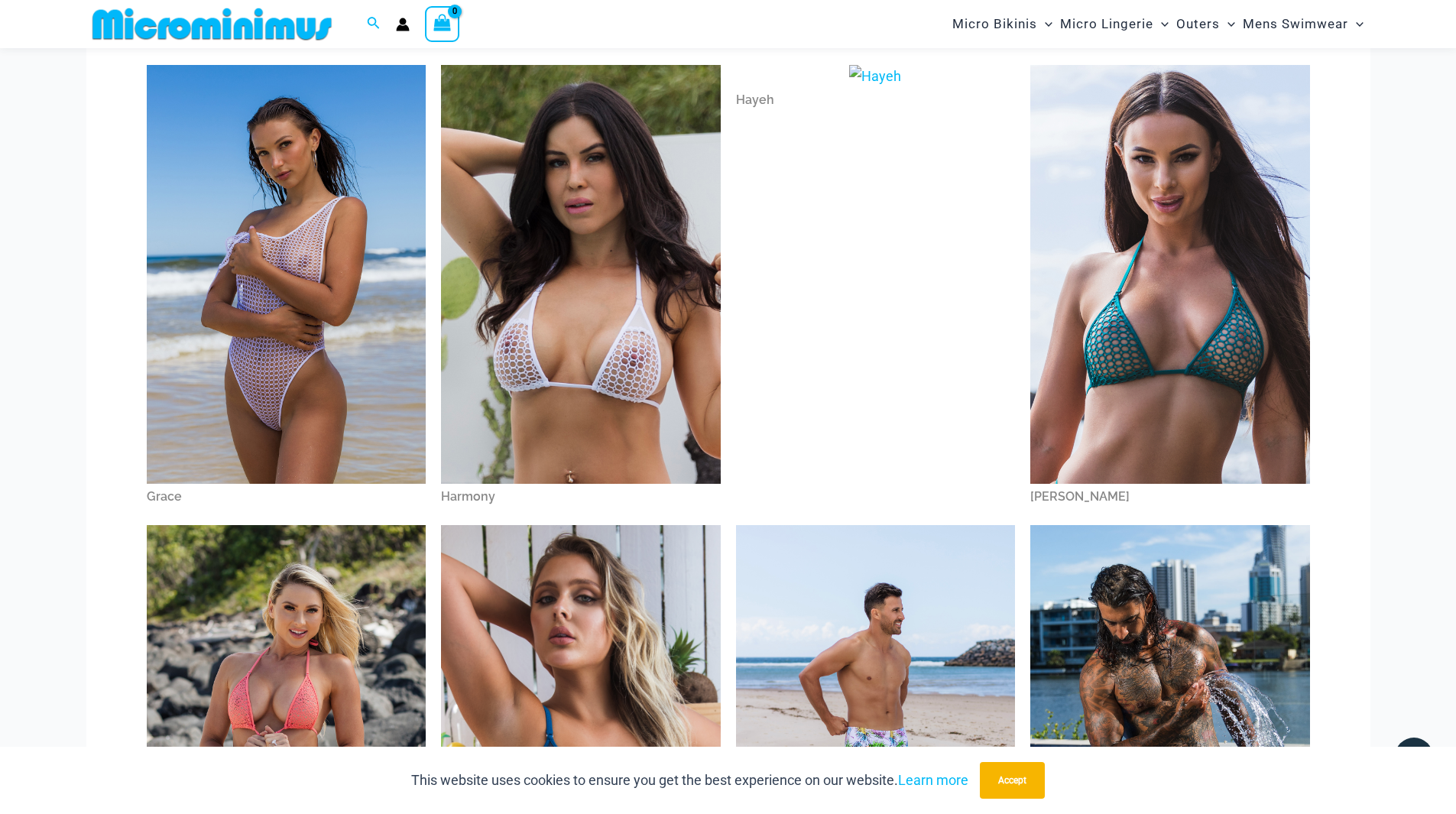
click at [867, 254] on div "Hayeh" at bounding box center [876, 287] width 295 height 460
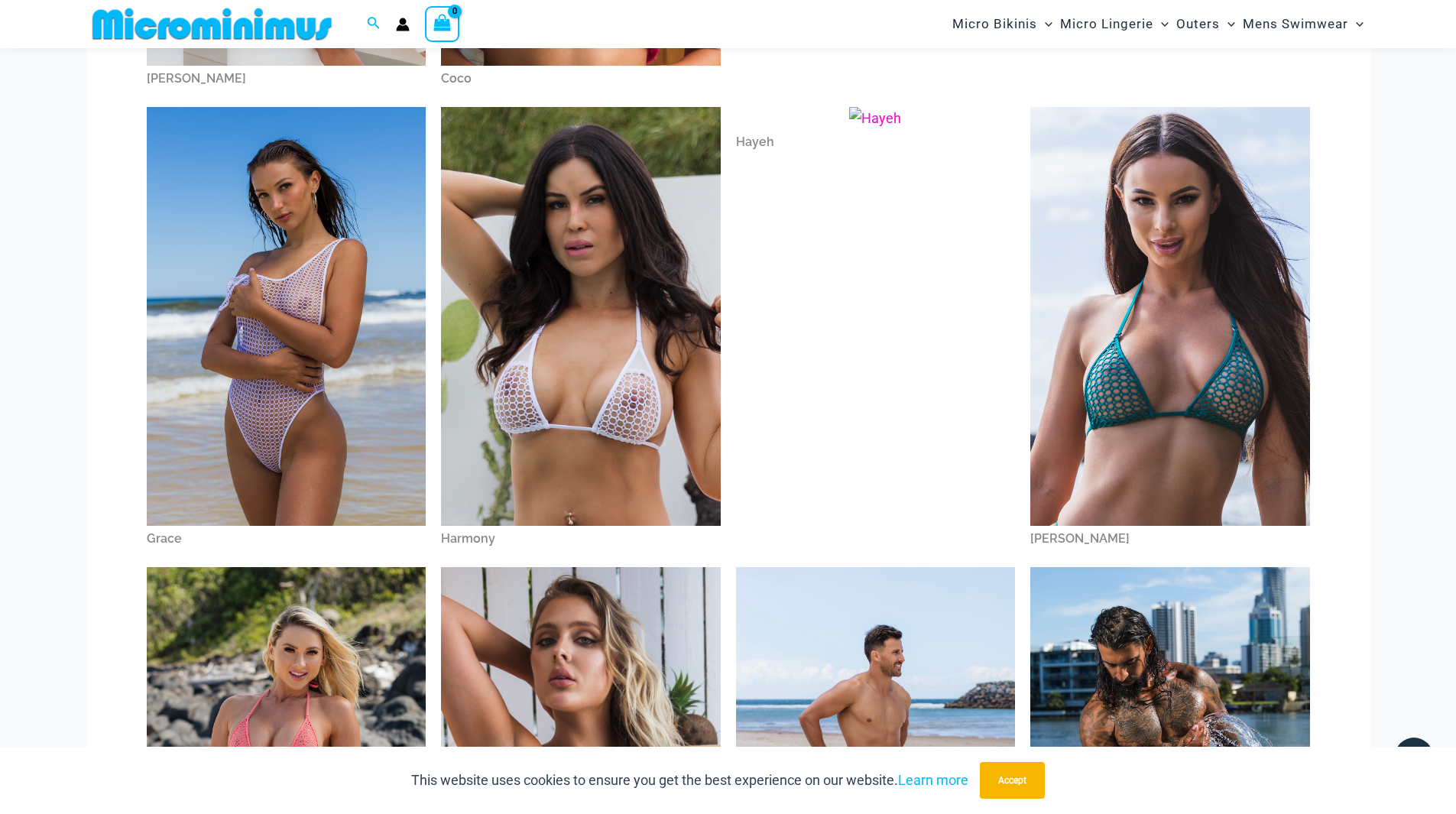
click at [761, 138] on div "Hayeh" at bounding box center [876, 142] width 280 height 26
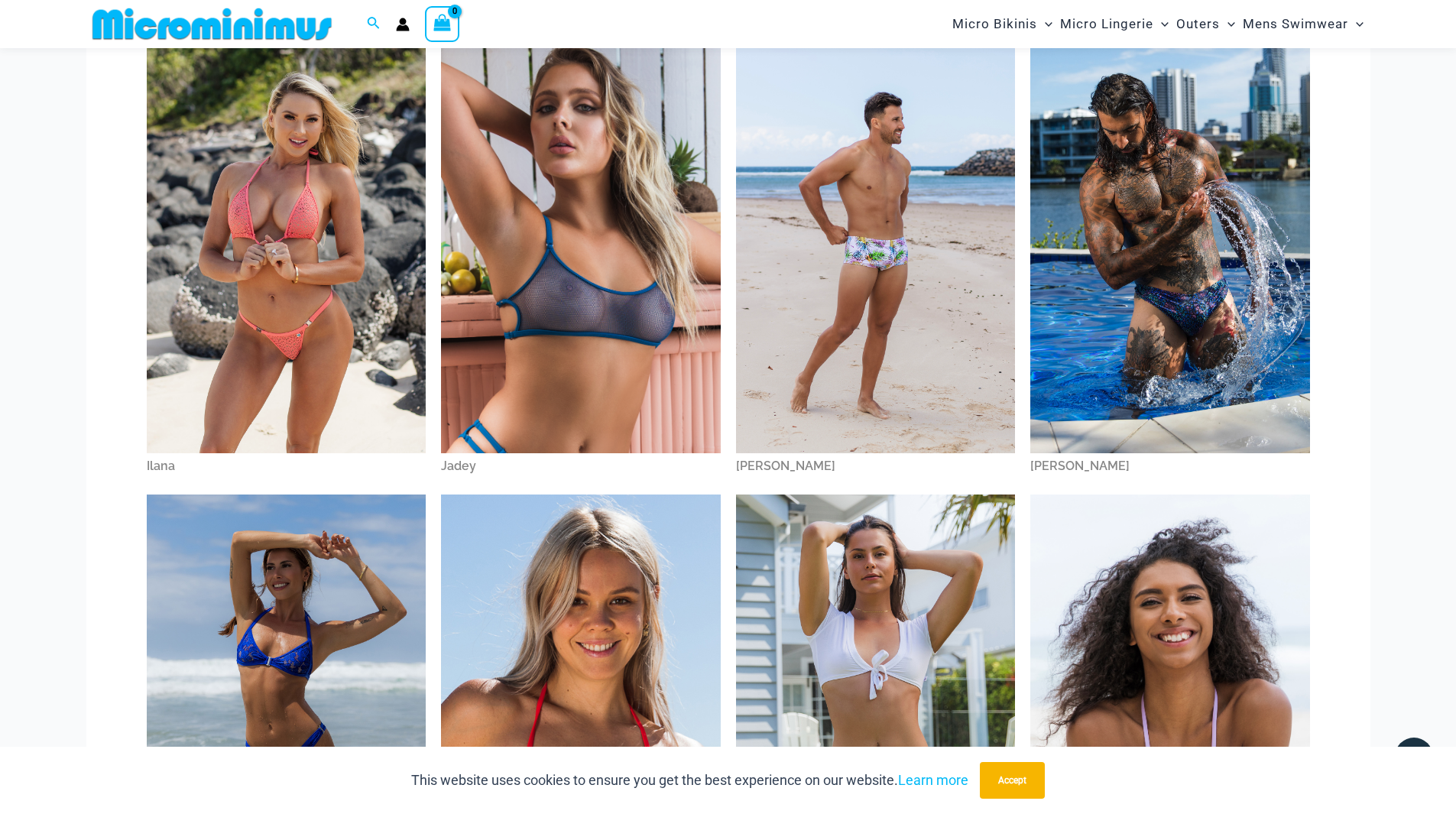
scroll to position [1062, 0]
click at [592, 318] on img at bounding box center [581, 243] width 280 height 419
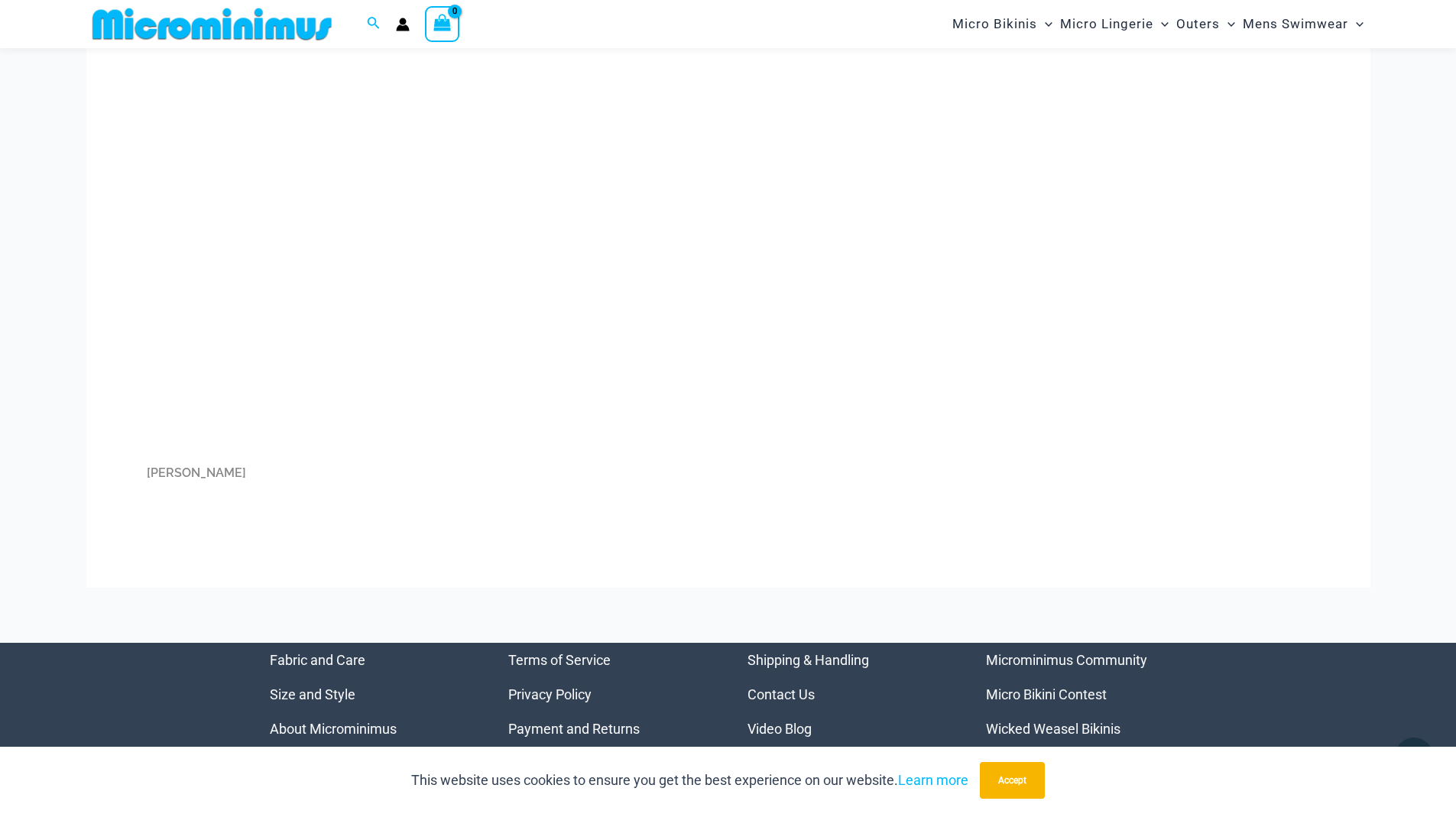
scroll to position [2896, 0]
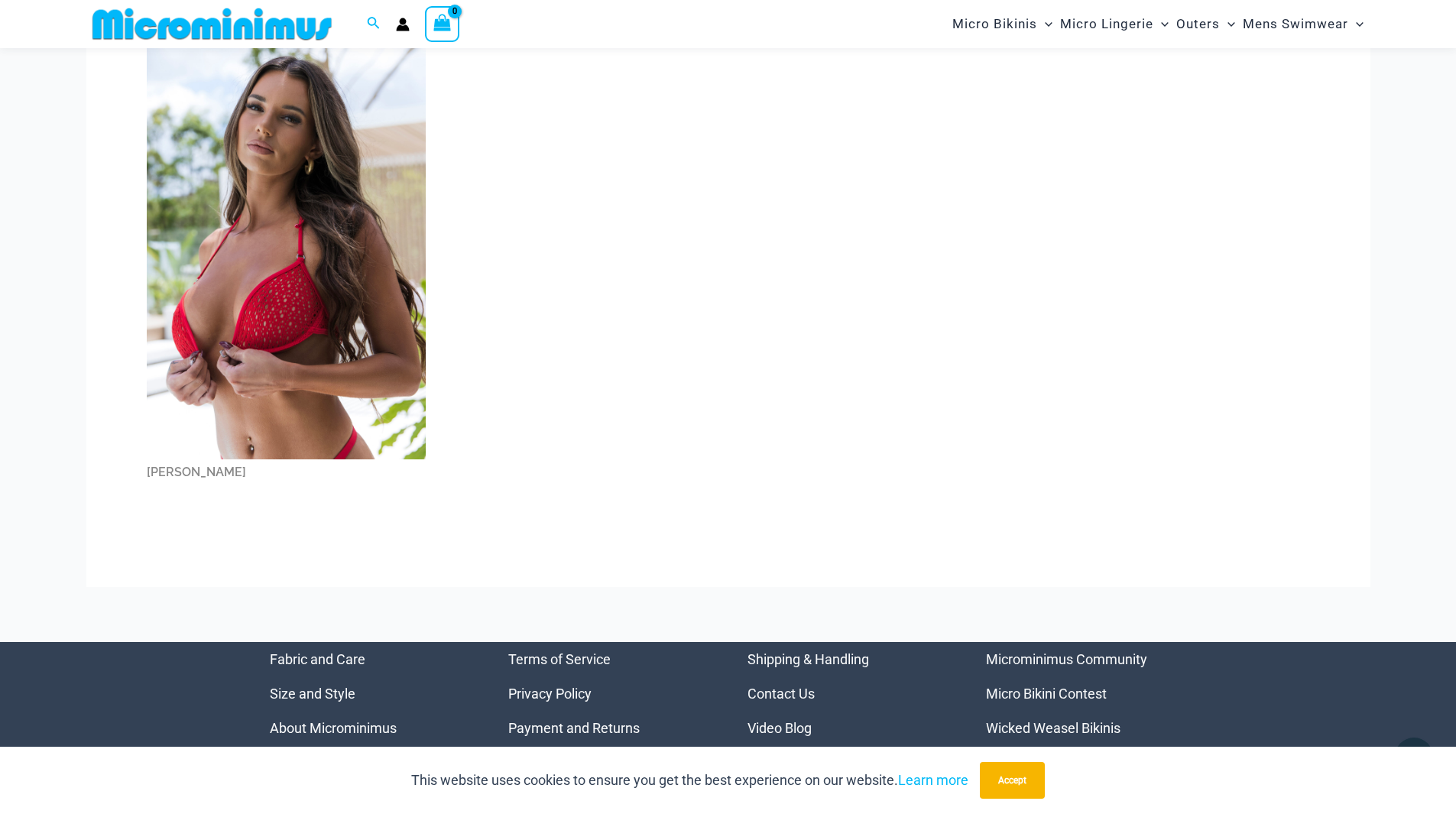
click at [1042, 685] on li "Micro Bikini Contest" at bounding box center [1086, 694] width 201 height 35
click at [1049, 694] on link "Micro Bikini Contest" at bounding box center [1046, 694] width 121 height 16
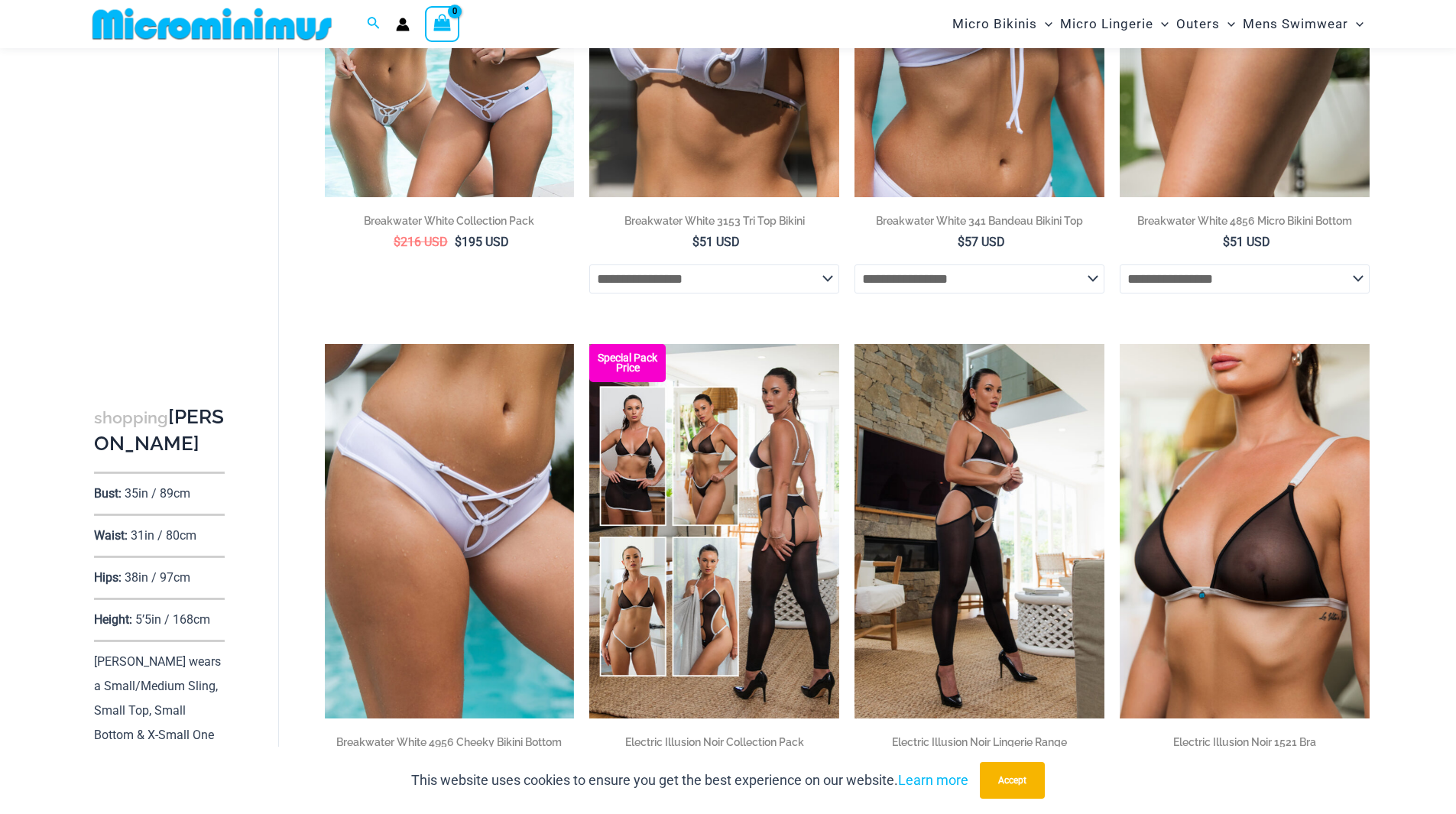
scroll to position [370, 0]
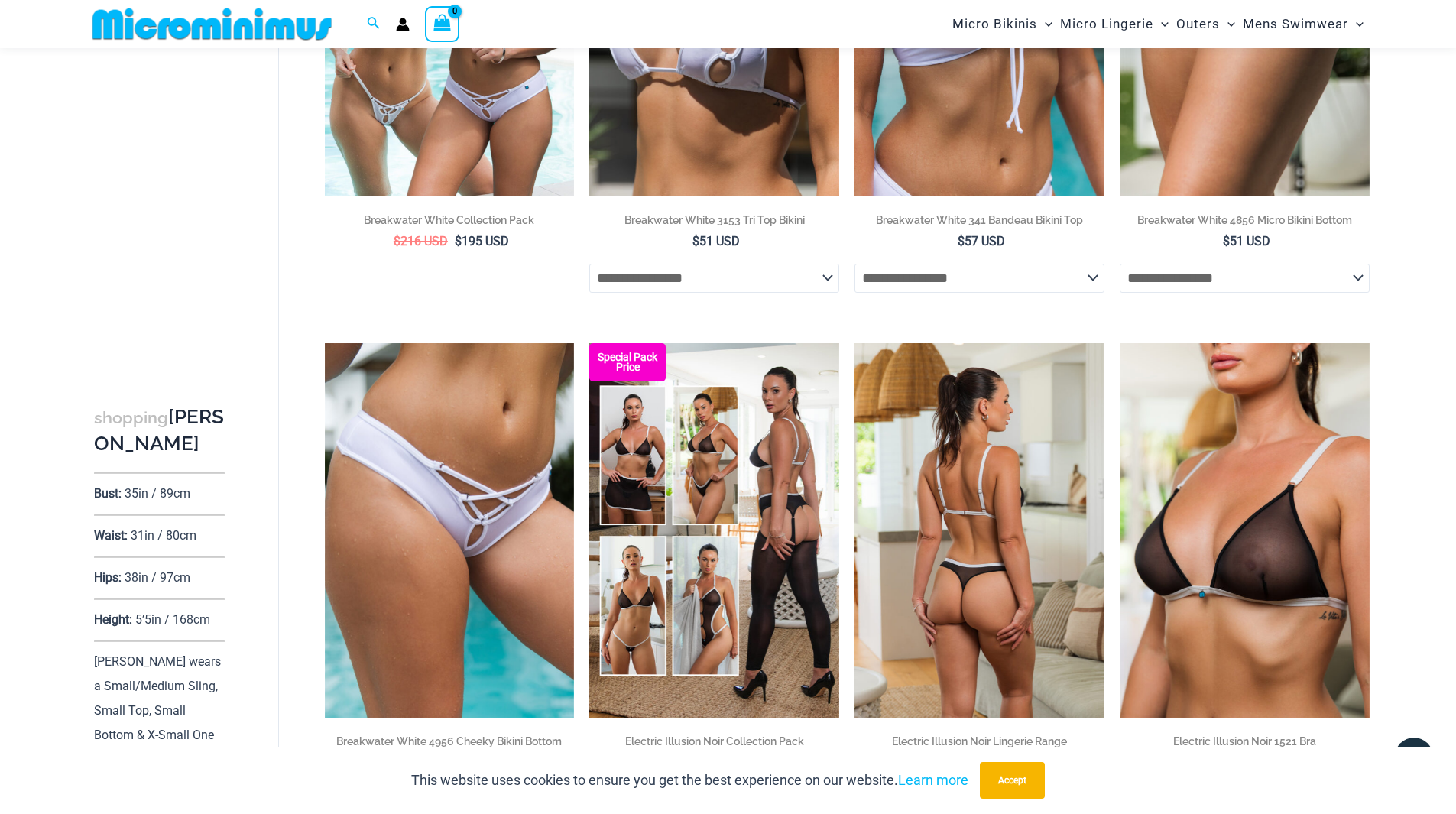
click at [984, 516] on img at bounding box center [979, 530] width 250 height 374
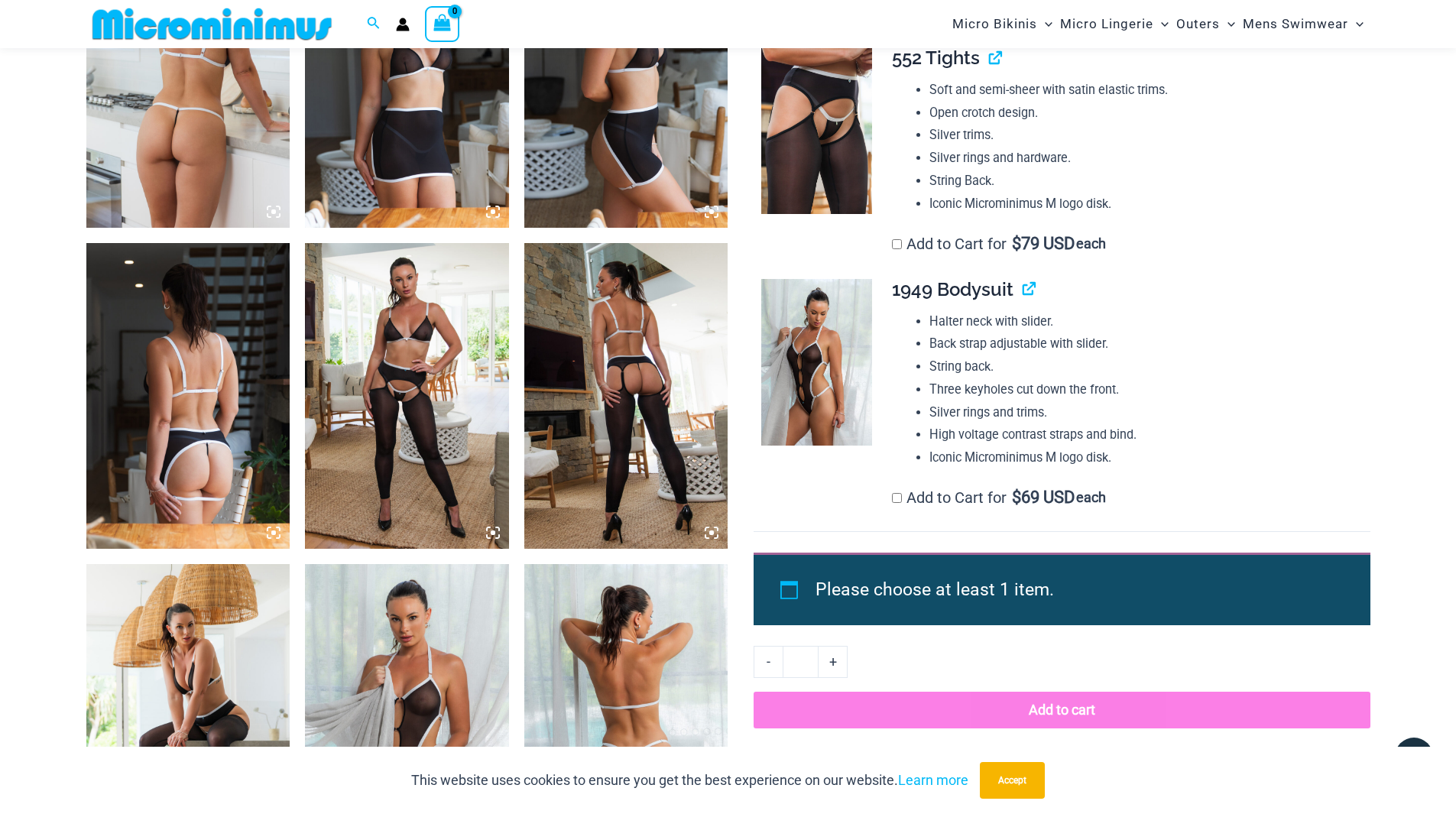
click at [388, 420] on img at bounding box center [407, 396] width 204 height 306
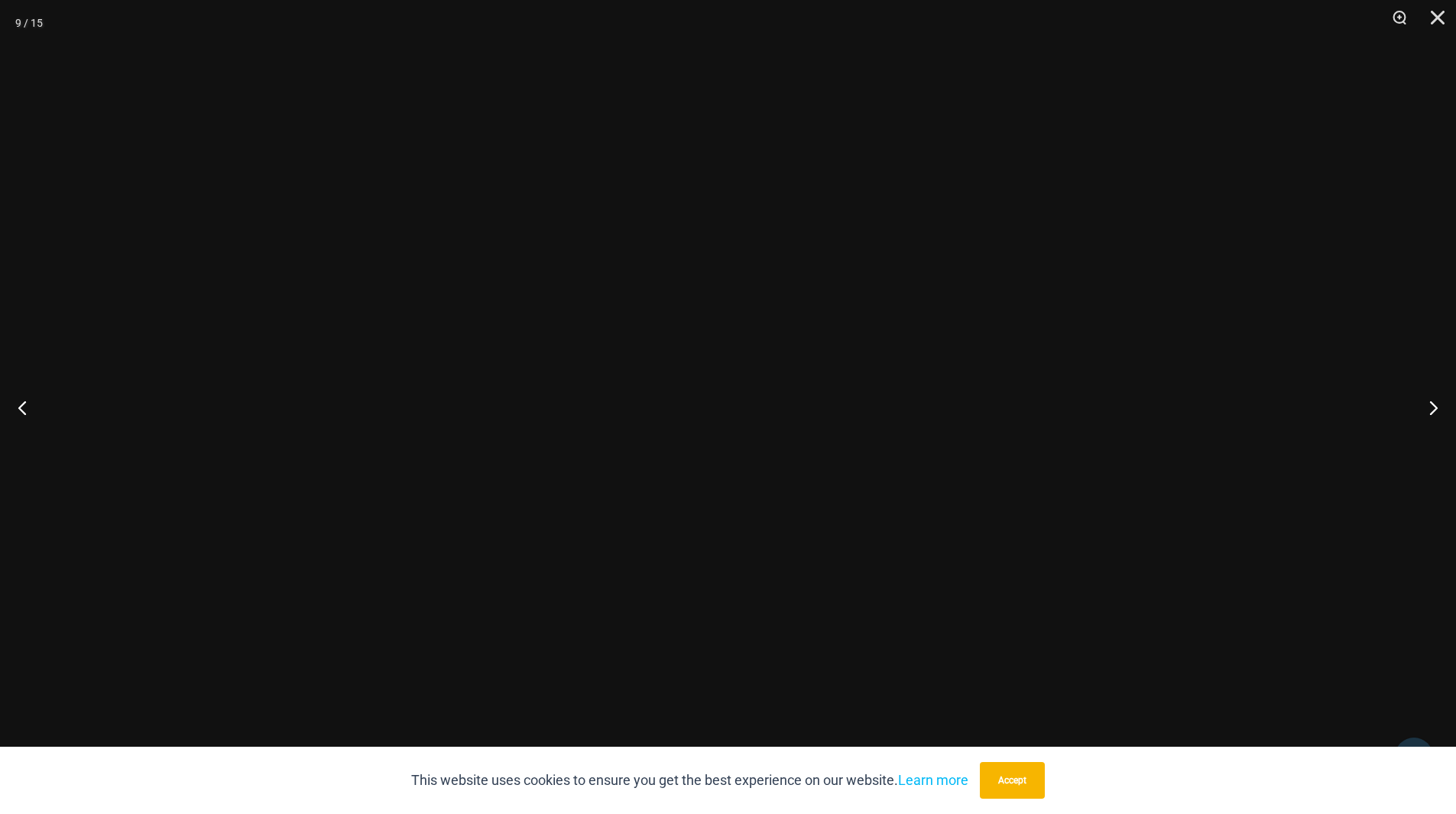
scroll to position [1518, 0]
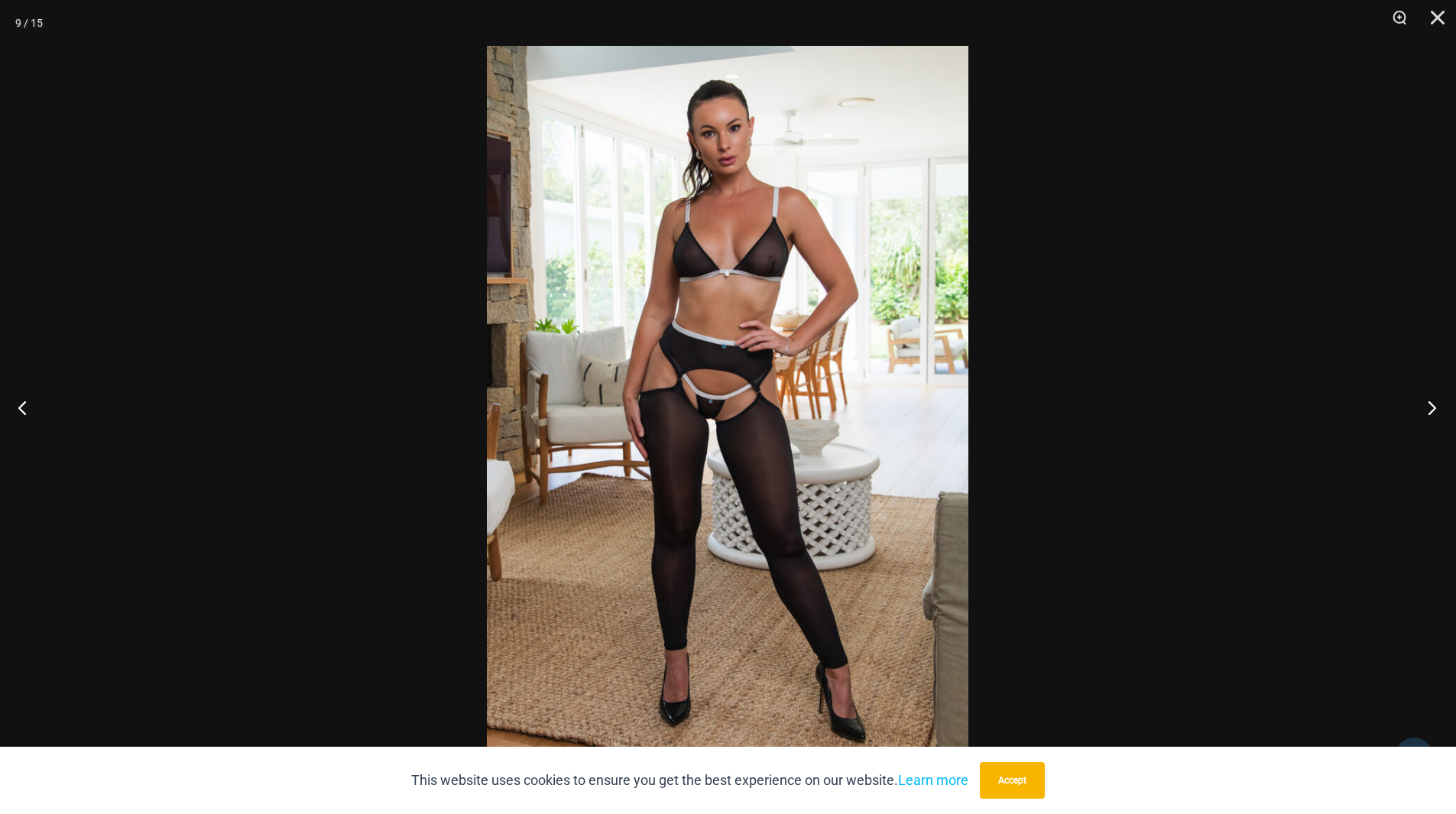
click at [1426, 404] on button "Next" at bounding box center [1428, 407] width 58 height 76
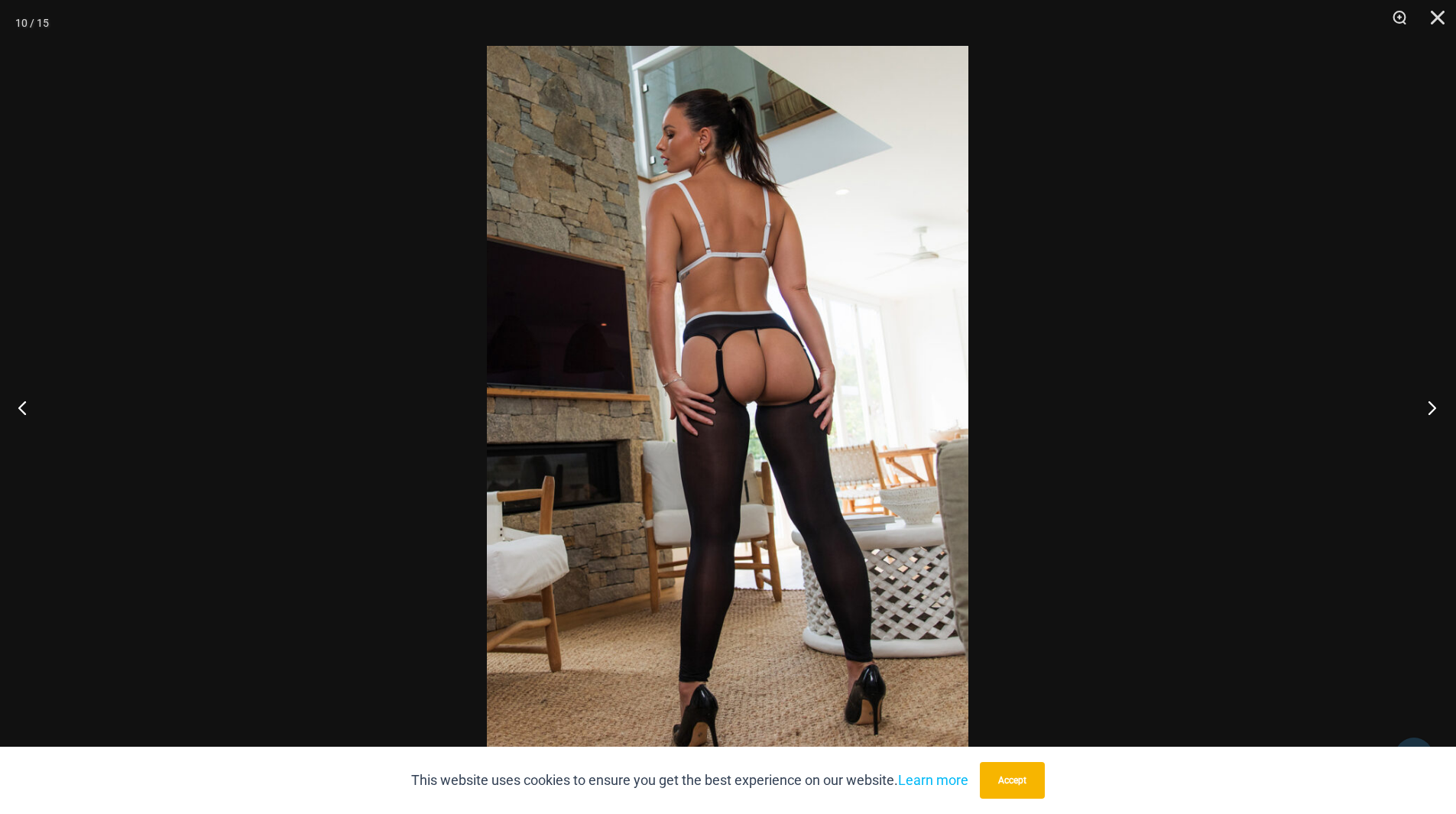
click at [1427, 409] on button "Next" at bounding box center [1428, 407] width 58 height 76
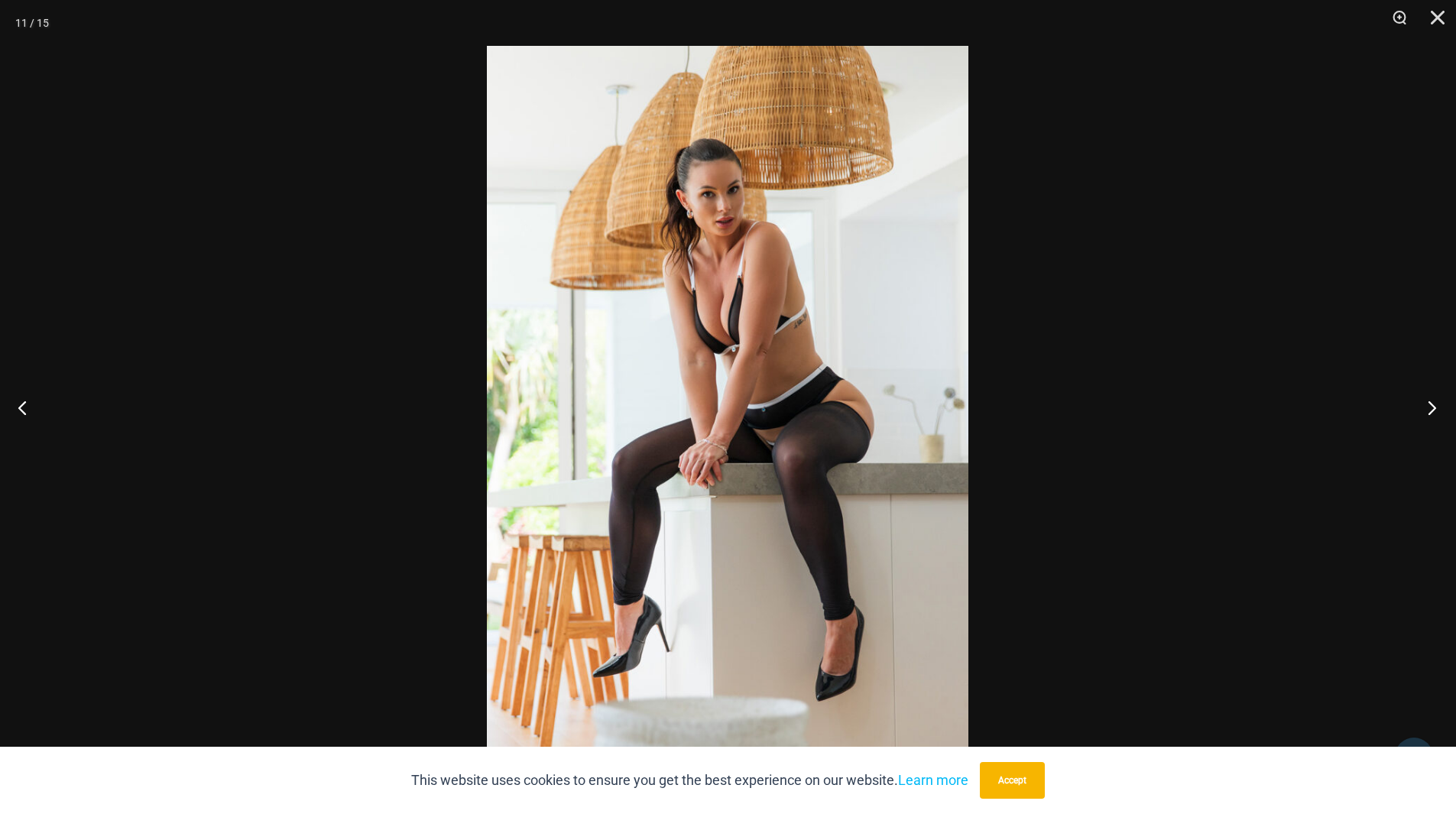
click at [1428, 416] on button "Next" at bounding box center [1428, 407] width 58 height 76
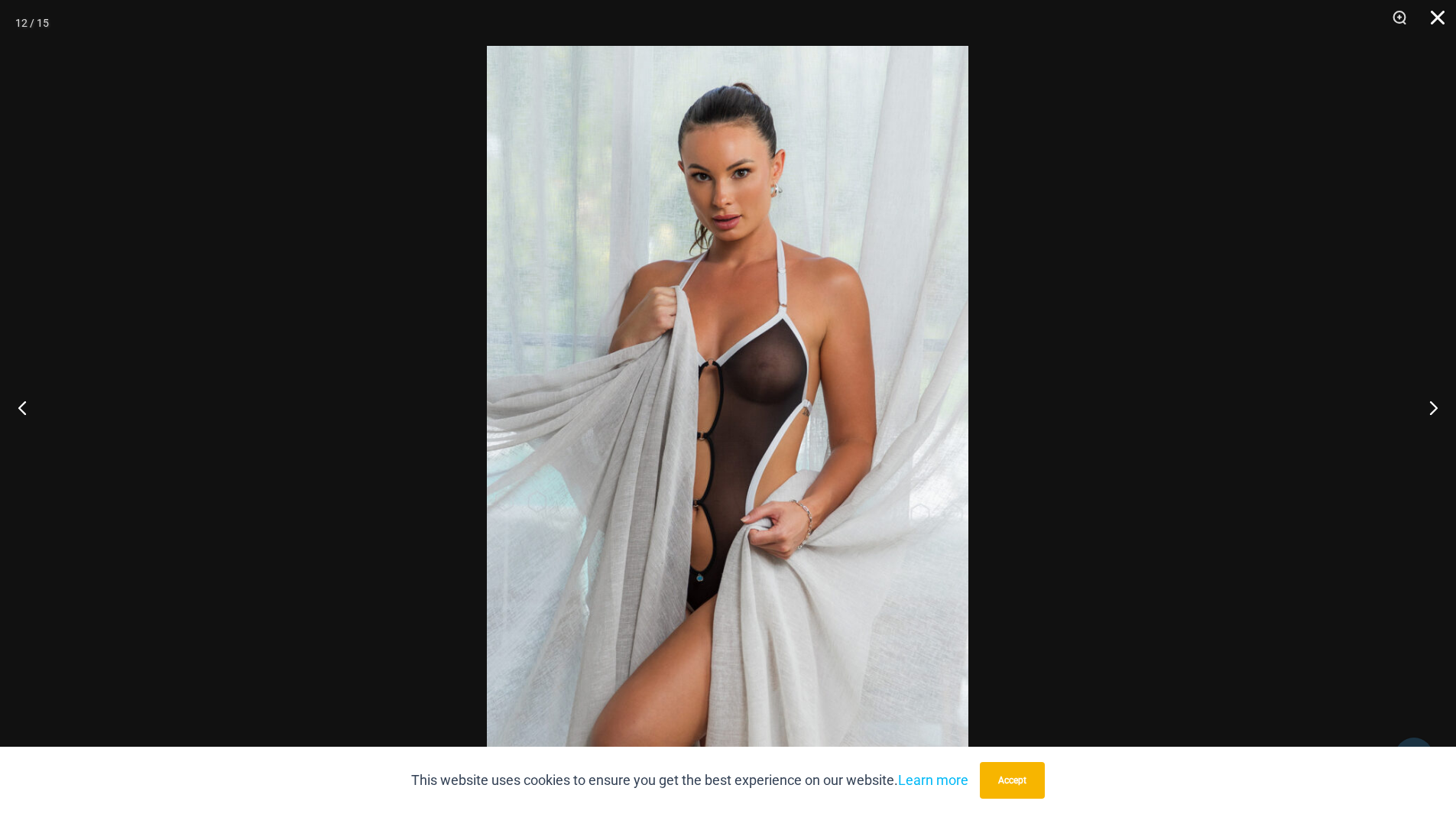
click at [1441, 21] on button "Close" at bounding box center [1432, 23] width 38 height 46
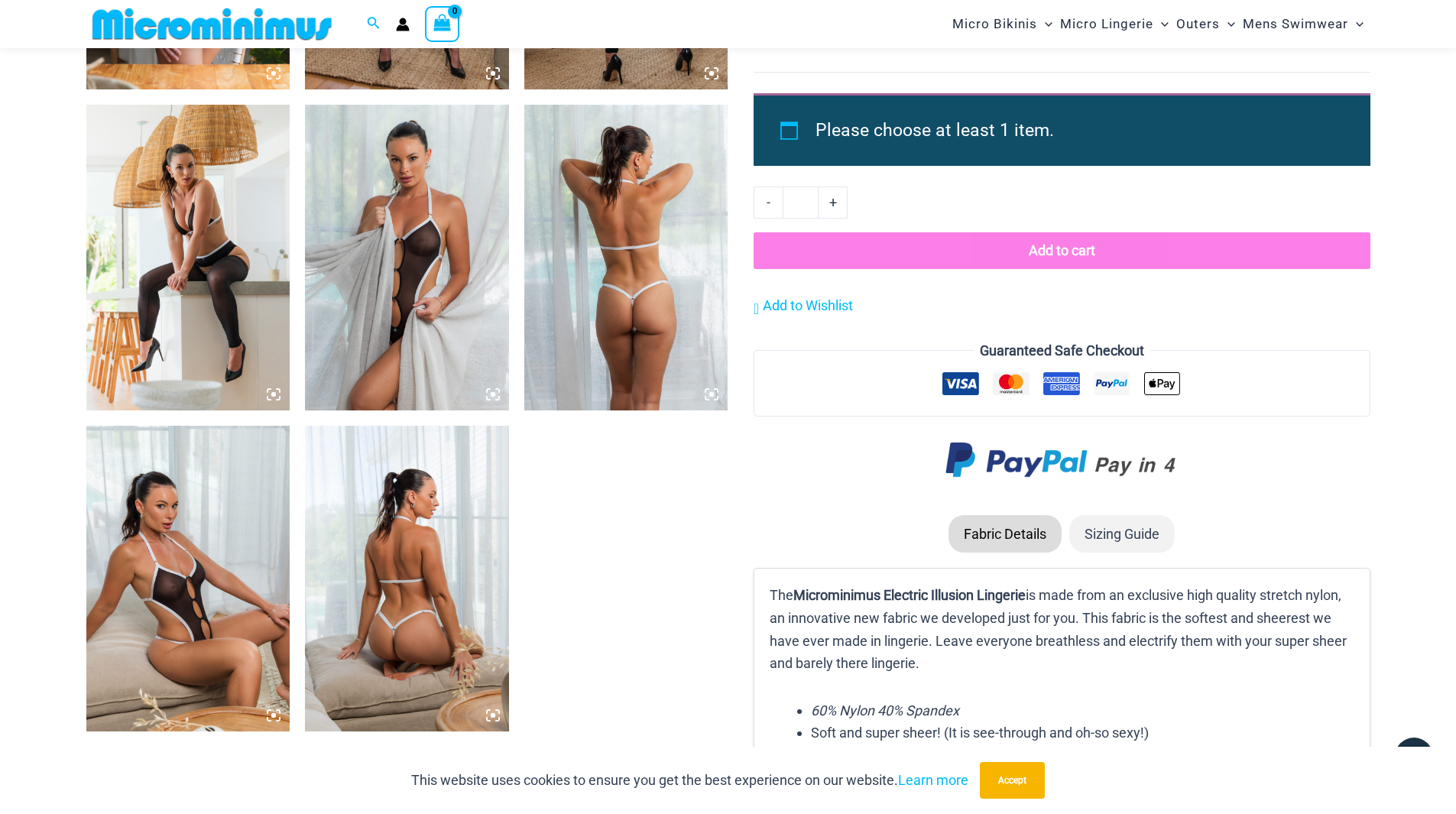
scroll to position [1977, 0]
click at [185, 589] on img at bounding box center [188, 578] width 204 height 306
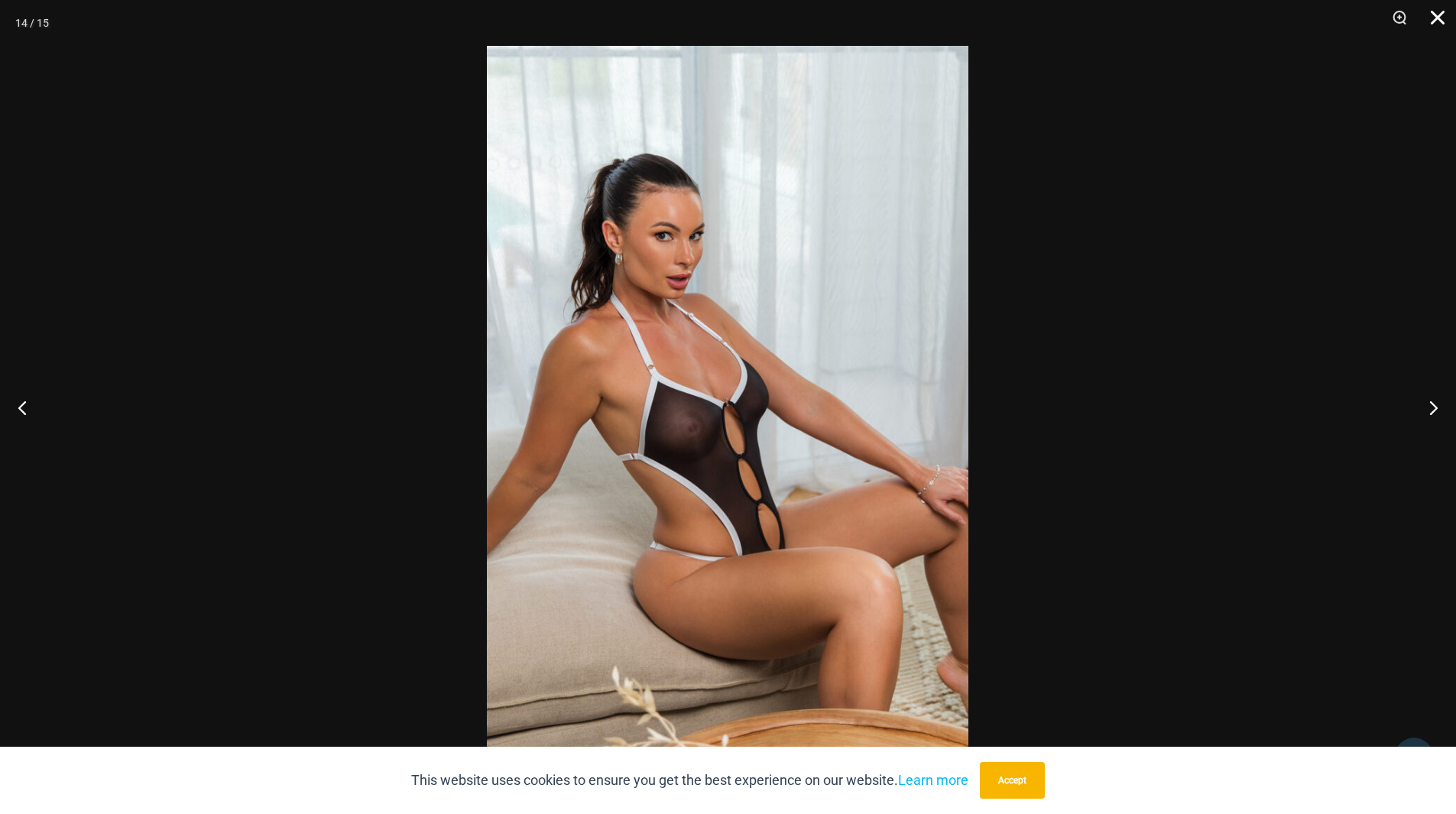
click at [1437, 18] on button "Close" at bounding box center [1432, 23] width 38 height 46
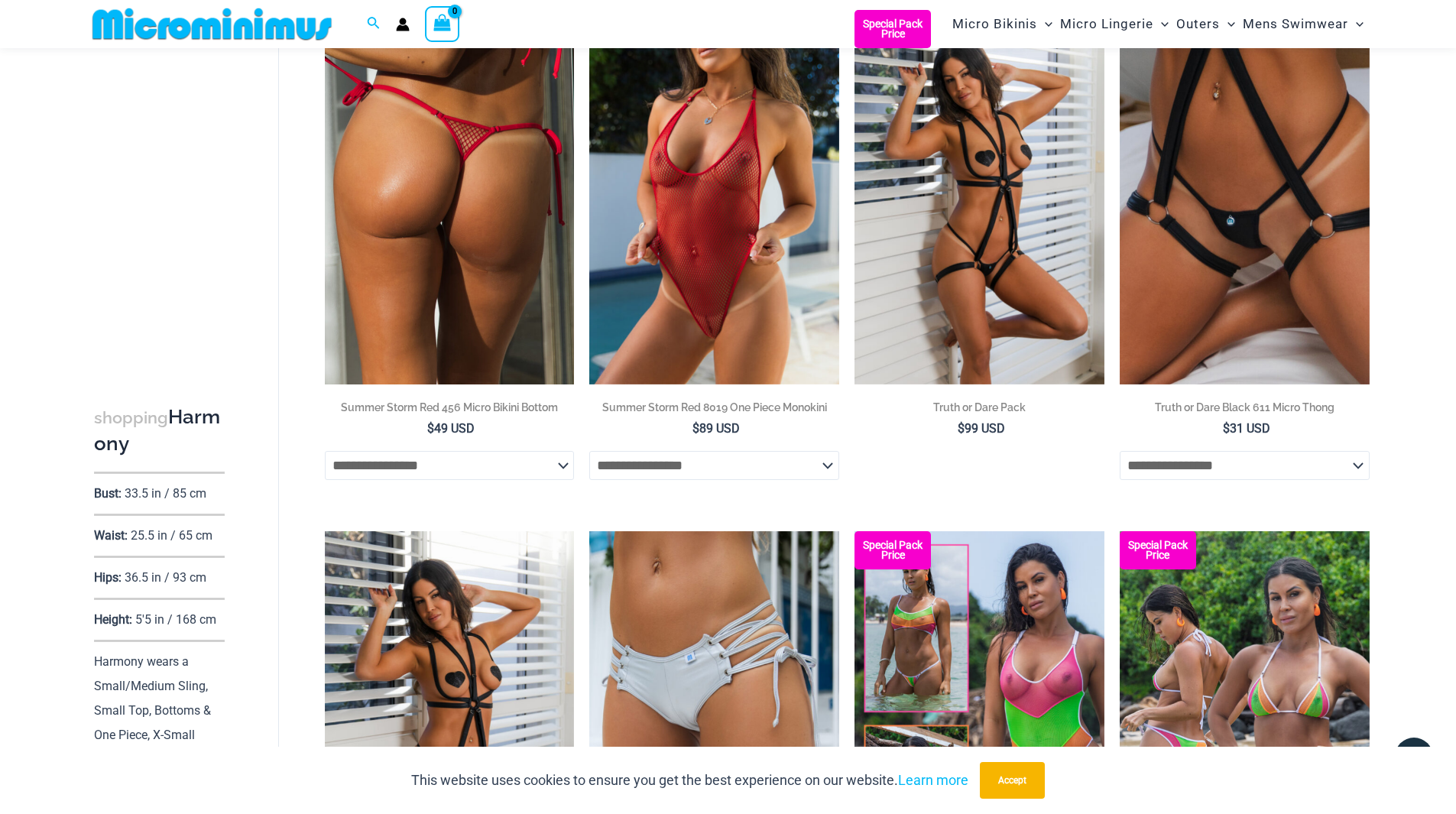
scroll to position [678, 0]
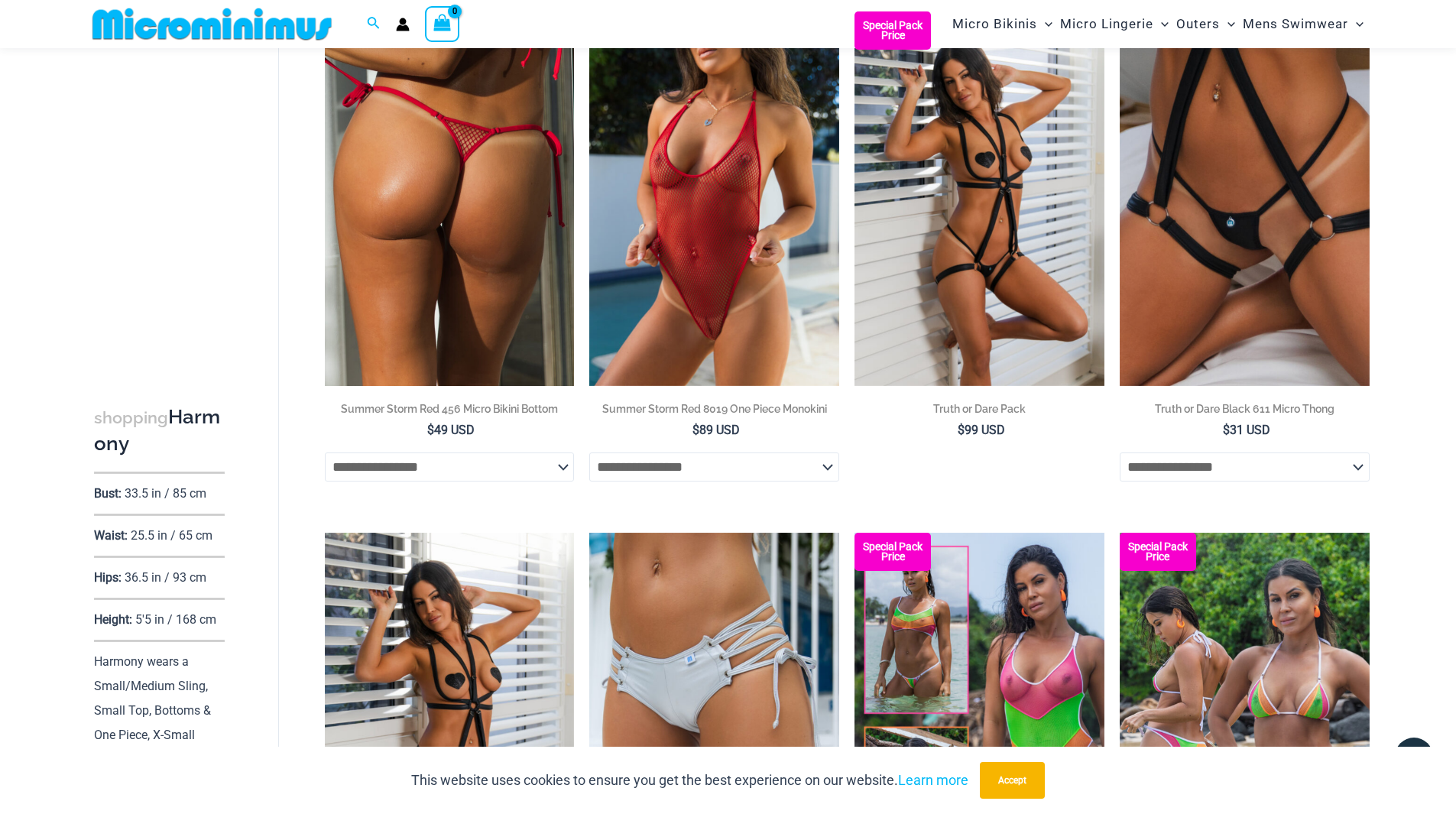
click at [446, 213] on img at bounding box center [450, 199] width 250 height 374
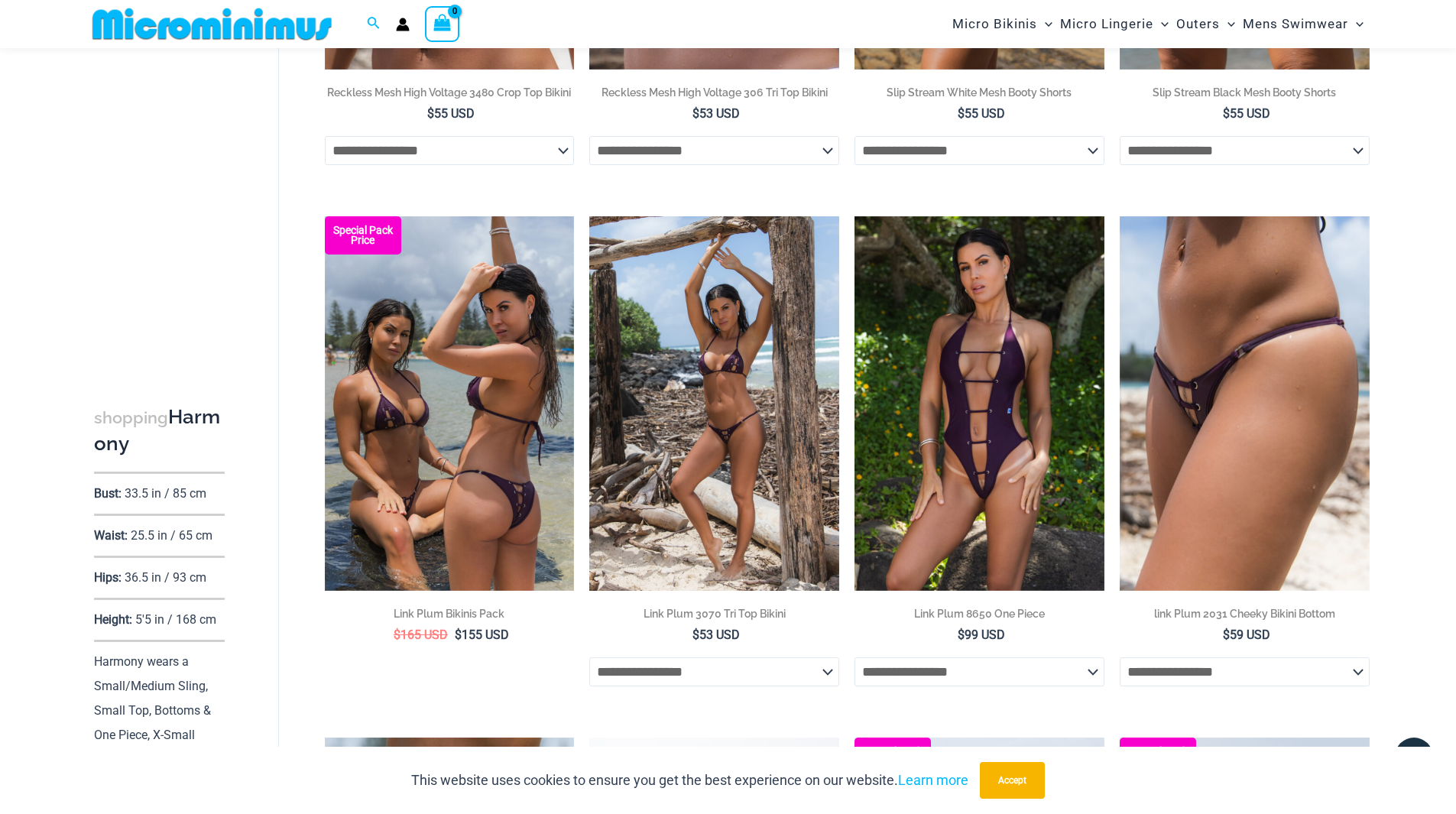
click at [717, 431] on img at bounding box center [714, 403] width 250 height 374
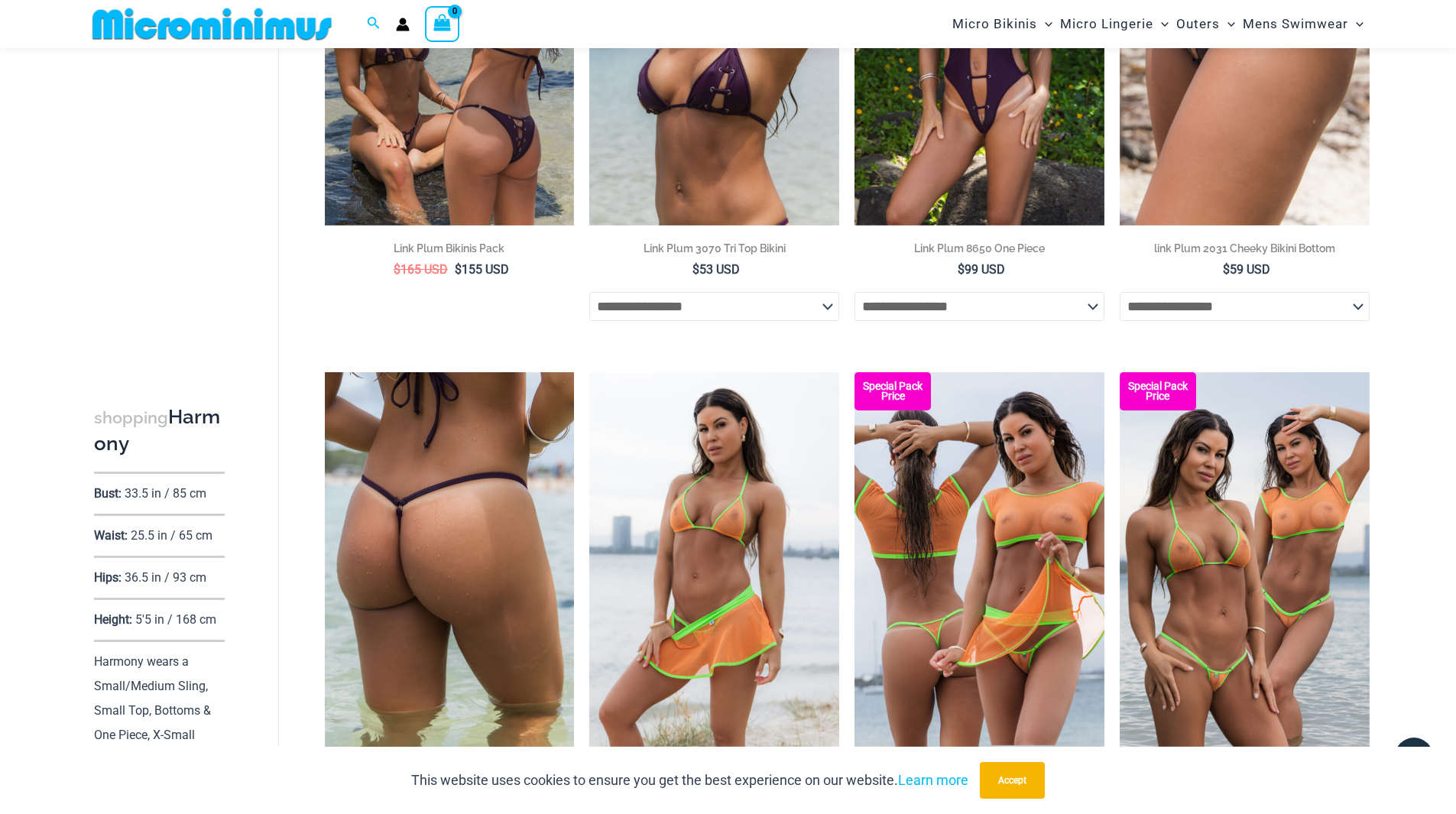
scroll to position [2954, 0]
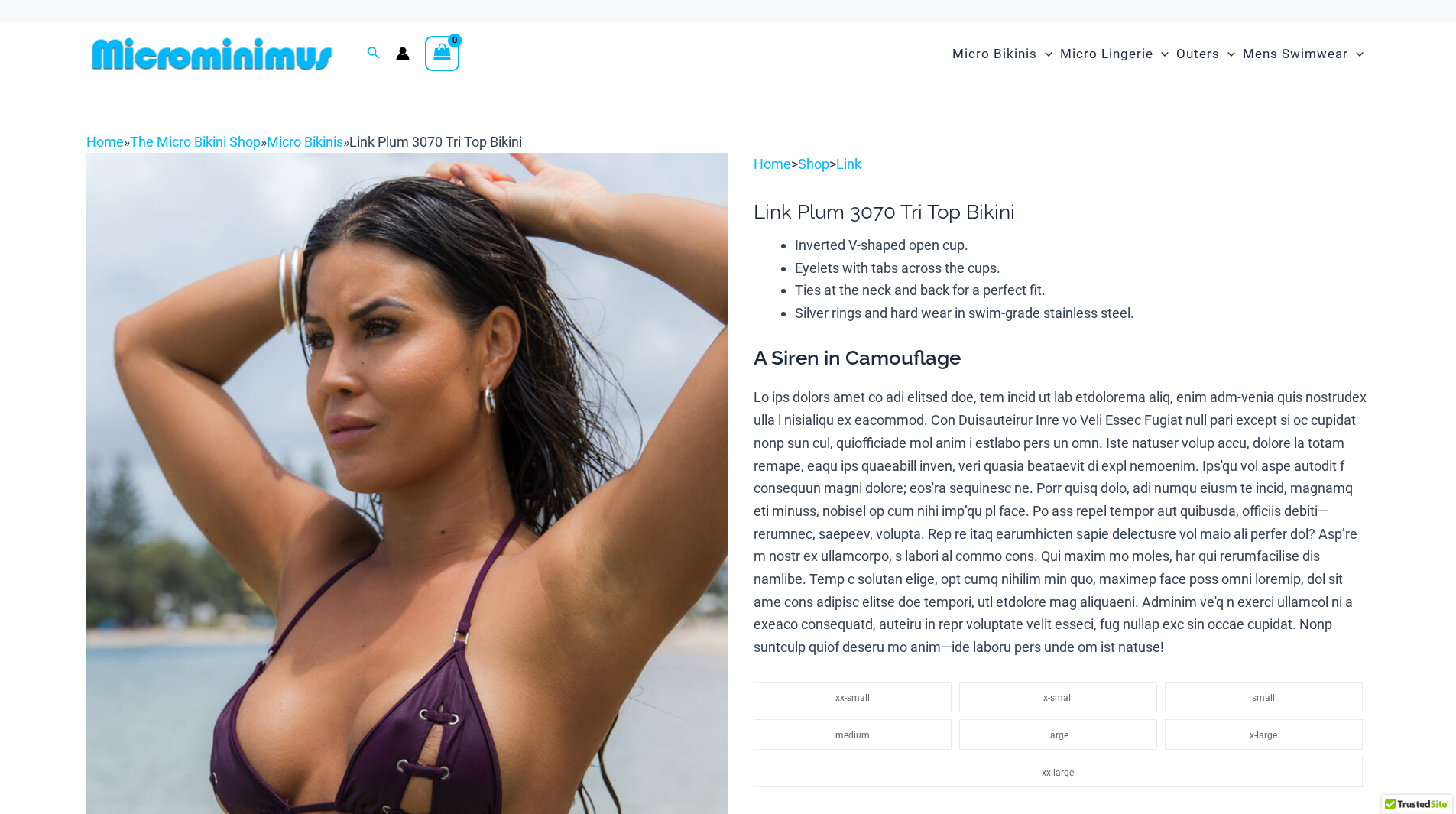
scroll to position [19, 0]
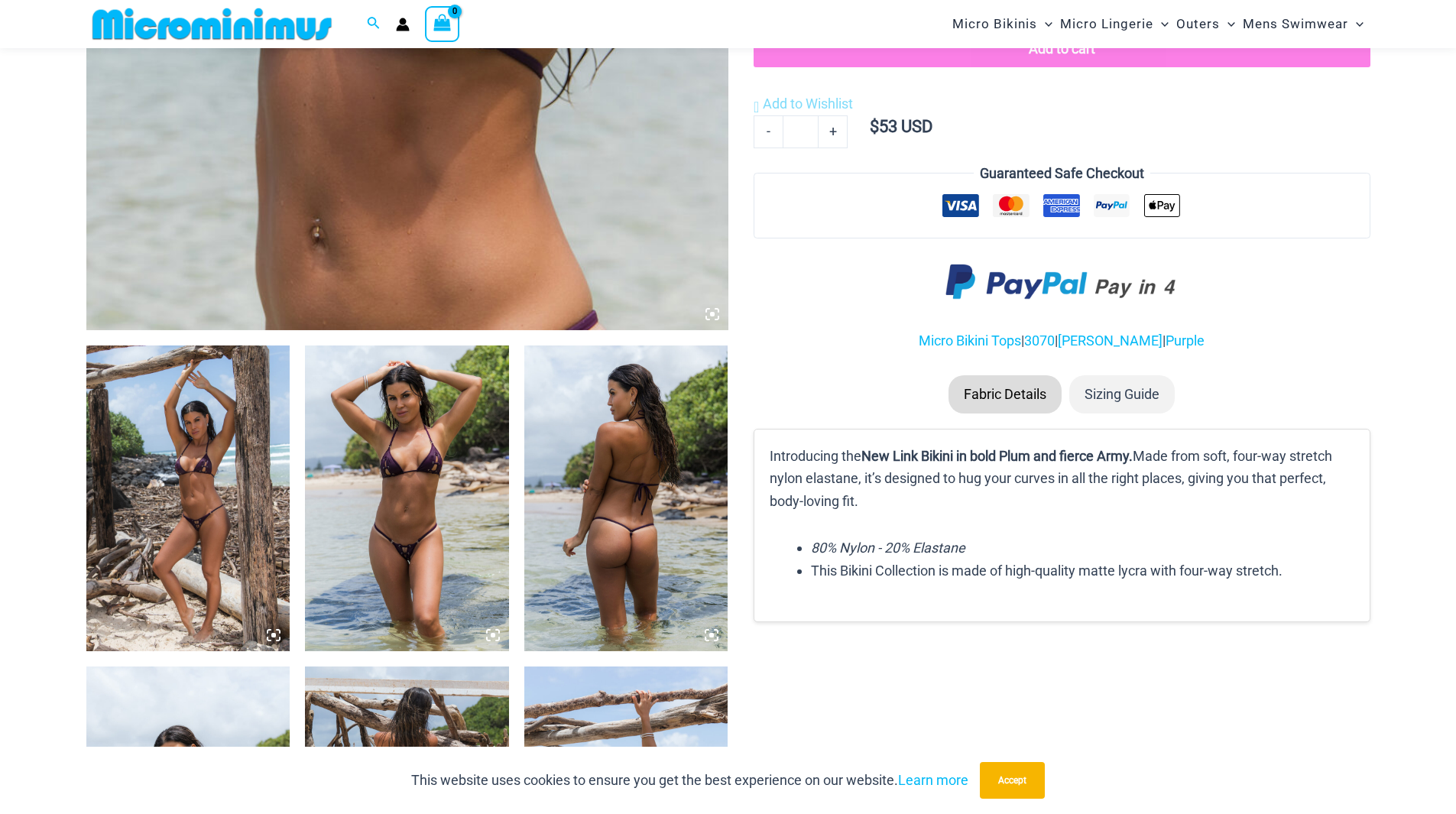
click at [404, 554] on img at bounding box center [407, 498] width 204 height 306
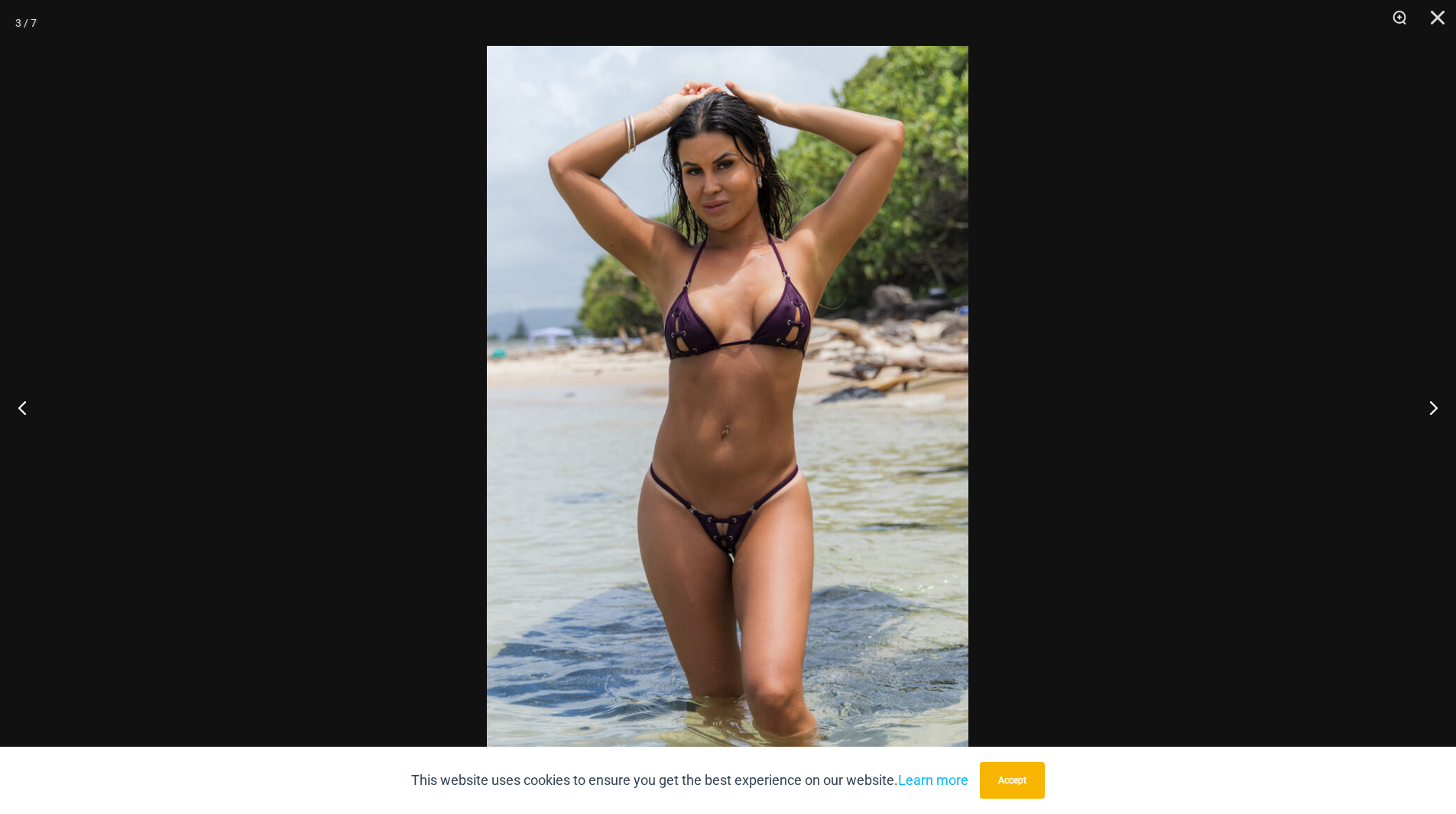
scroll to position [773, 0]
click at [1431, 406] on button "Next" at bounding box center [1428, 407] width 58 height 76
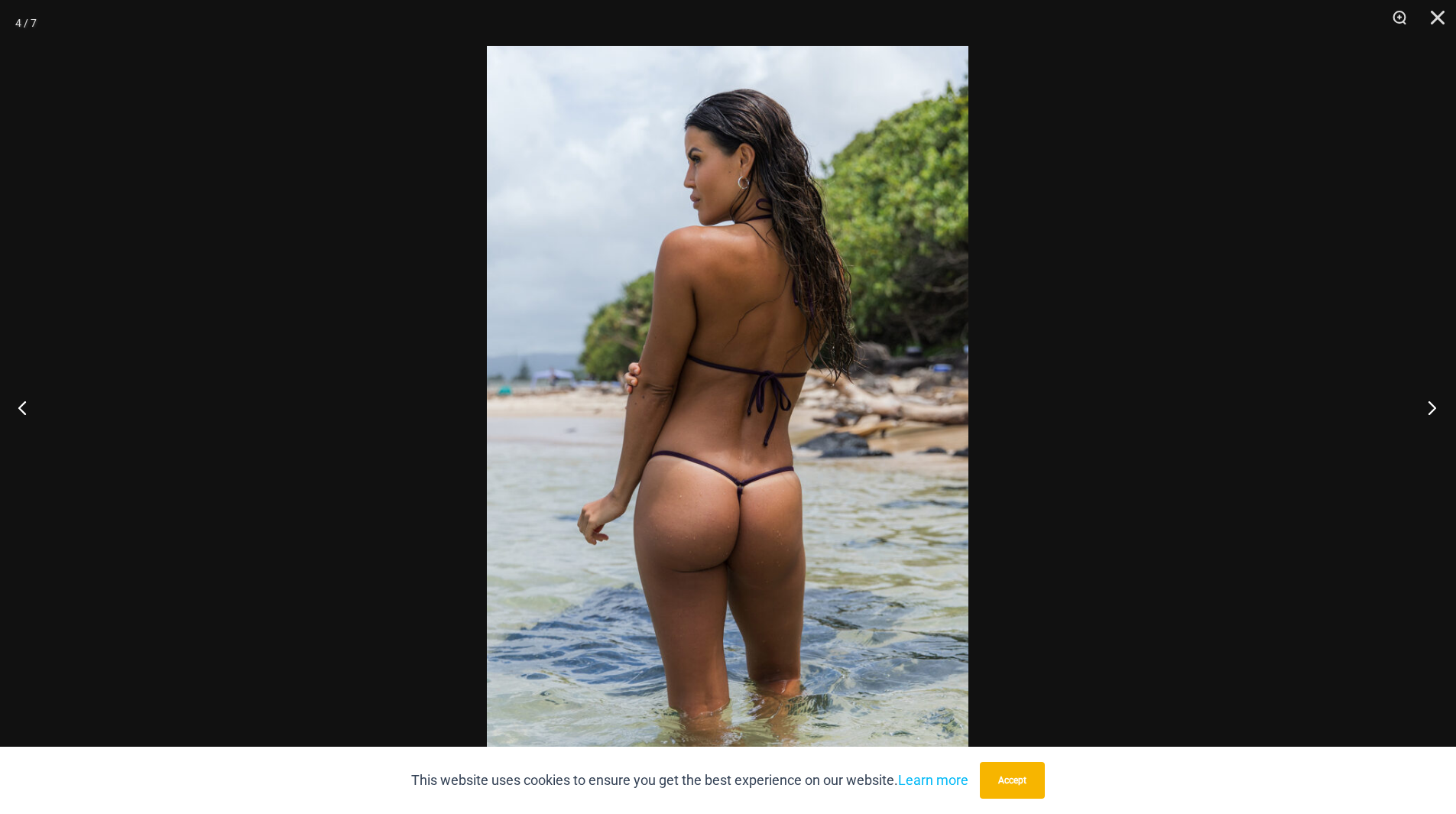
click at [1437, 404] on button "Next" at bounding box center [1428, 407] width 58 height 76
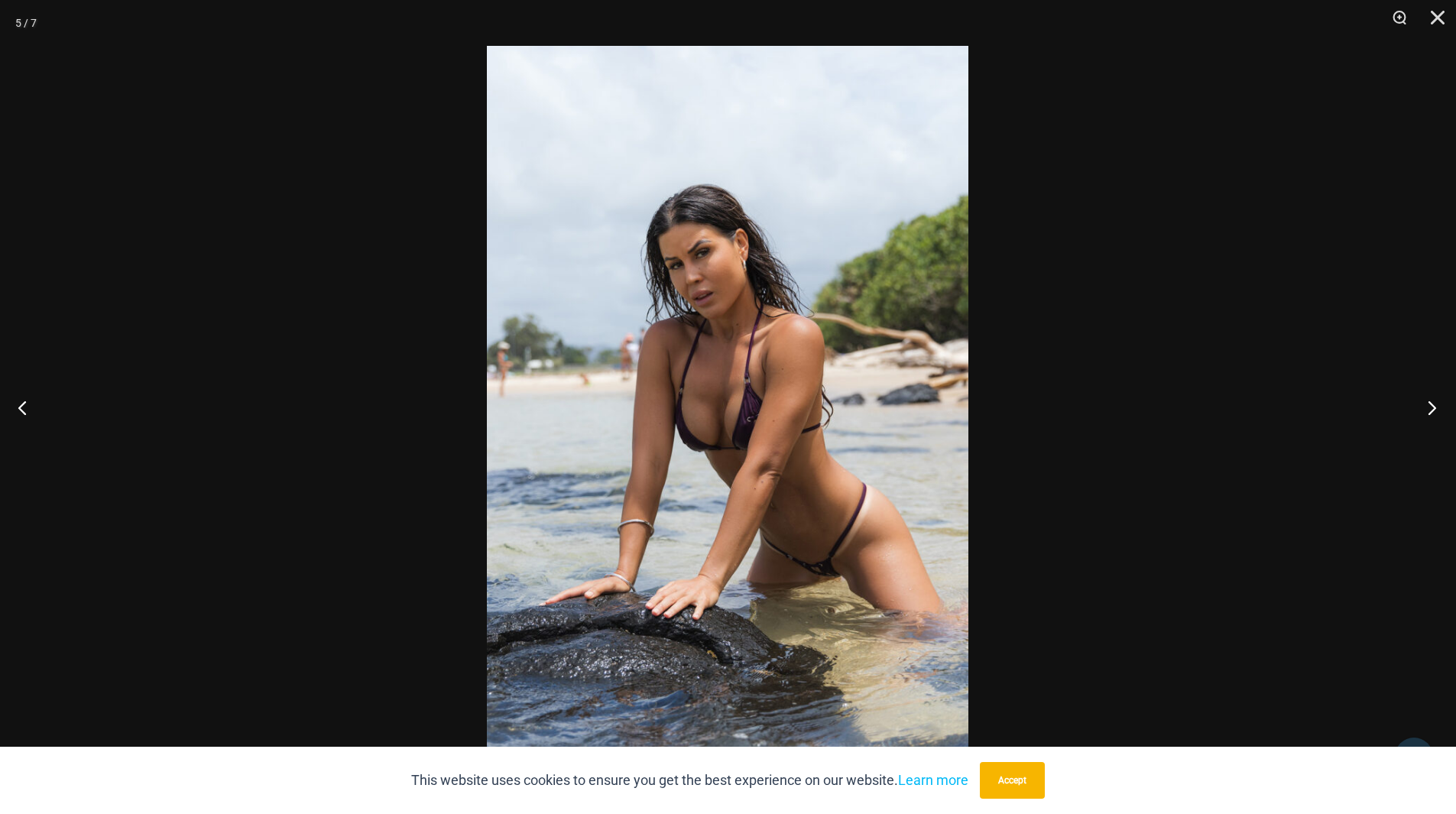
click at [1437, 404] on button "Next" at bounding box center [1428, 407] width 58 height 76
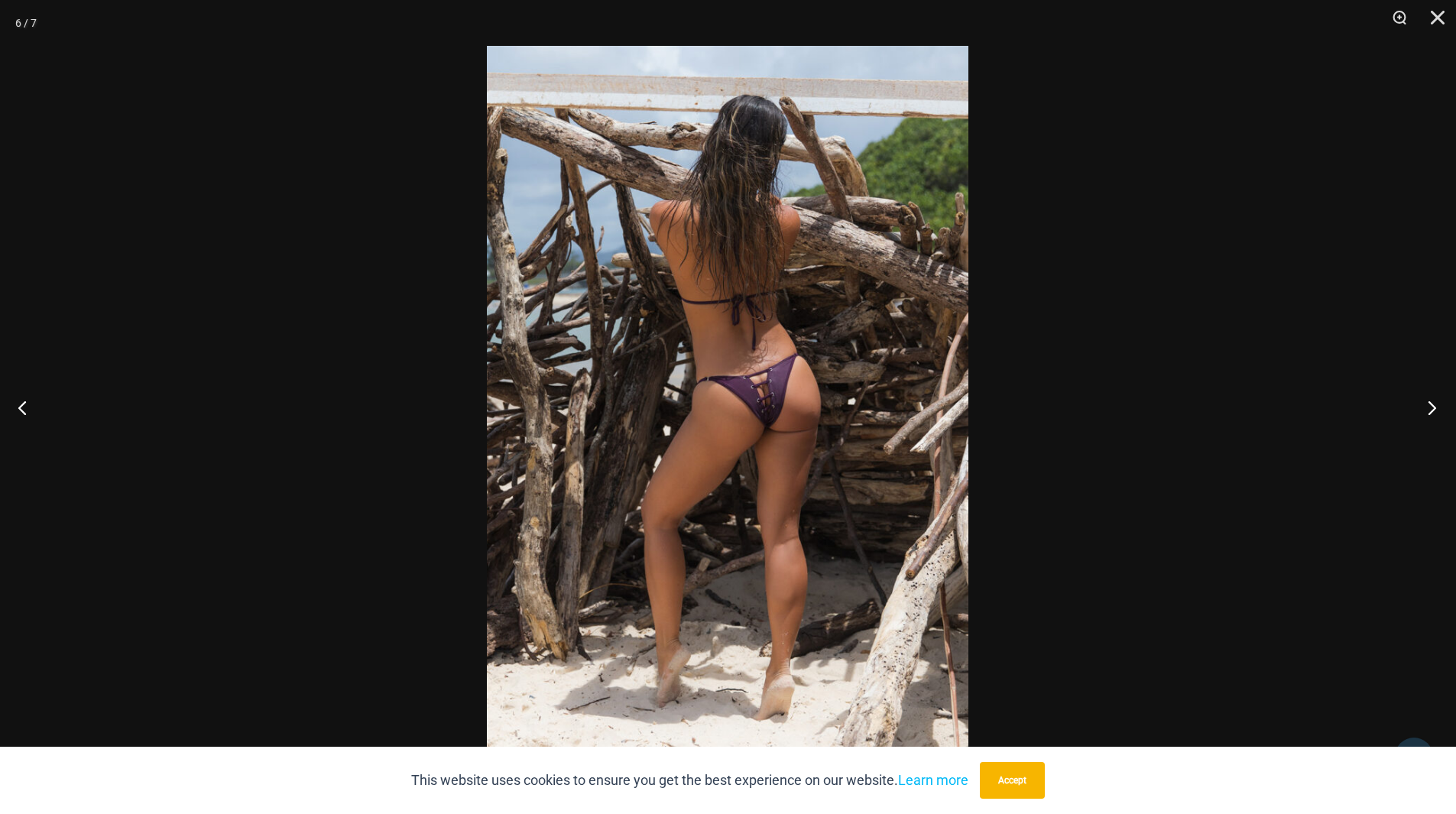
click at [1437, 404] on button "Next" at bounding box center [1428, 407] width 58 height 76
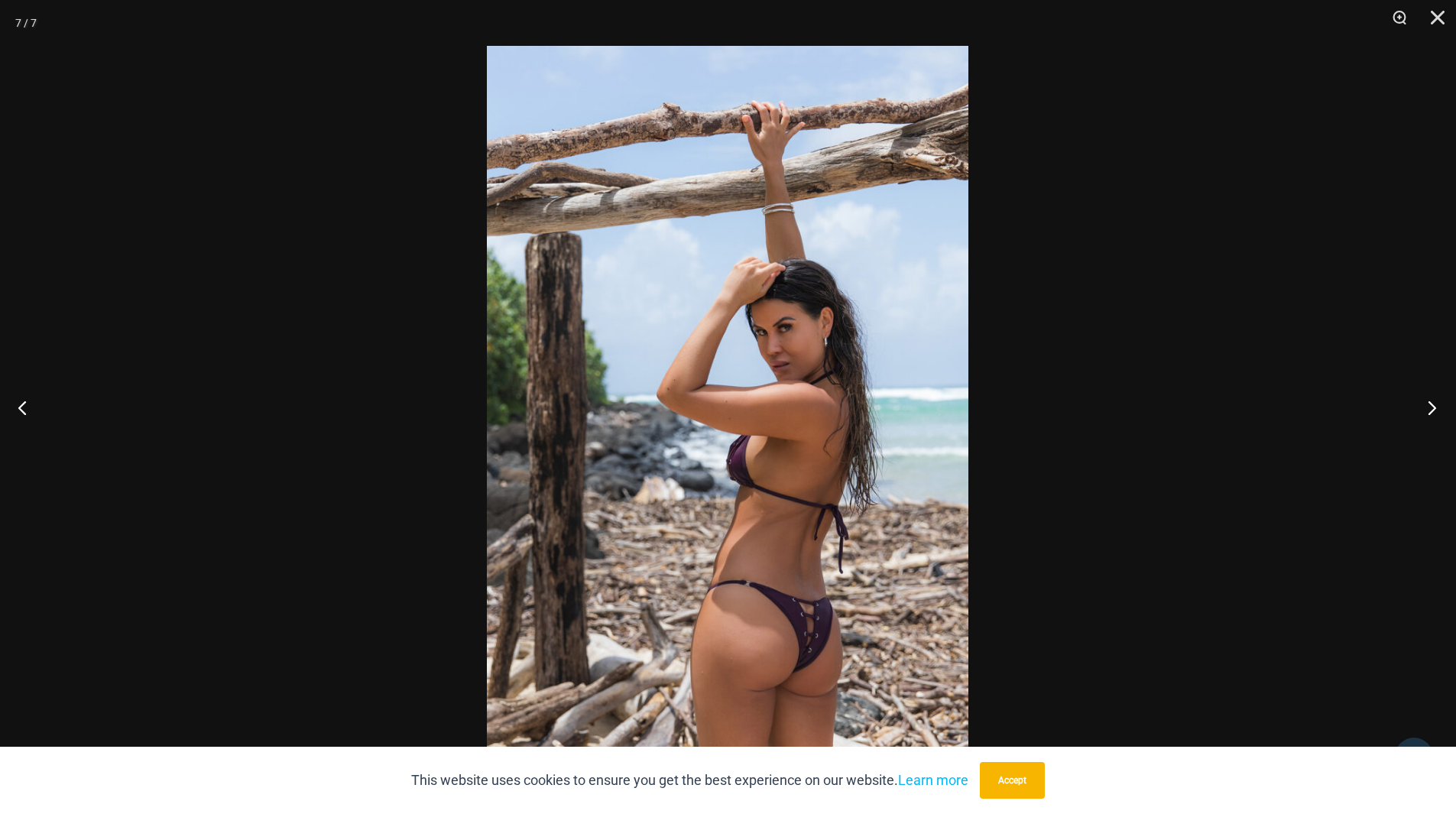
click at [1437, 404] on button "Next" at bounding box center [1428, 407] width 58 height 76
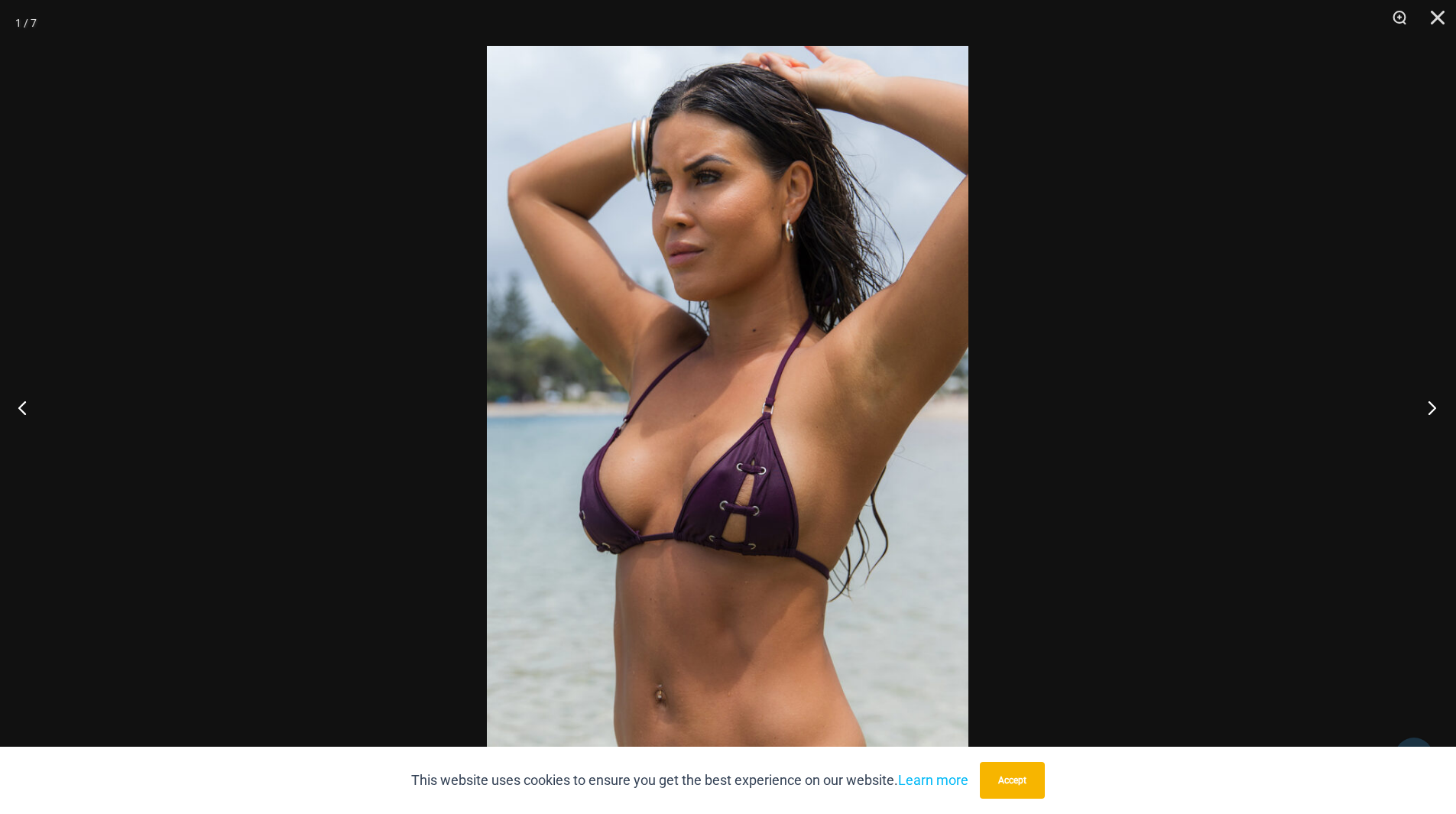
click at [1437, 404] on button "Next" at bounding box center [1428, 407] width 58 height 76
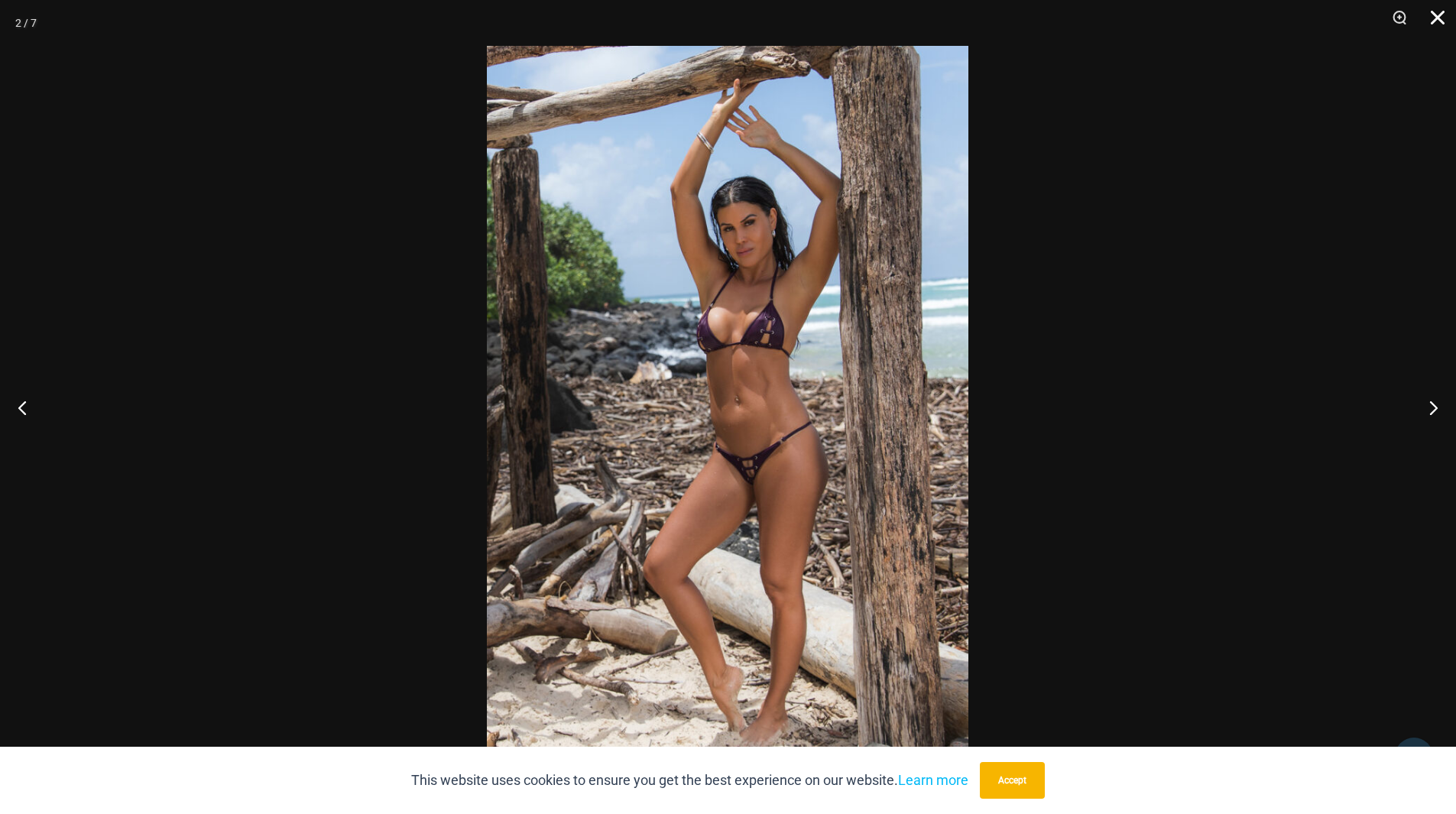
click at [1438, 18] on button "Close" at bounding box center [1432, 23] width 38 height 46
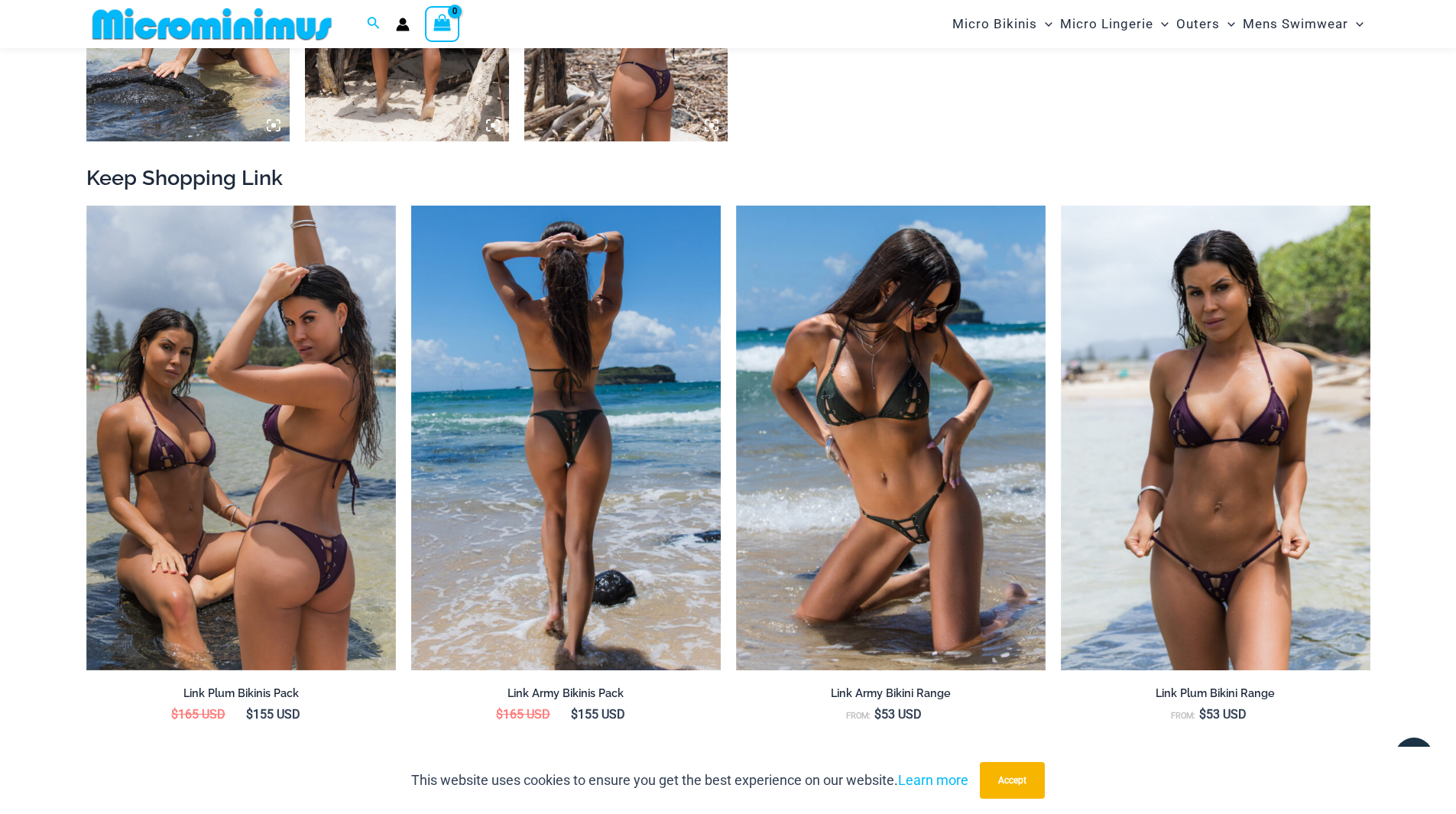
scroll to position [1603, 0]
click at [567, 383] on img at bounding box center [567, 437] width 310 height 465
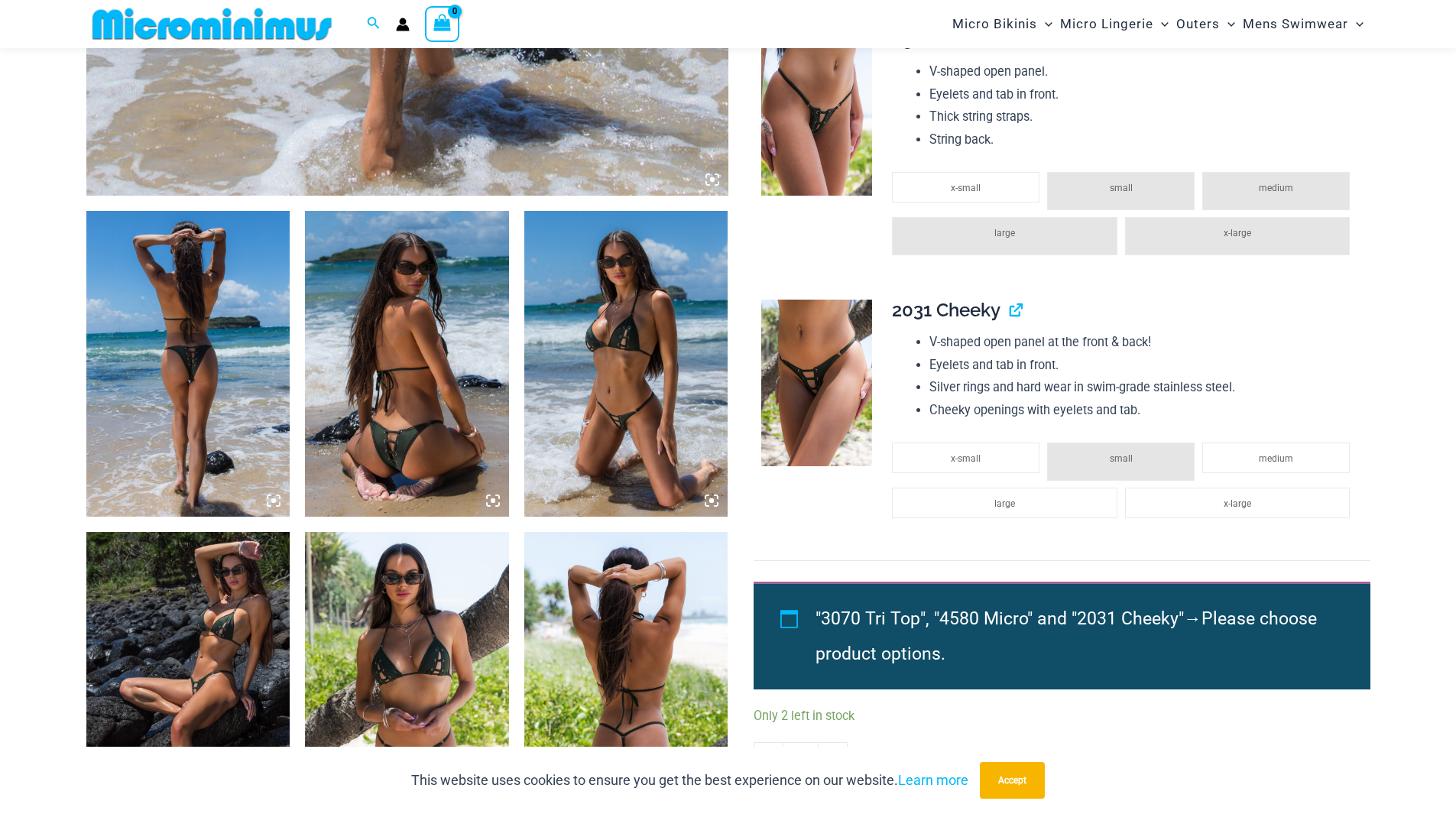
scroll to position [907, 0]
click at [443, 623] on img at bounding box center [407, 684] width 204 height 306
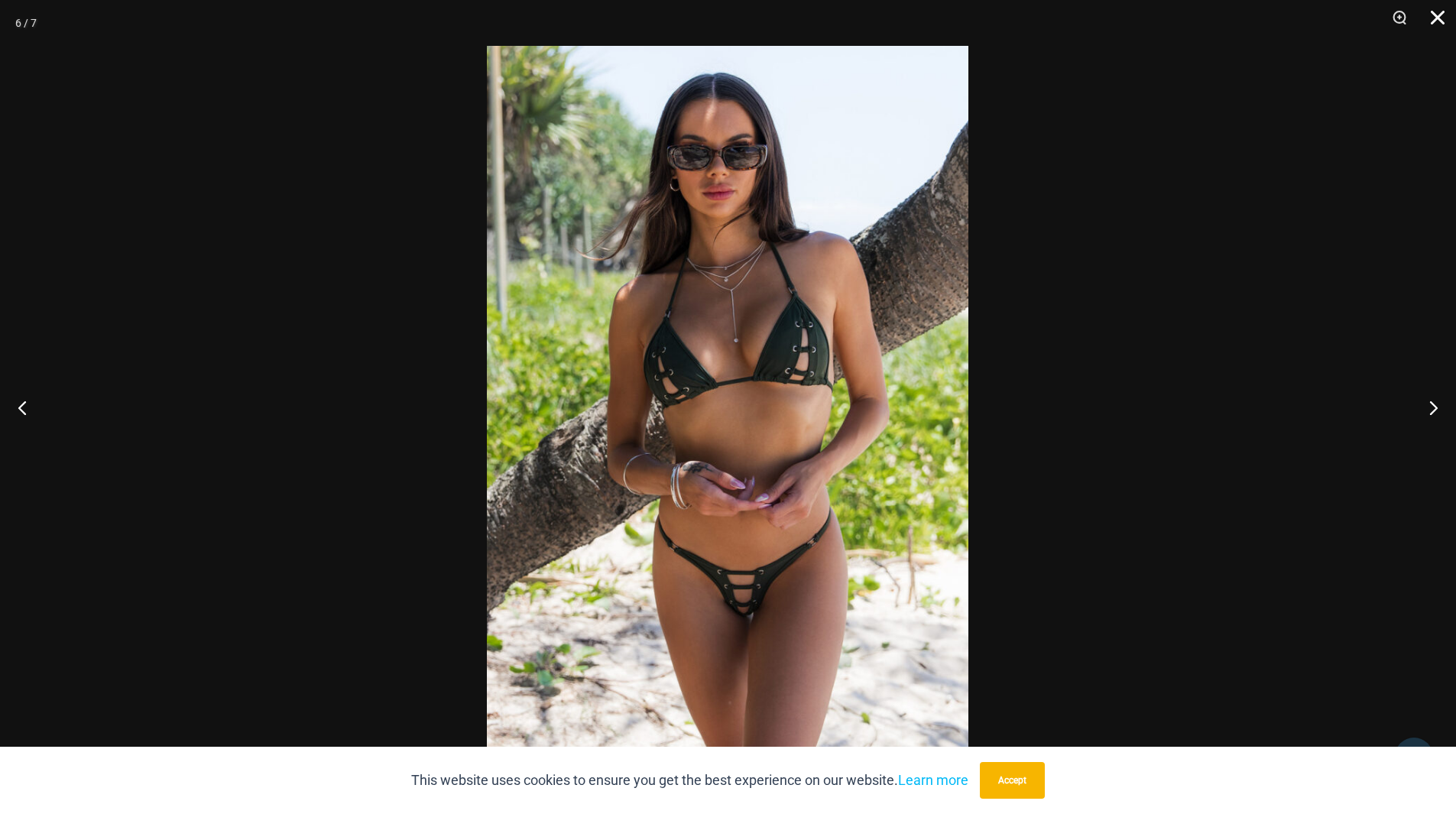
click at [1438, 19] on button "Close" at bounding box center [1432, 23] width 38 height 46
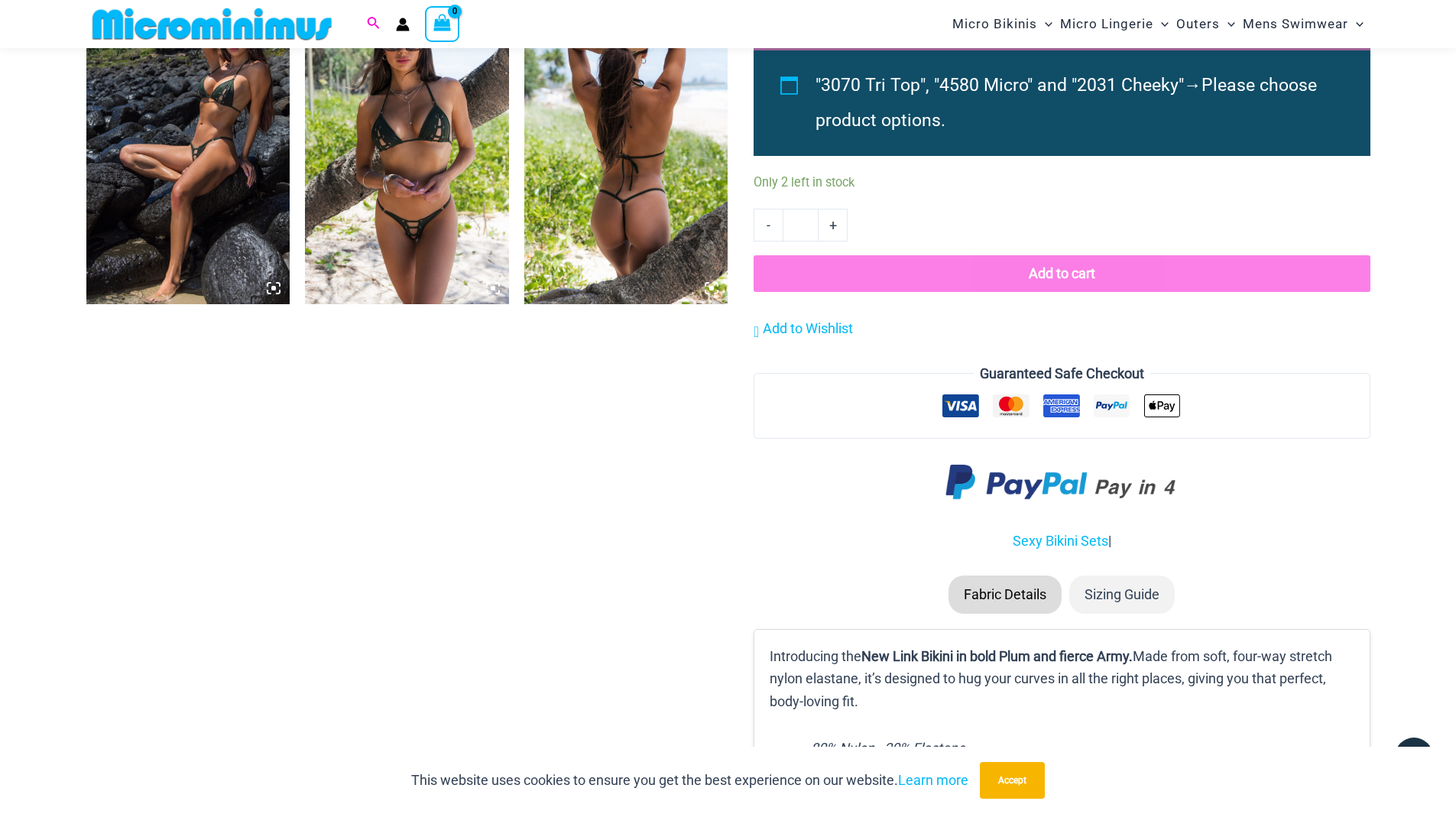
scroll to position [1442, 0]
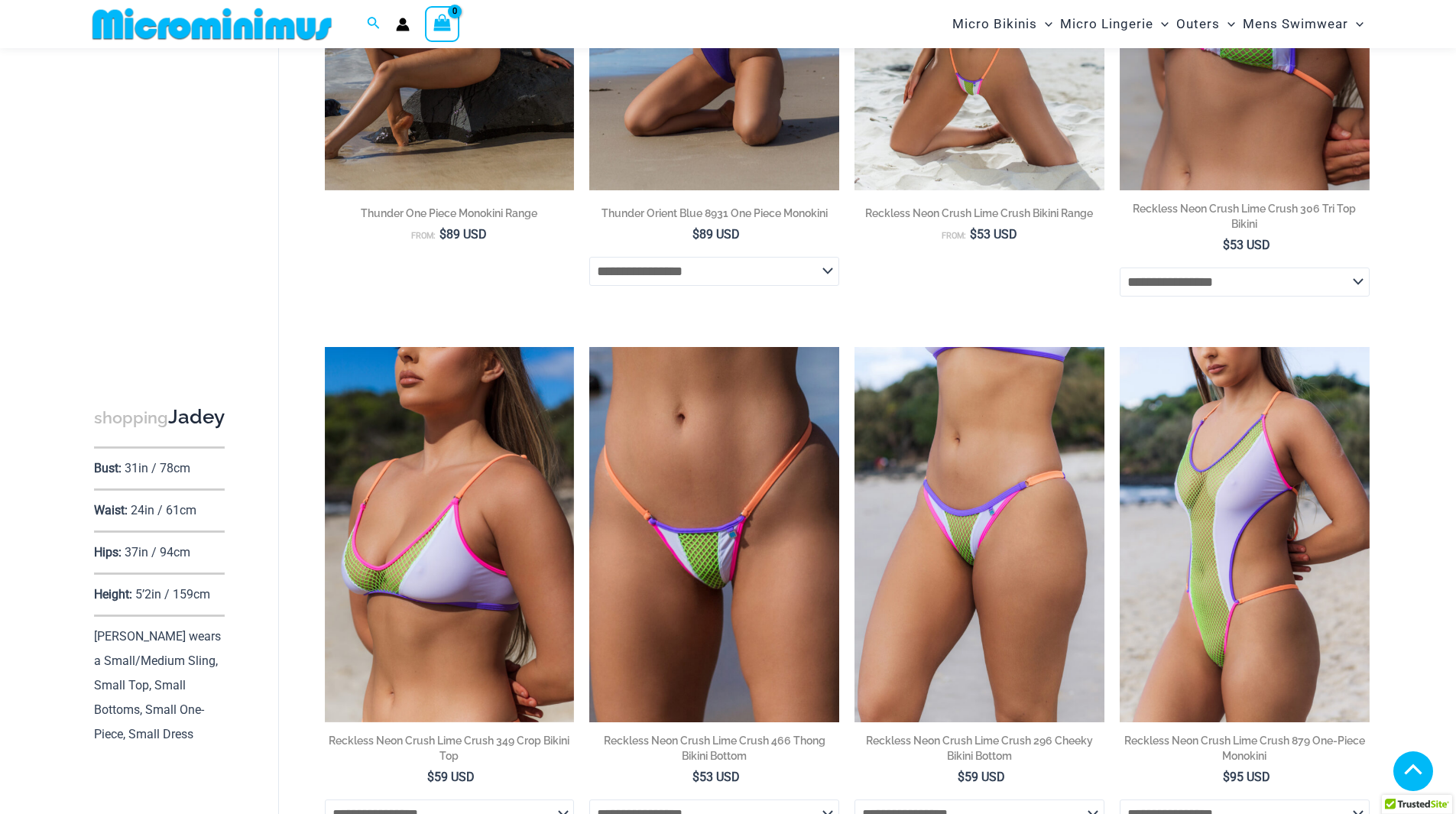
scroll to position [405, 0]
